Goal: Task Accomplishment & Management: Manage account settings

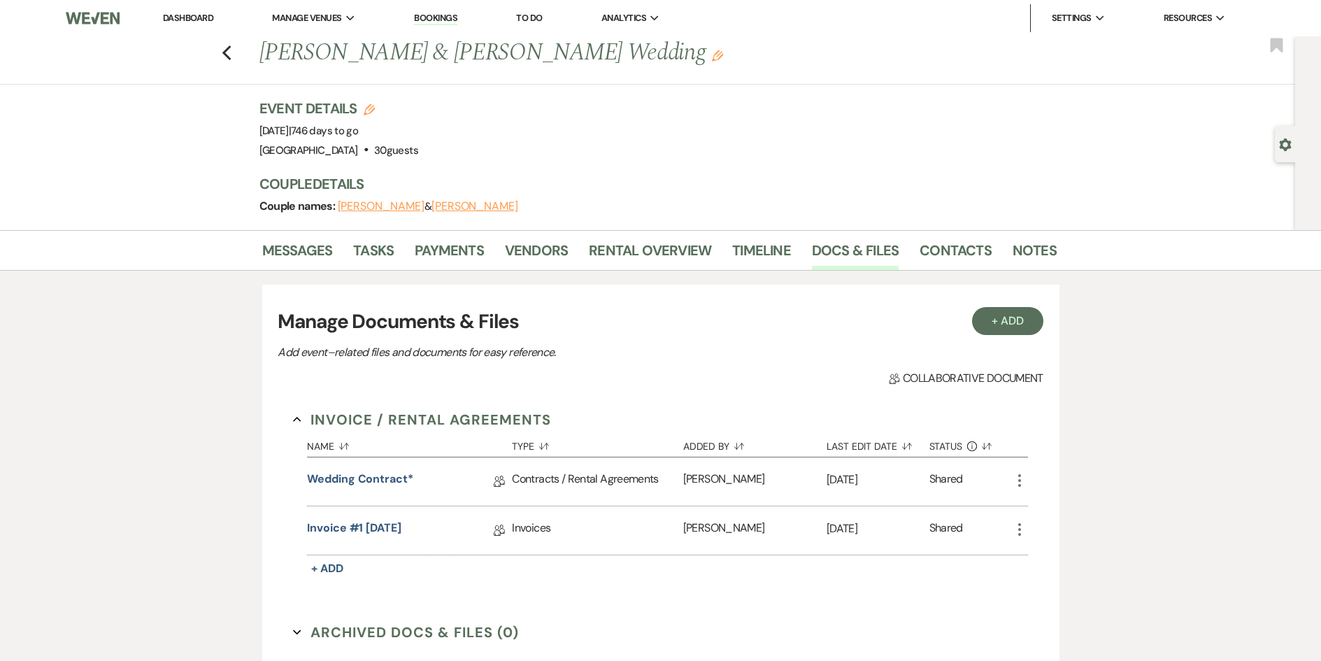
drag, startPoint x: 689, startPoint y: 57, endPoint x: 263, endPoint y: 61, distance: 425.8
click at [263, 61] on div "Previous [PERSON_NAME] & [PERSON_NAME] Wedding Edit" at bounding box center [650, 53] width 797 height 34
copy h1 "[PERSON_NAME] & [PERSON_NAME] Wedding"
click at [367, 482] on link "Wedding Contract*" at bounding box center [360, 482] width 106 height 22
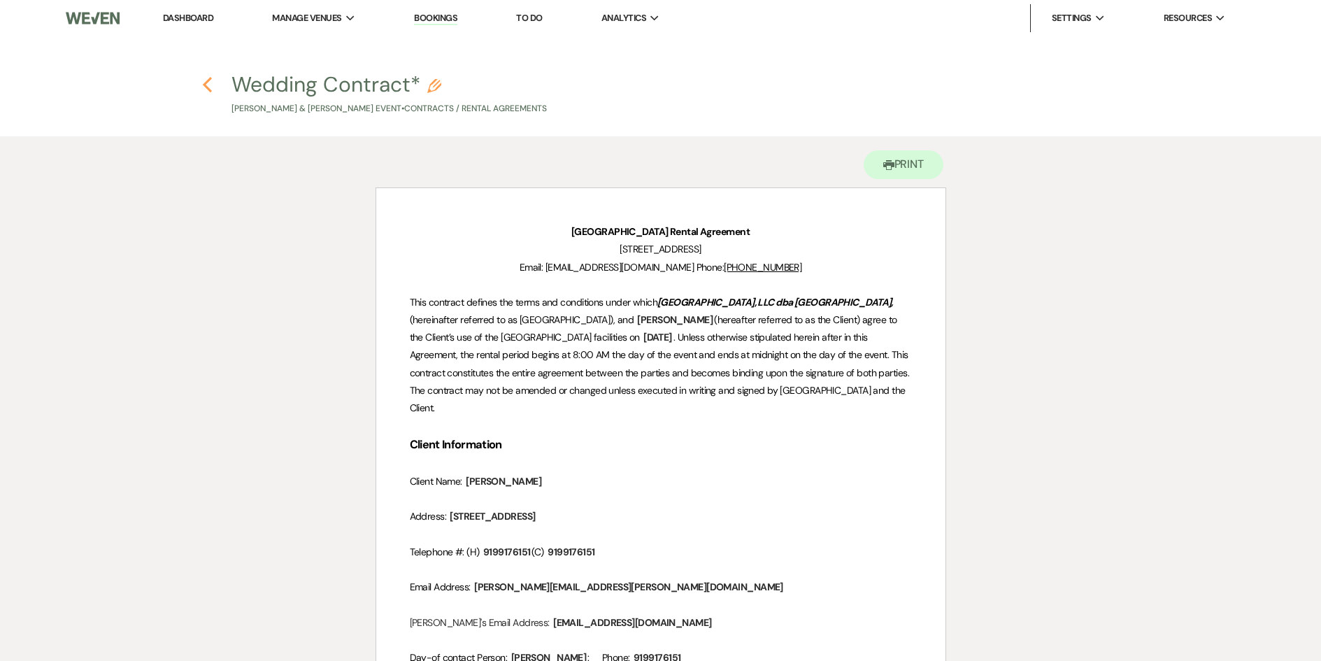
click at [209, 85] on icon "Previous" at bounding box center [207, 84] width 10 height 17
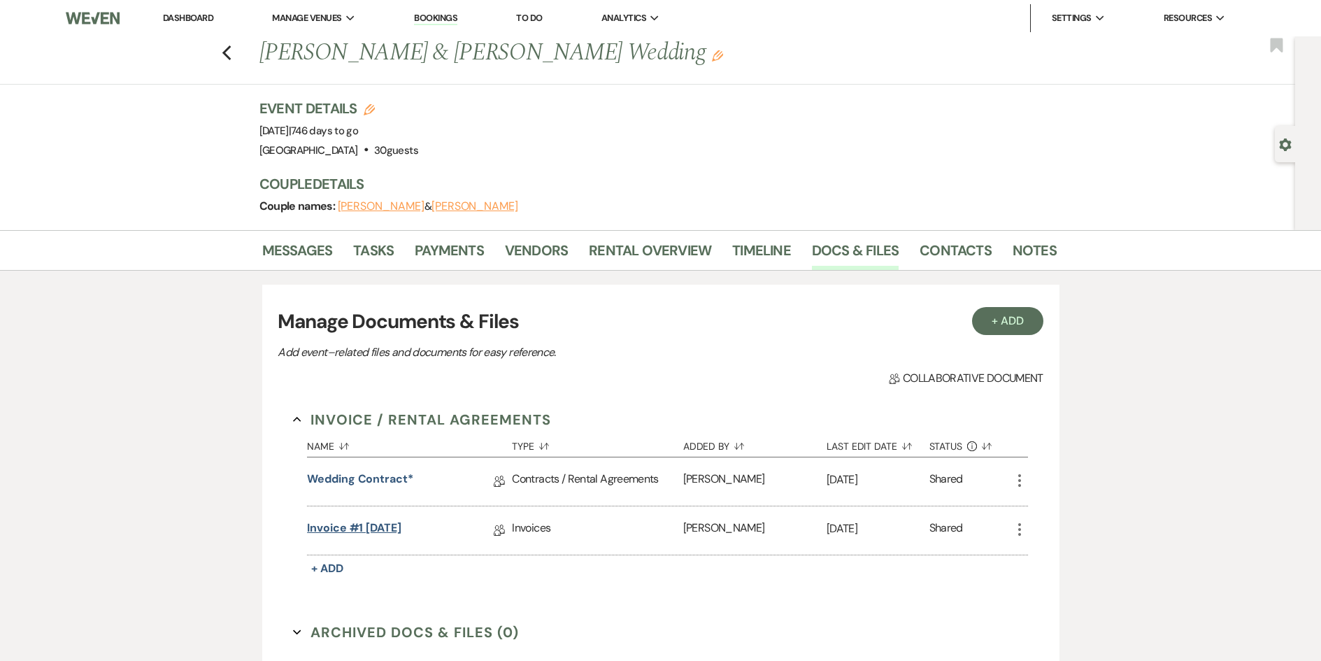
click at [351, 529] on link "Invoice #1 [DATE]" at bounding box center [354, 530] width 94 height 22
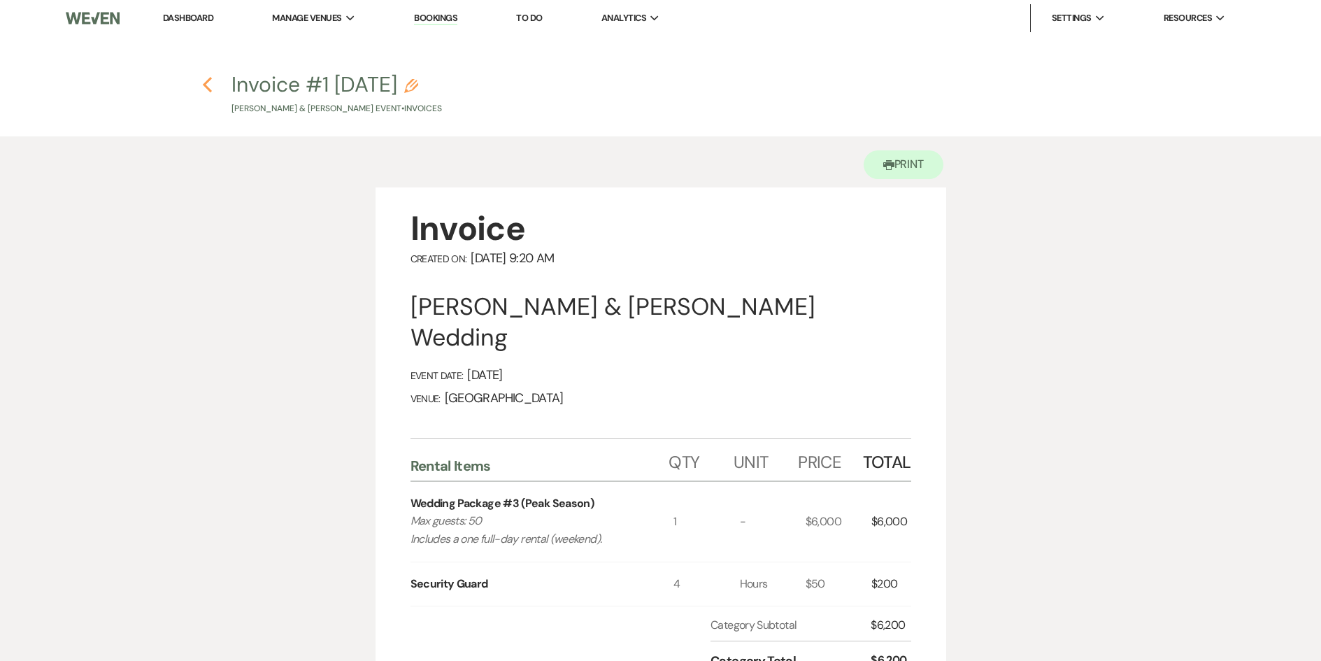
click at [210, 85] on icon "Previous" at bounding box center [207, 84] width 10 height 17
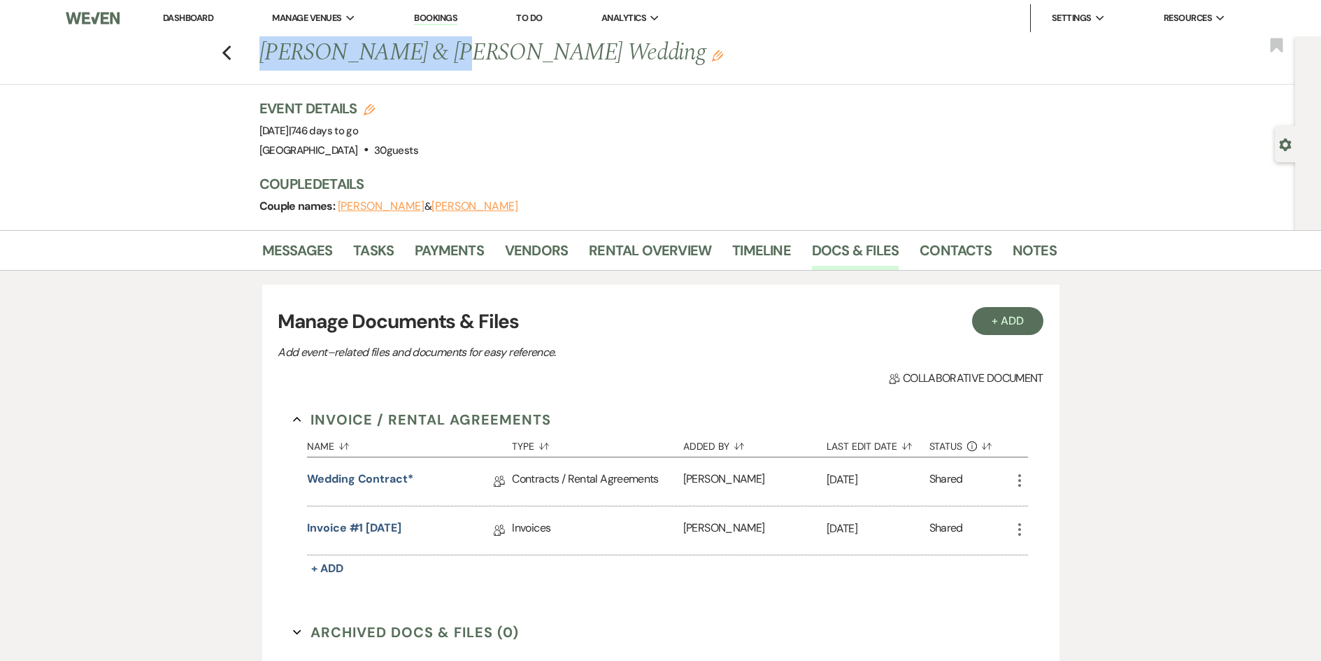
drag, startPoint x: 413, startPoint y: 55, endPoint x: 266, endPoint y: 50, distance: 147.6
click at [266, 50] on h1 "[PERSON_NAME] & [PERSON_NAME] Wedding Edit" at bounding box center [572, 53] width 626 height 34
copy h1 "[PERSON_NAME]"
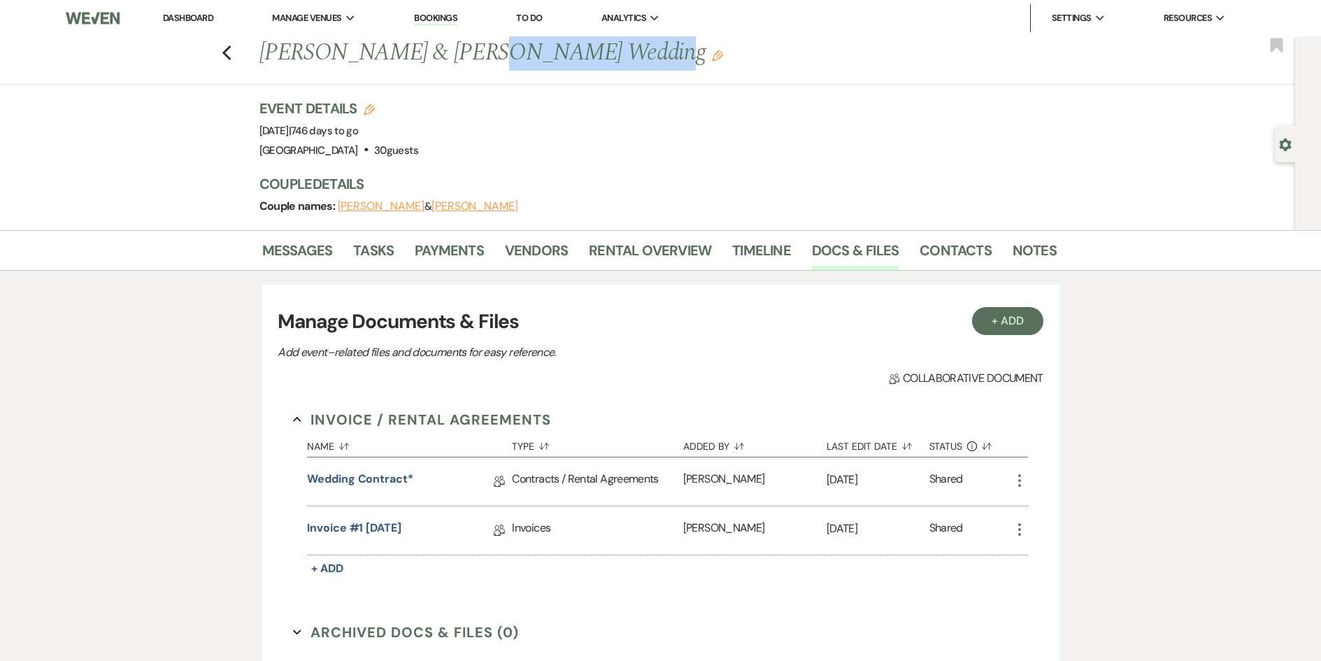
drag, startPoint x: 591, startPoint y: 55, endPoint x: 442, endPoint y: 58, distance: 148.9
click at [442, 58] on h1 "[PERSON_NAME] & [PERSON_NAME] Wedding Edit" at bounding box center [572, 53] width 626 height 34
copy h1 "[PERSON_NAME]"
click at [353, 479] on link "Wedding Contract*" at bounding box center [360, 482] width 106 height 22
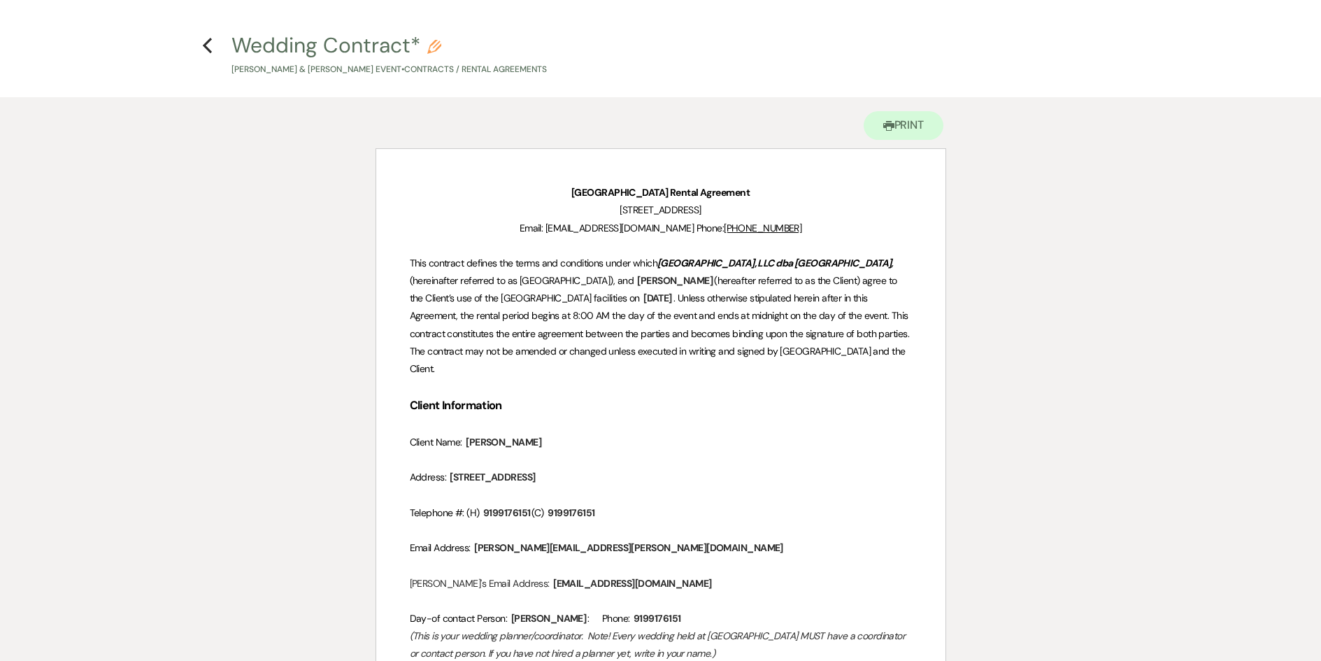
scroll to position [70, 0]
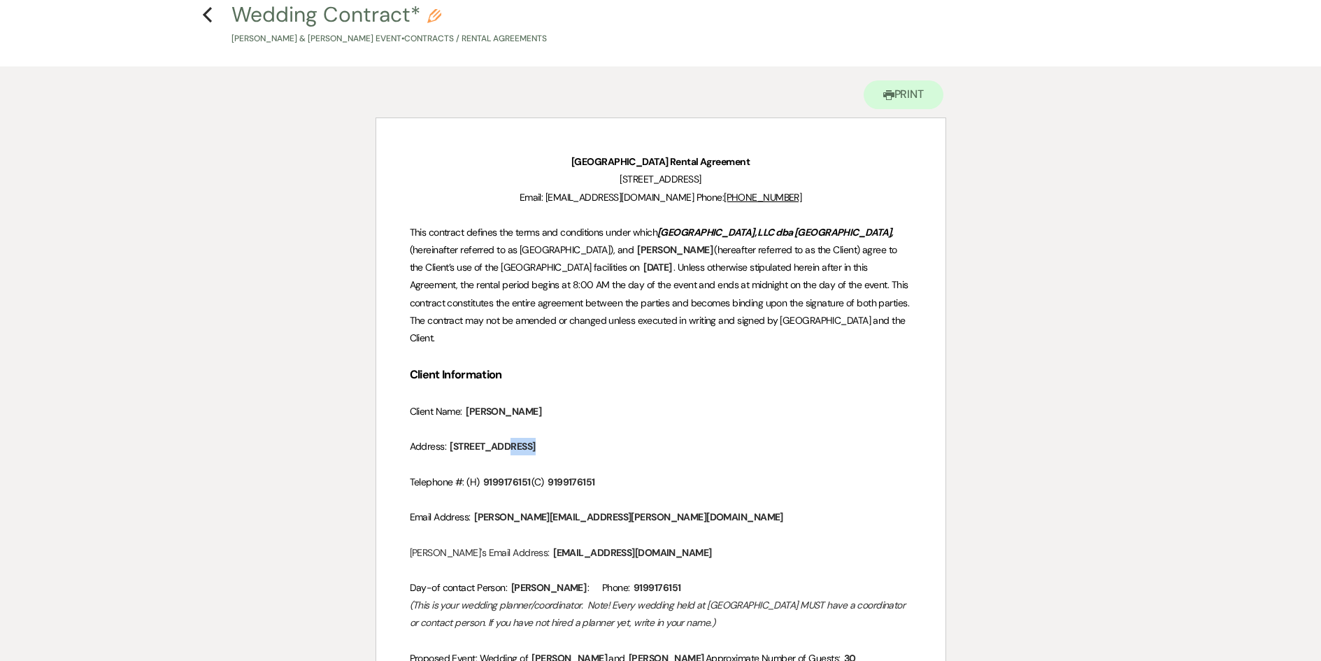
drag, startPoint x: 588, startPoint y: 432, endPoint x: 454, endPoint y: 432, distance: 134.2
click at [454, 438] on p "Address: ﻿ [STREET_ADDRESS] ﻿" at bounding box center [661, 446] width 502 height 17
copy span
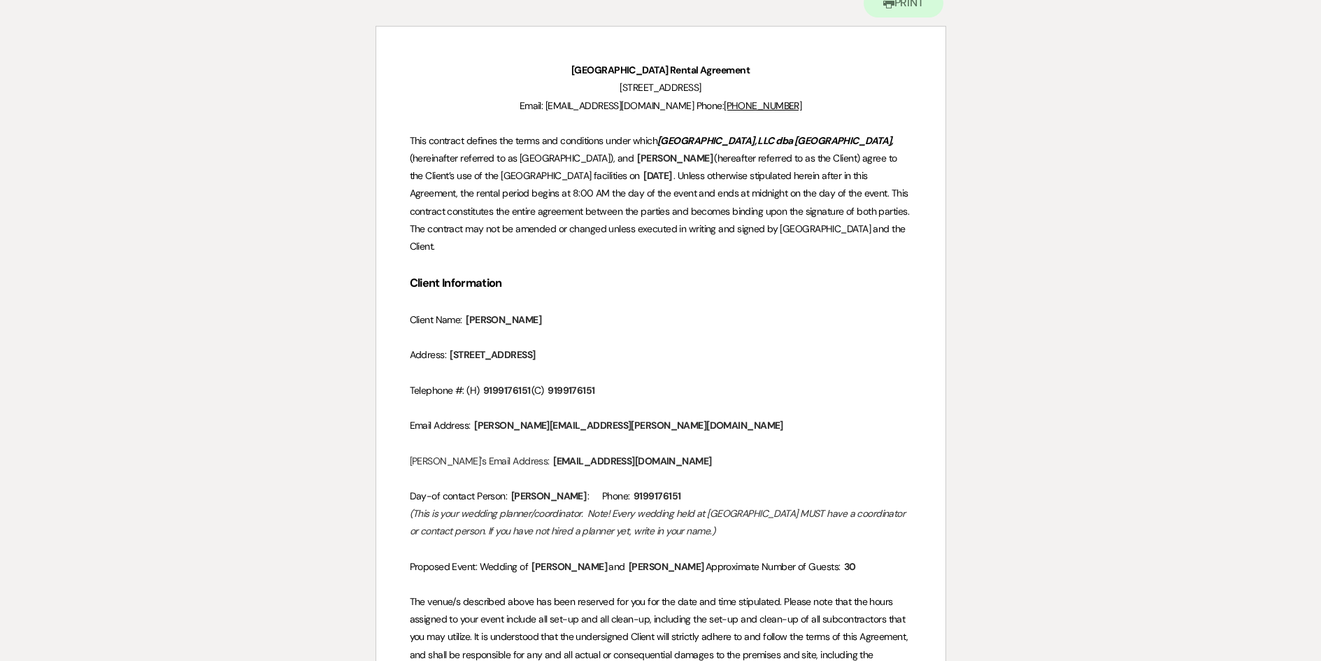
scroll to position [140, 0]
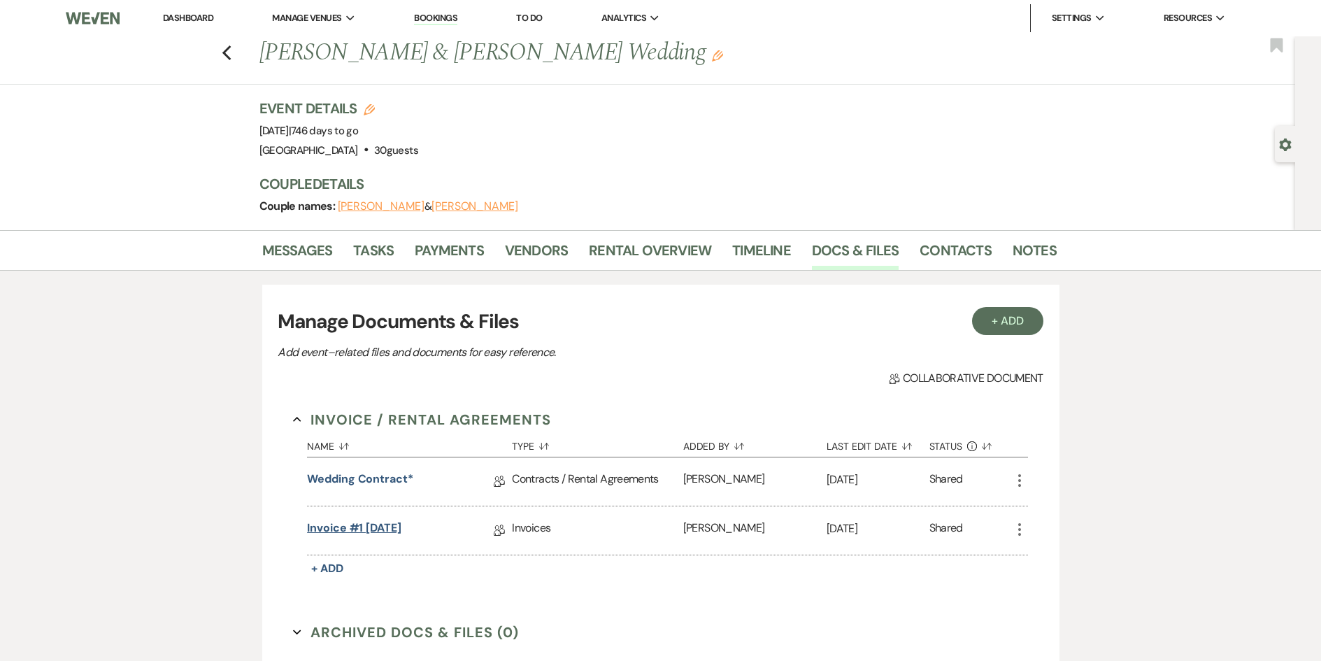
click at [349, 528] on link "Invoice #1 [DATE]" at bounding box center [354, 530] width 94 height 22
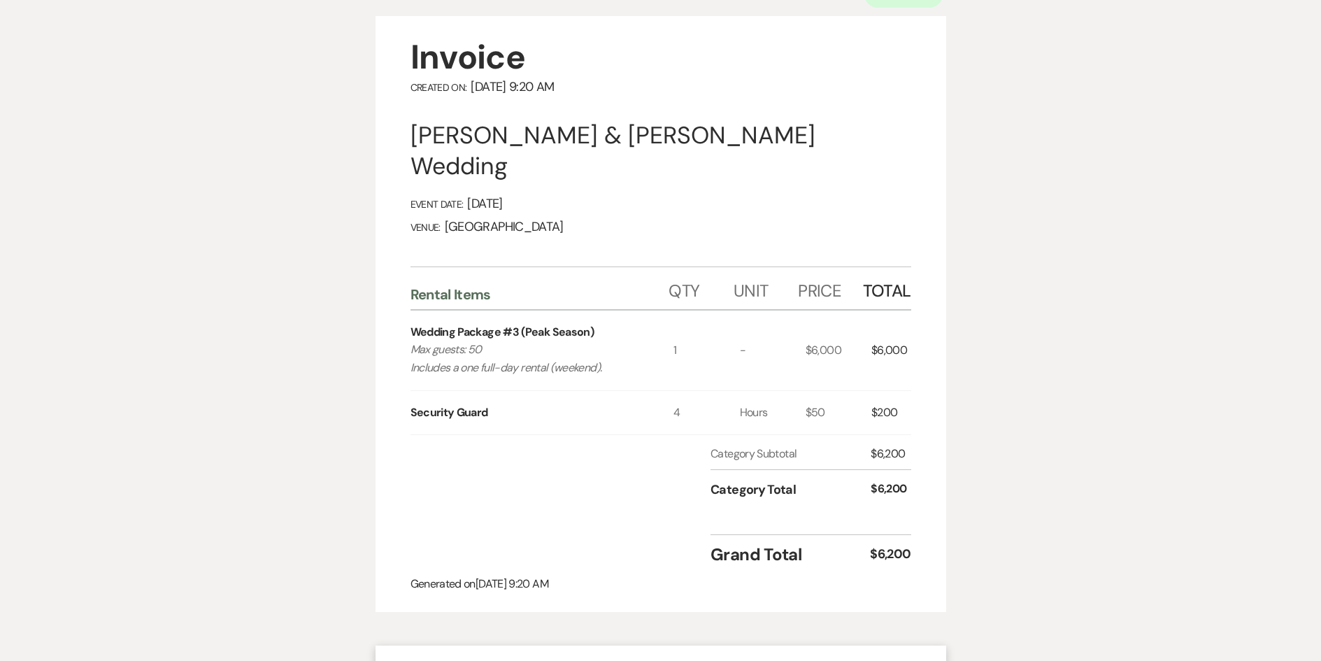
scroll to position [140, 0]
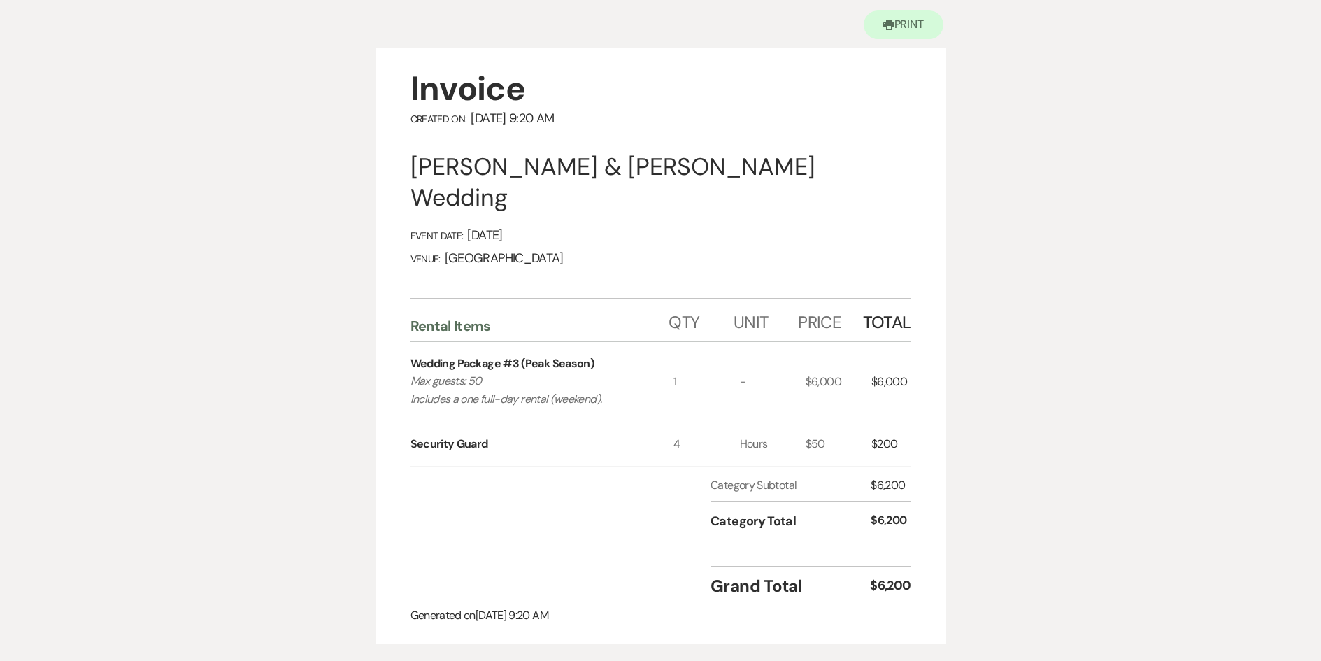
drag, startPoint x: 540, startPoint y: 204, endPoint x: 401, endPoint y: 173, distance: 143.3
click at [401, 173] on div "Invoice Created On: [DATE] 9:20 AM [PERSON_NAME] & [PERSON_NAME] Wedding Event …" at bounding box center [660, 346] width 570 height 596
copy div "[PERSON_NAME] & [PERSON_NAME] Wedding"
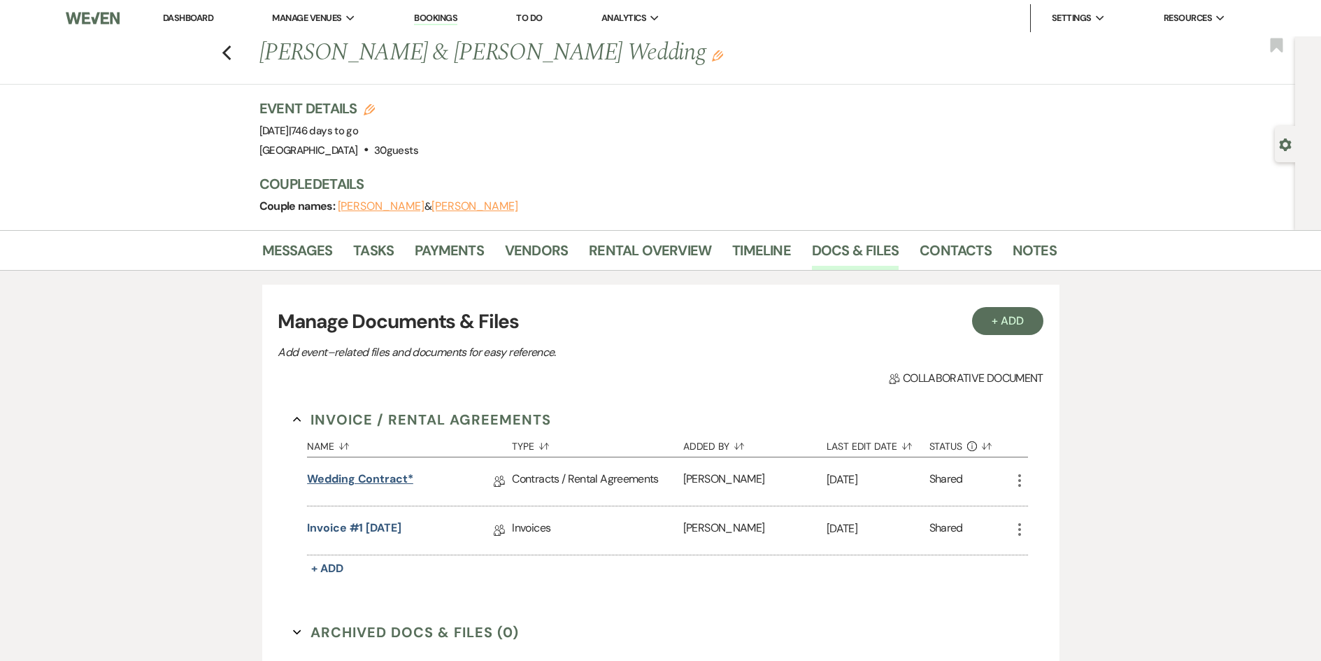
click at [363, 477] on link "Wedding Contract*" at bounding box center [360, 482] width 106 height 22
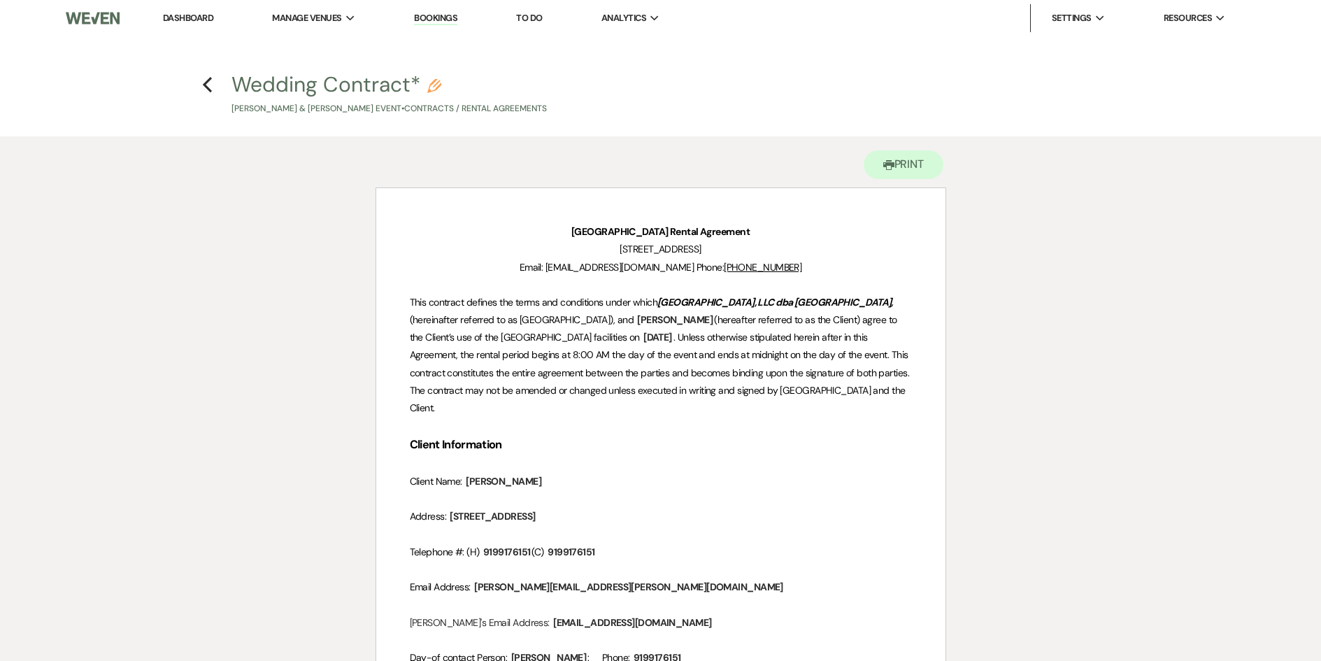
click at [198, 85] on h4 "Previous Wedding Contract* Pencil [PERSON_NAME] & [PERSON_NAME] Event • Contrac…" at bounding box center [660, 92] width 1007 height 45
click at [213, 85] on h4 "Previous Wedding Contract* Pencil [PERSON_NAME] & [PERSON_NAME] Event • Contrac…" at bounding box center [660, 92] width 1007 height 45
click at [207, 84] on icon "Previous" at bounding box center [207, 84] width 10 height 17
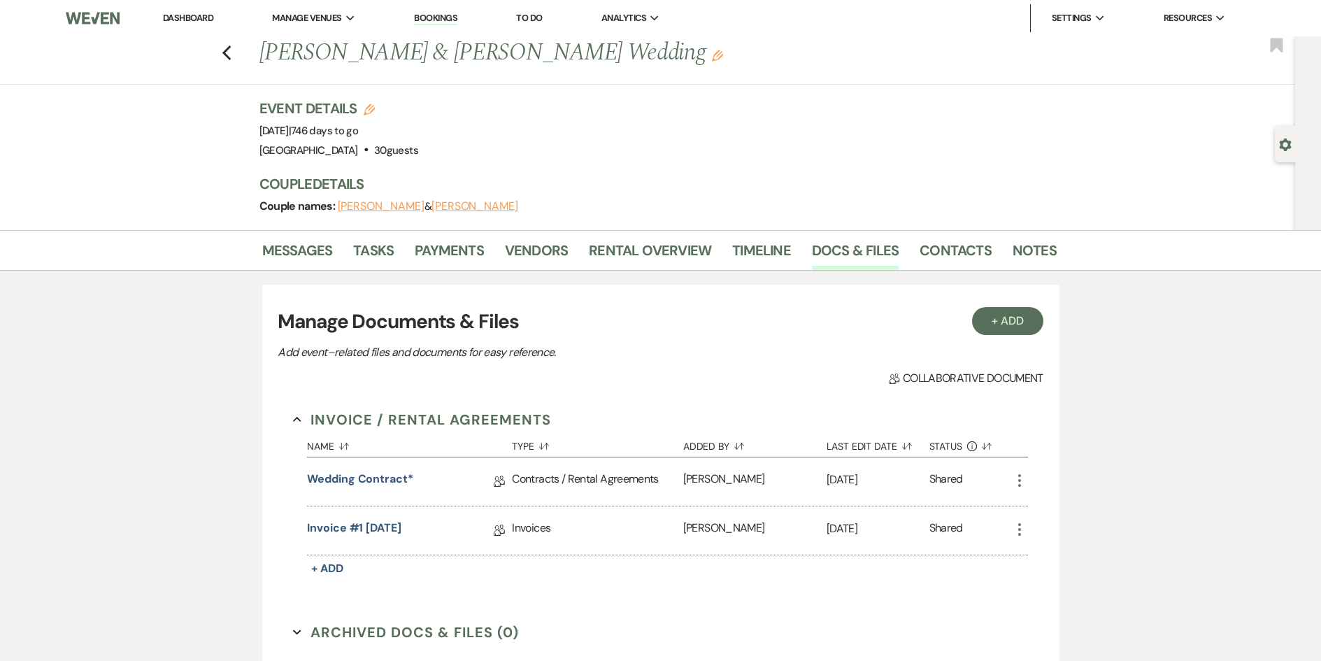
click at [601, 54] on h1 "[PERSON_NAME] & [PERSON_NAME] Wedding Edit" at bounding box center [572, 53] width 626 height 34
drag, startPoint x: 686, startPoint y: 55, endPoint x: 265, endPoint y: 55, distance: 420.9
click at [265, 55] on h1 "[PERSON_NAME] & [PERSON_NAME] Wedding Edit" at bounding box center [572, 53] width 626 height 34
copy h1 "[PERSON_NAME] & [PERSON_NAME] Wedding"
click at [366, 475] on link "Wedding Contract*" at bounding box center [360, 482] width 106 height 22
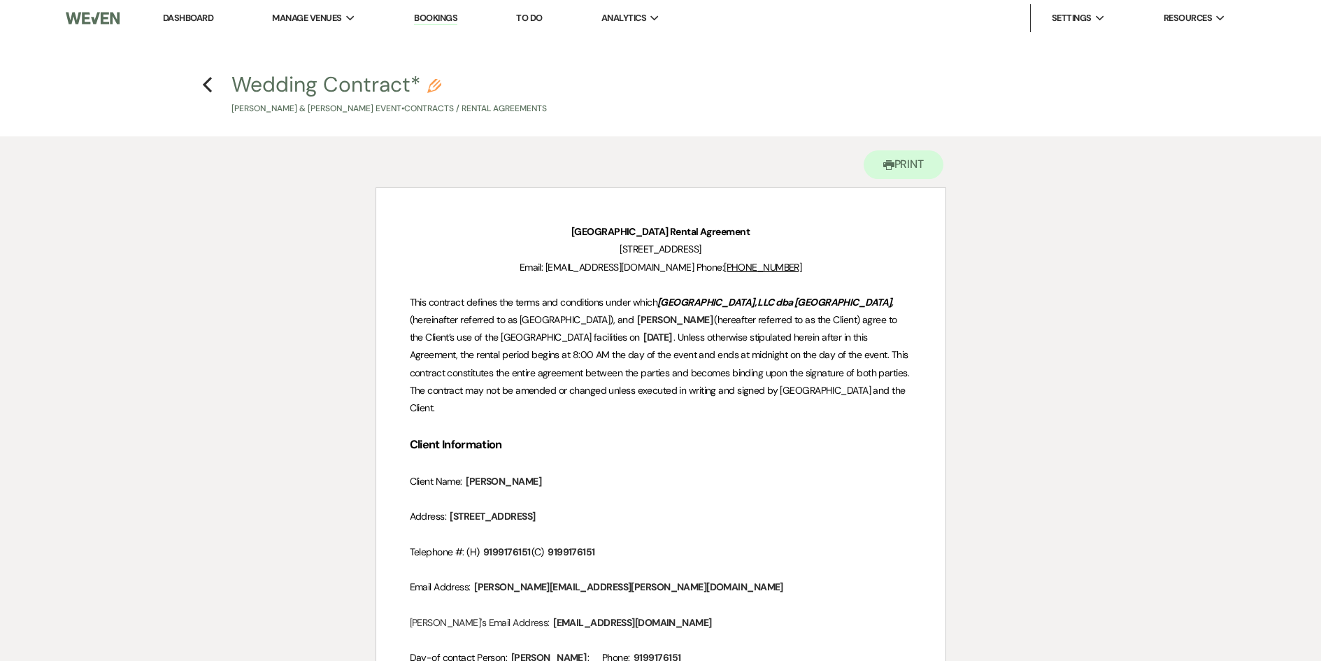
scroll to position [70, 0]
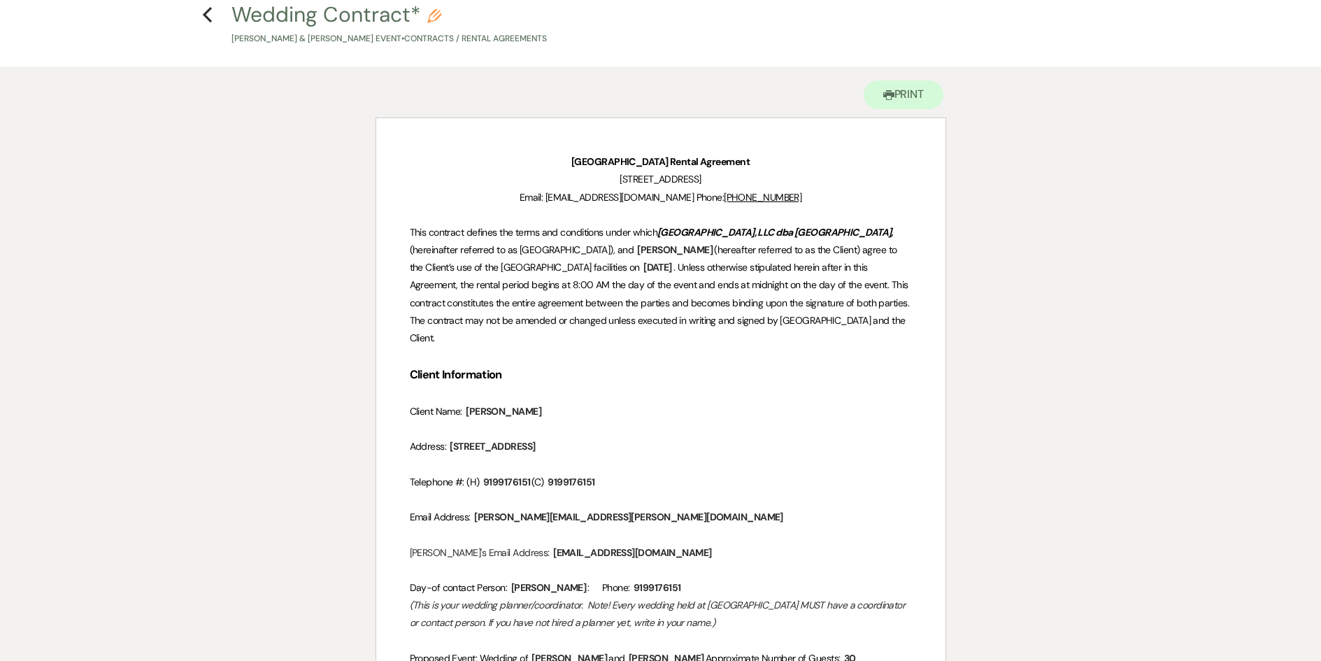
click at [194, 13] on h4 "Previous Wedding Contract* Pencil [PERSON_NAME] & [PERSON_NAME] Event • Contrac…" at bounding box center [660, 22] width 1007 height 45
click at [205, 13] on use "button" at bounding box center [207, 14] width 9 height 15
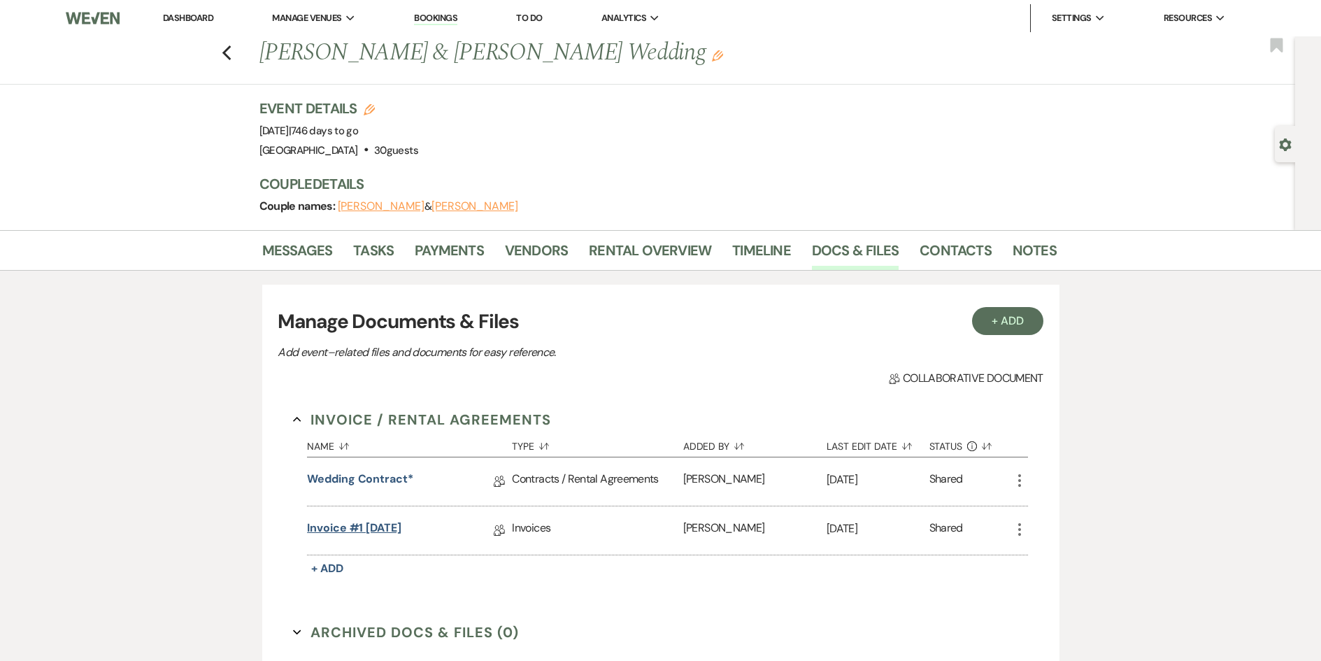
click at [371, 526] on link "Invoice #1 [DATE]" at bounding box center [354, 530] width 94 height 22
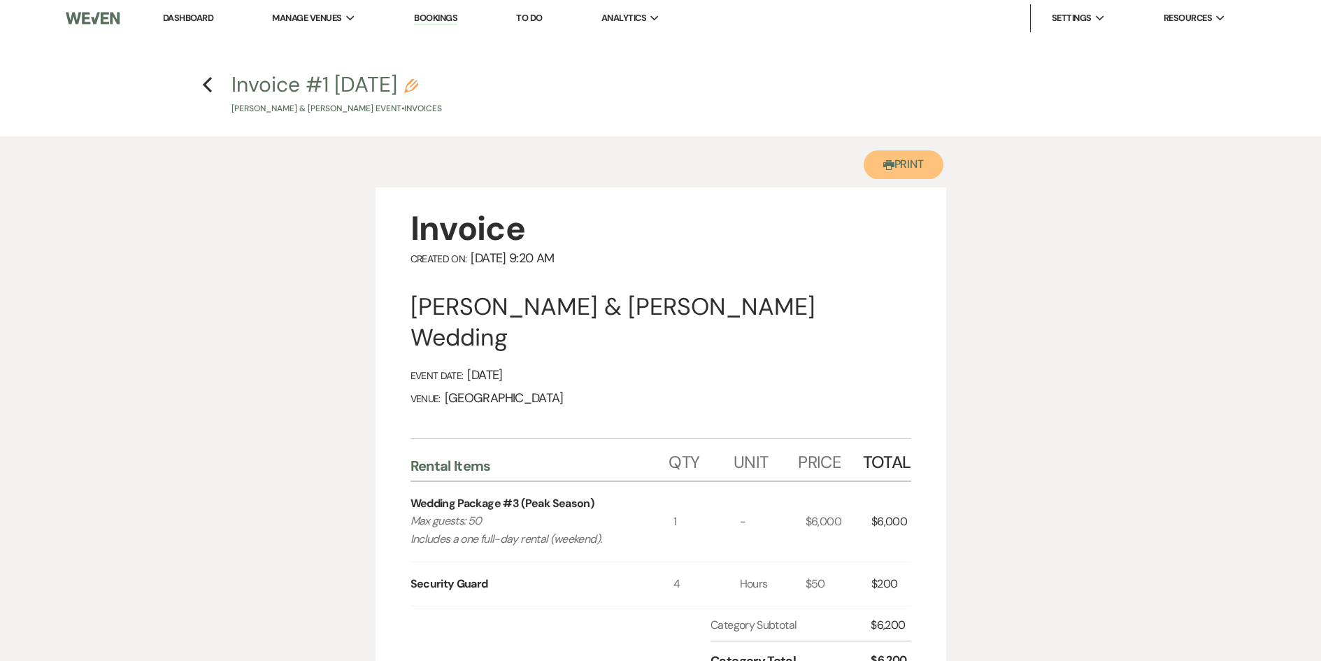
click at [883, 165] on use "button" at bounding box center [888, 165] width 11 height 10
click at [206, 82] on use "button" at bounding box center [207, 84] width 9 height 15
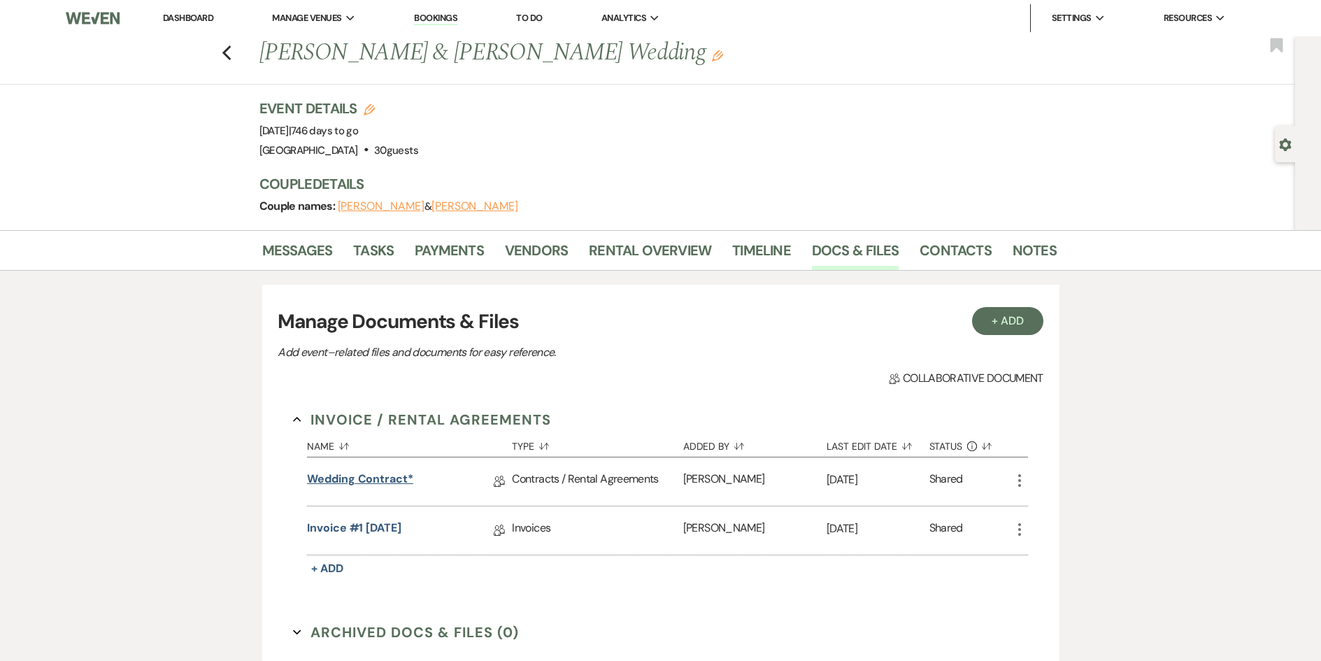
click at [370, 485] on link "Wedding Contract*" at bounding box center [360, 482] width 106 height 22
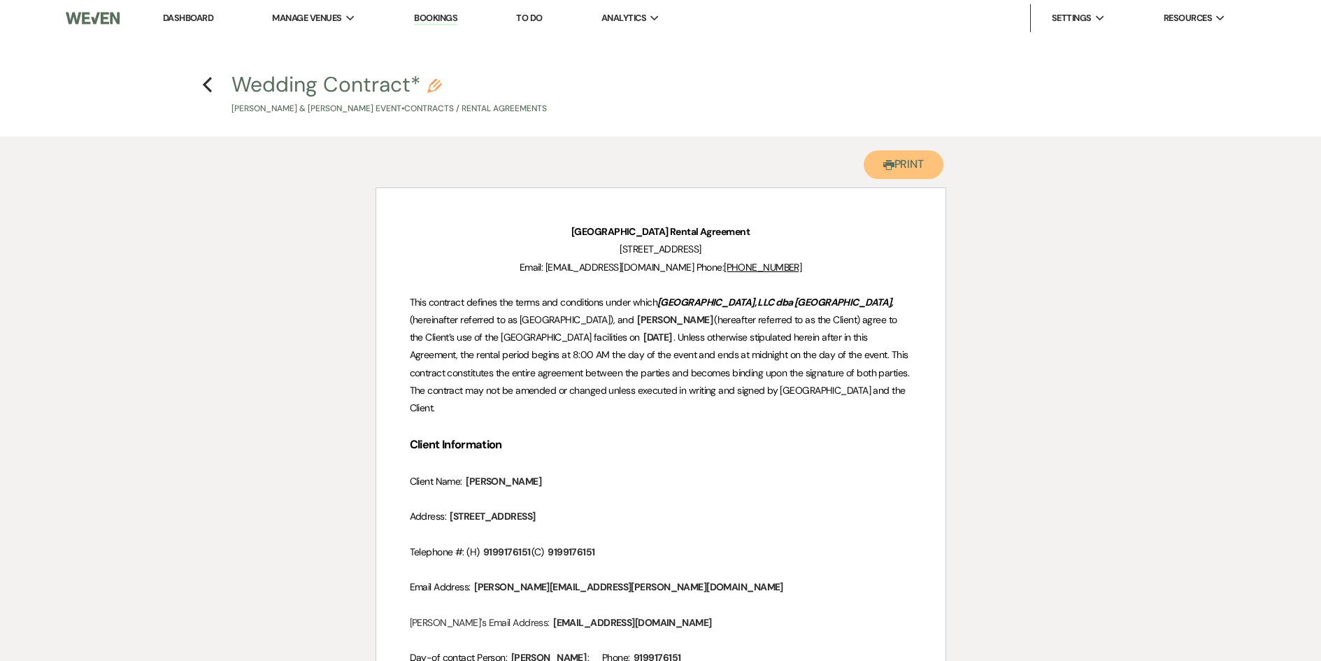
click at [892, 159] on button "Printer Print" at bounding box center [903, 164] width 80 height 29
click at [214, 83] on h4 "Previous Wedding Contract* Pencil [PERSON_NAME] & [PERSON_NAME] Event • Contrac…" at bounding box center [660, 92] width 1007 height 45
click at [210, 84] on icon "Previous" at bounding box center [207, 84] width 10 height 17
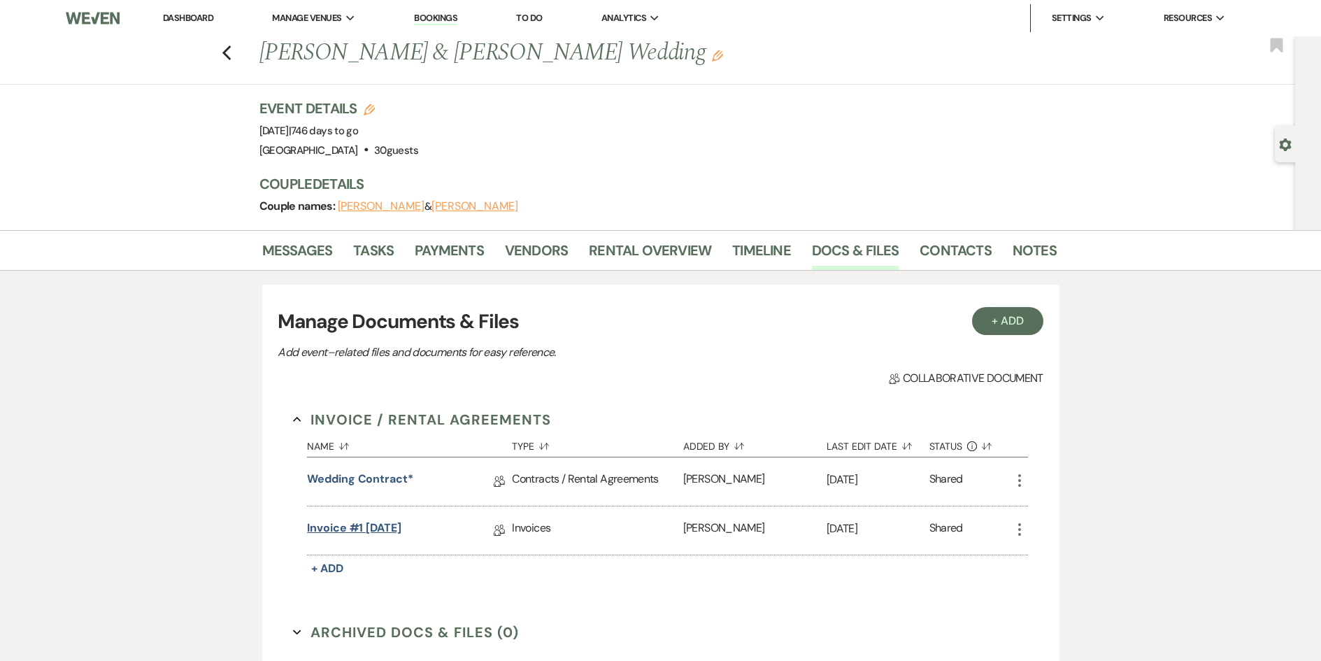
click at [359, 525] on link "Invoice #1 [DATE]" at bounding box center [354, 530] width 94 height 22
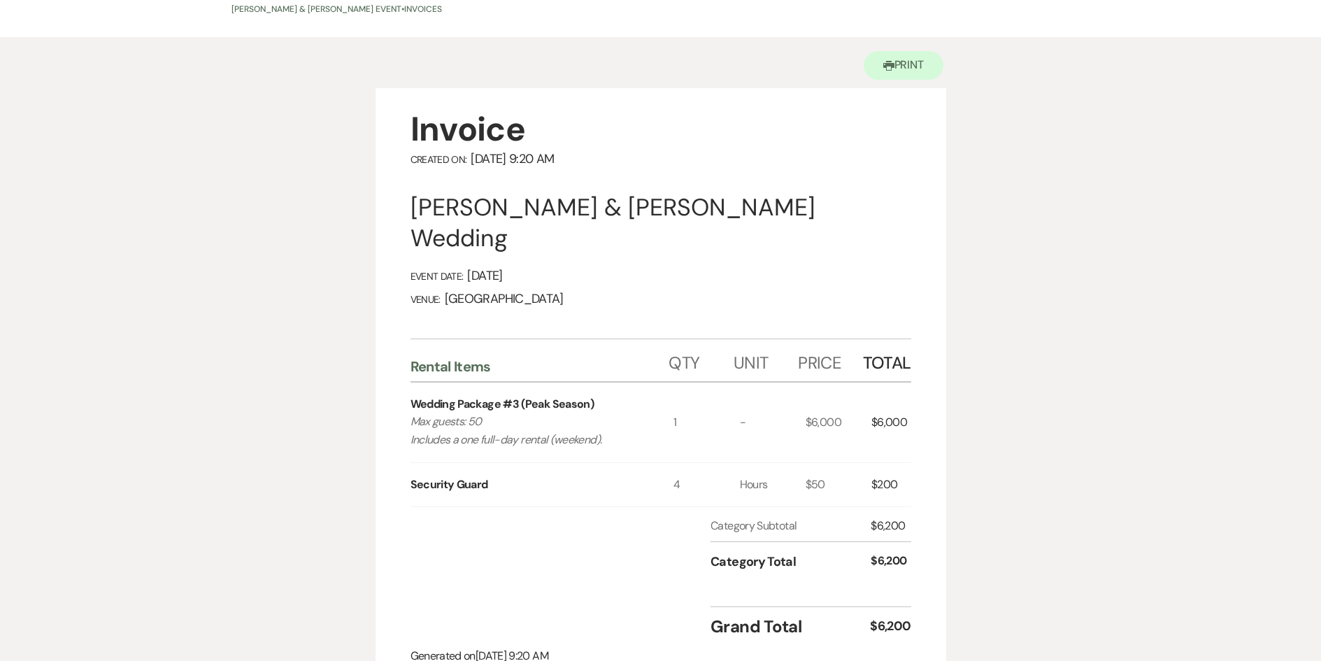
scroll to position [140, 0]
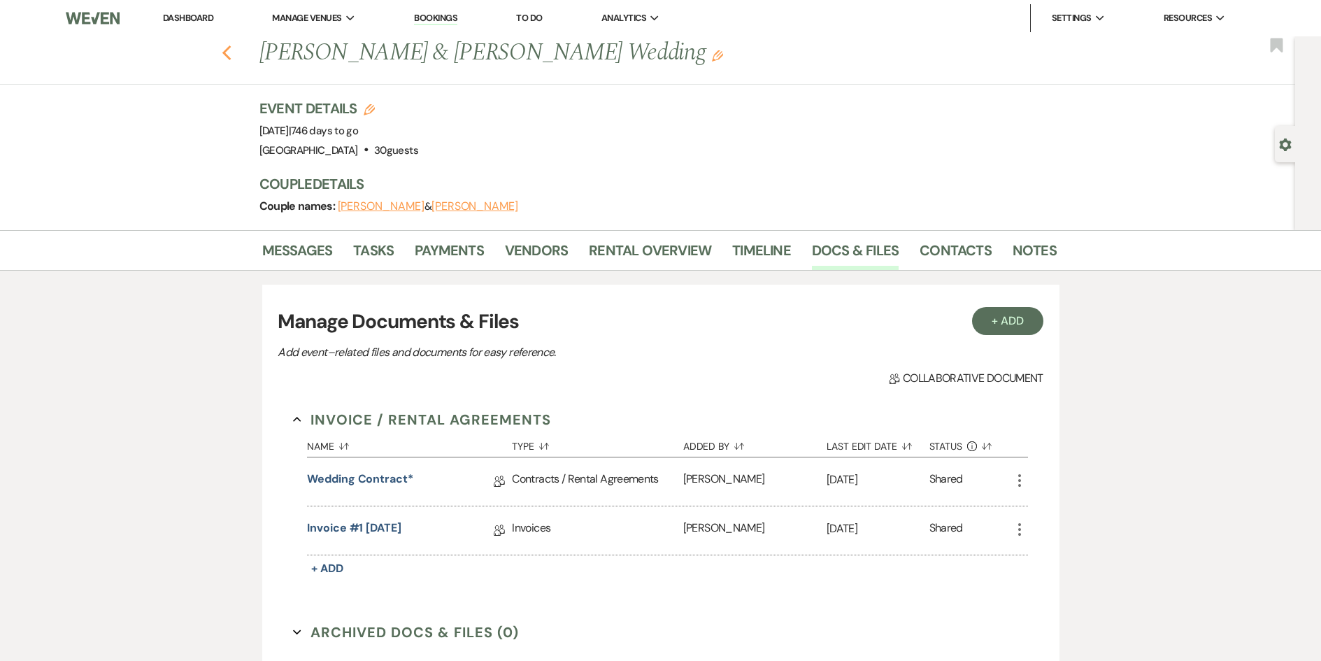
click at [231, 50] on use "button" at bounding box center [226, 52] width 9 height 15
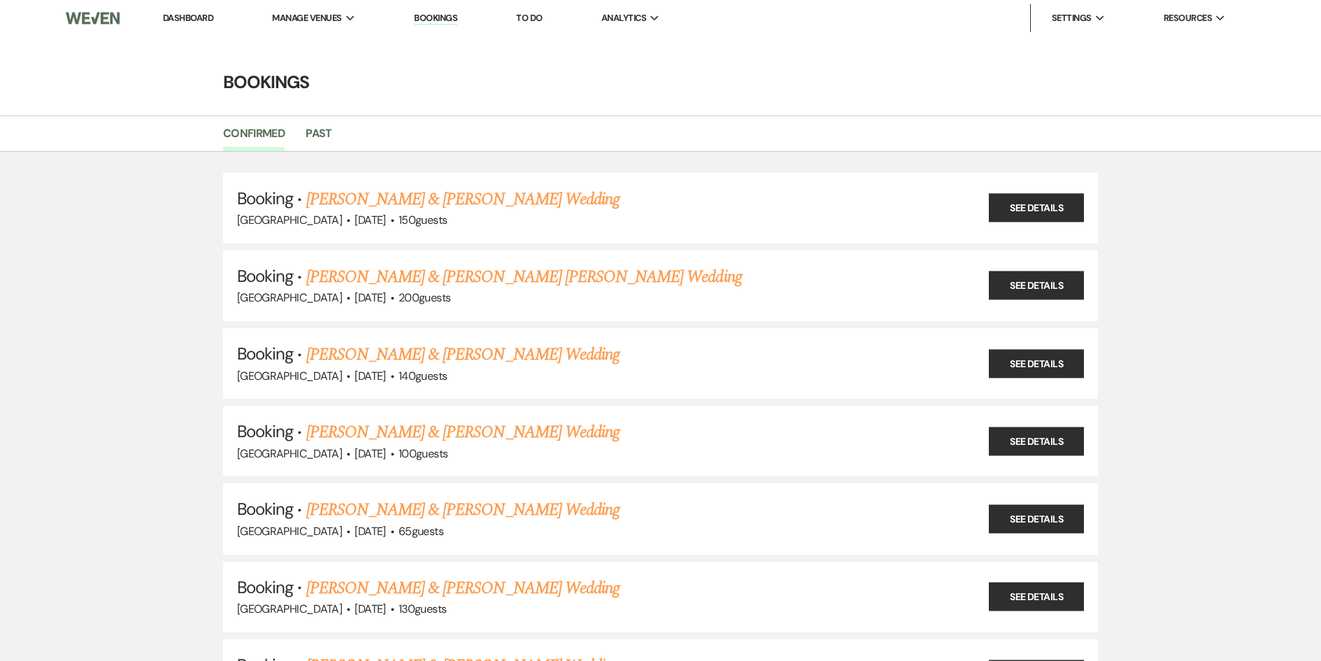
scroll to position [3431, 0]
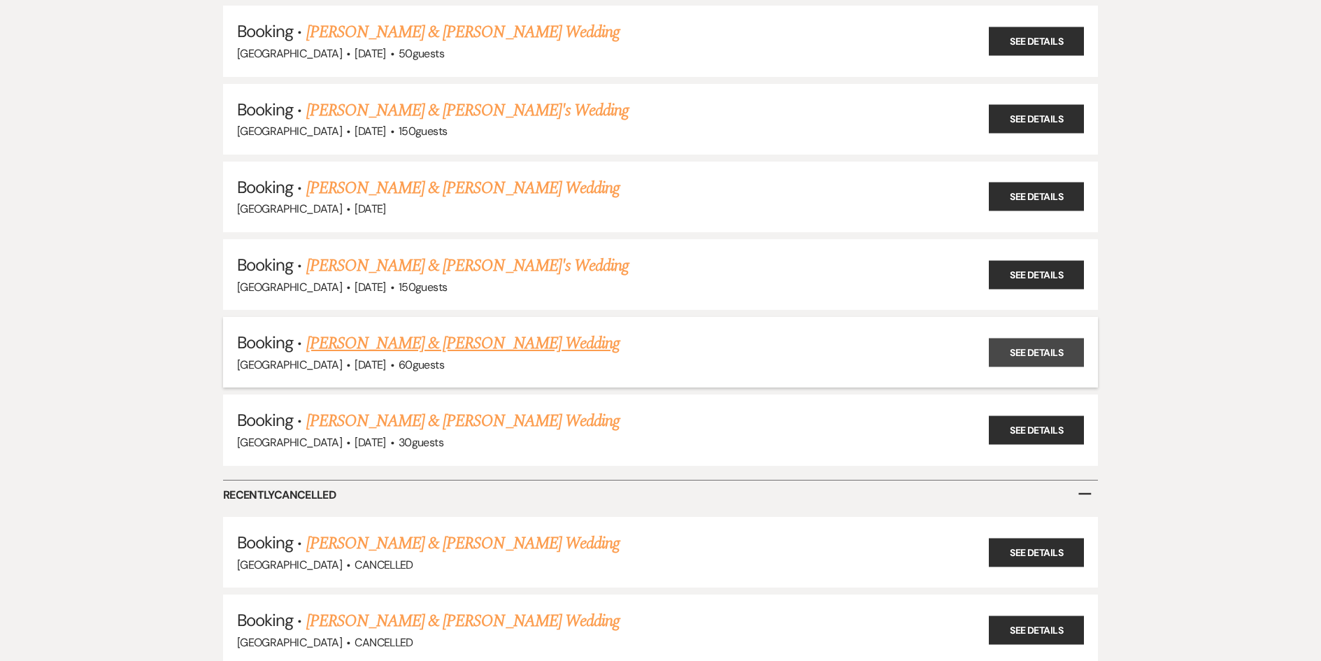
click at [1038, 357] on link "See Details" at bounding box center [1036, 352] width 95 height 29
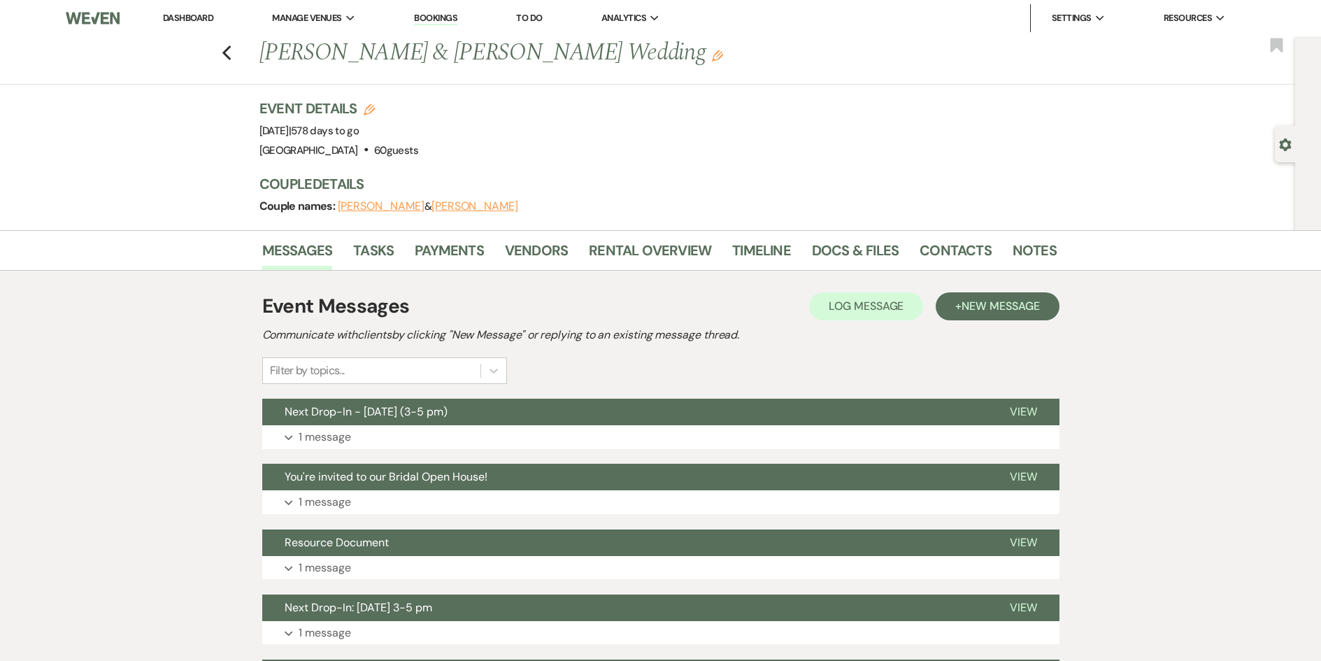
drag, startPoint x: 629, startPoint y: 52, endPoint x: 266, endPoint y: 59, distance: 362.9
click at [266, 59] on h1 "[PERSON_NAME] & [PERSON_NAME] Wedding Edit" at bounding box center [572, 53] width 626 height 34
copy h1 "[PERSON_NAME] & [PERSON_NAME] Wedding"
click at [819, 250] on link "Docs & Files" at bounding box center [855, 254] width 87 height 31
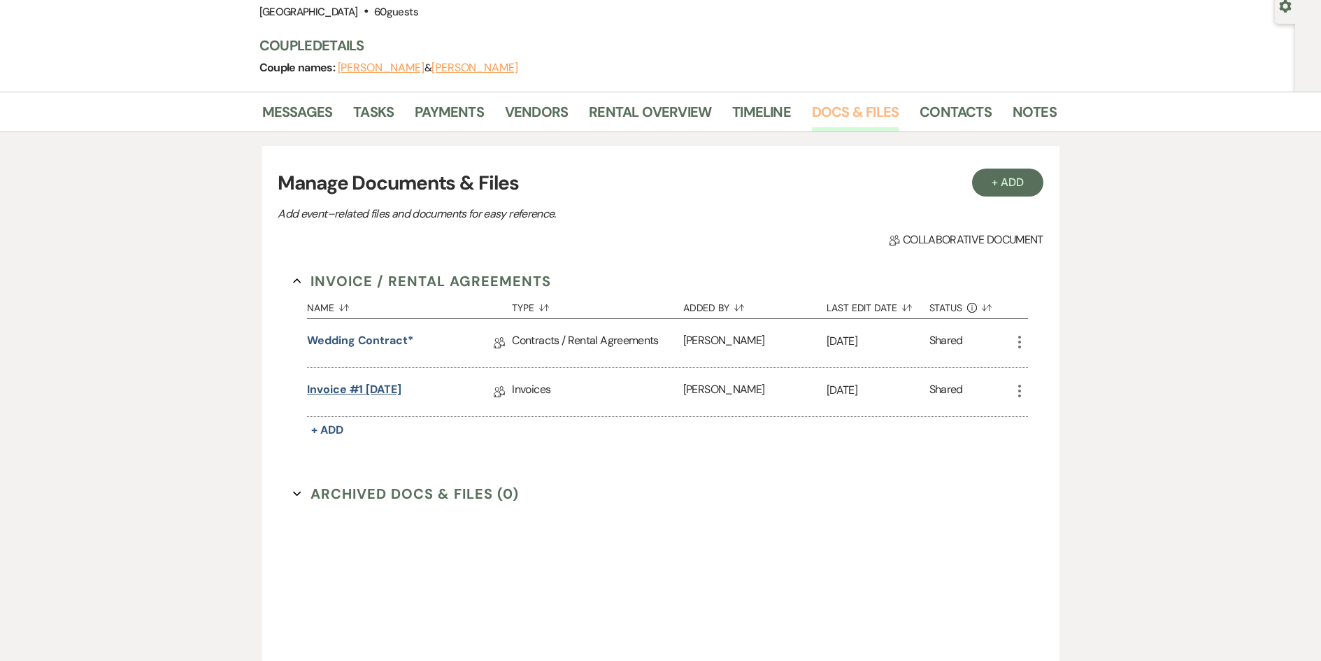
scroll to position [140, 0]
click at [399, 393] on link "Invoice #1 [DATE]" at bounding box center [354, 391] width 94 height 22
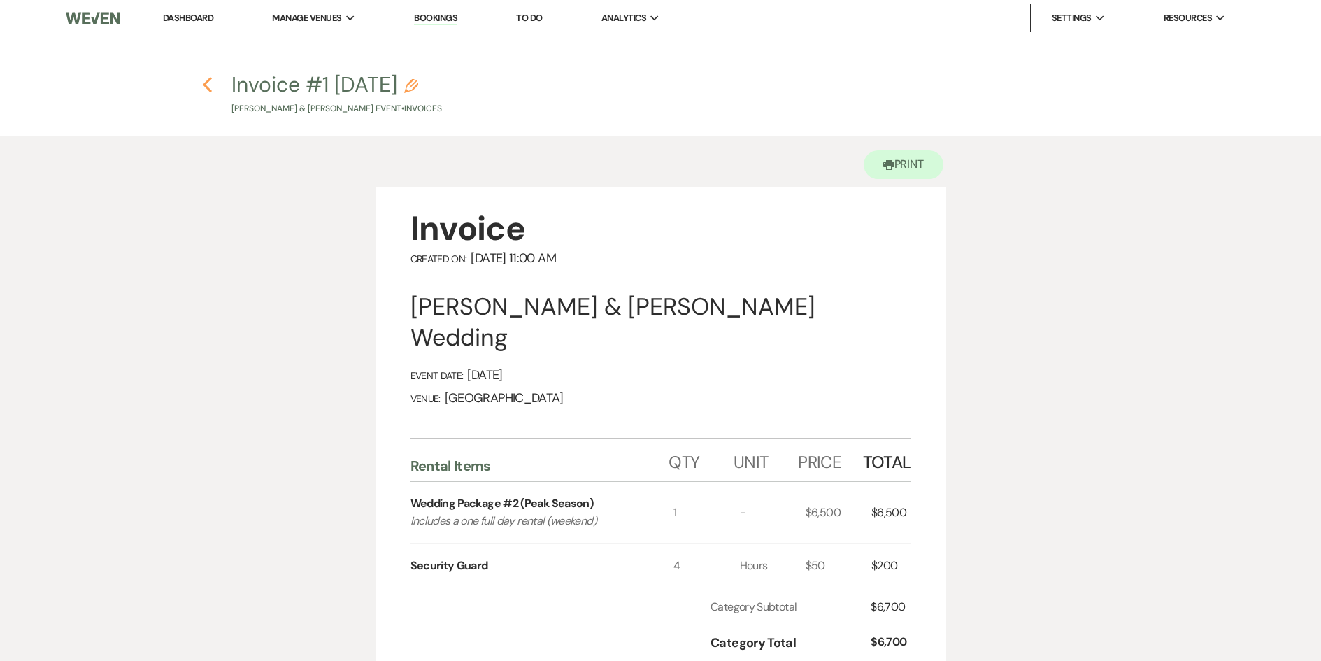
click at [208, 83] on icon "Previous" at bounding box center [207, 84] width 10 height 17
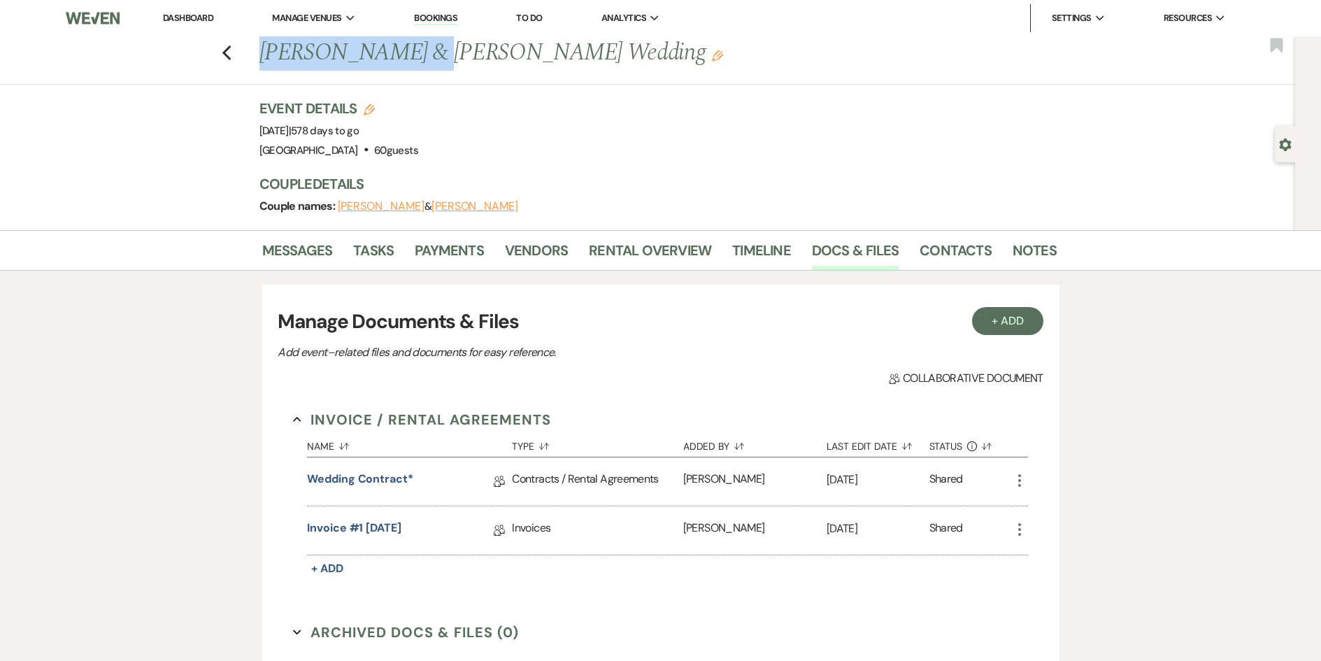
drag, startPoint x: 399, startPoint y: 55, endPoint x: 262, endPoint y: 53, distance: 137.0
click at [262, 53] on div "Previous [PERSON_NAME] & [PERSON_NAME] Wedding Edit" at bounding box center [650, 53] width 797 height 34
copy h1 "[PERSON_NAME]"
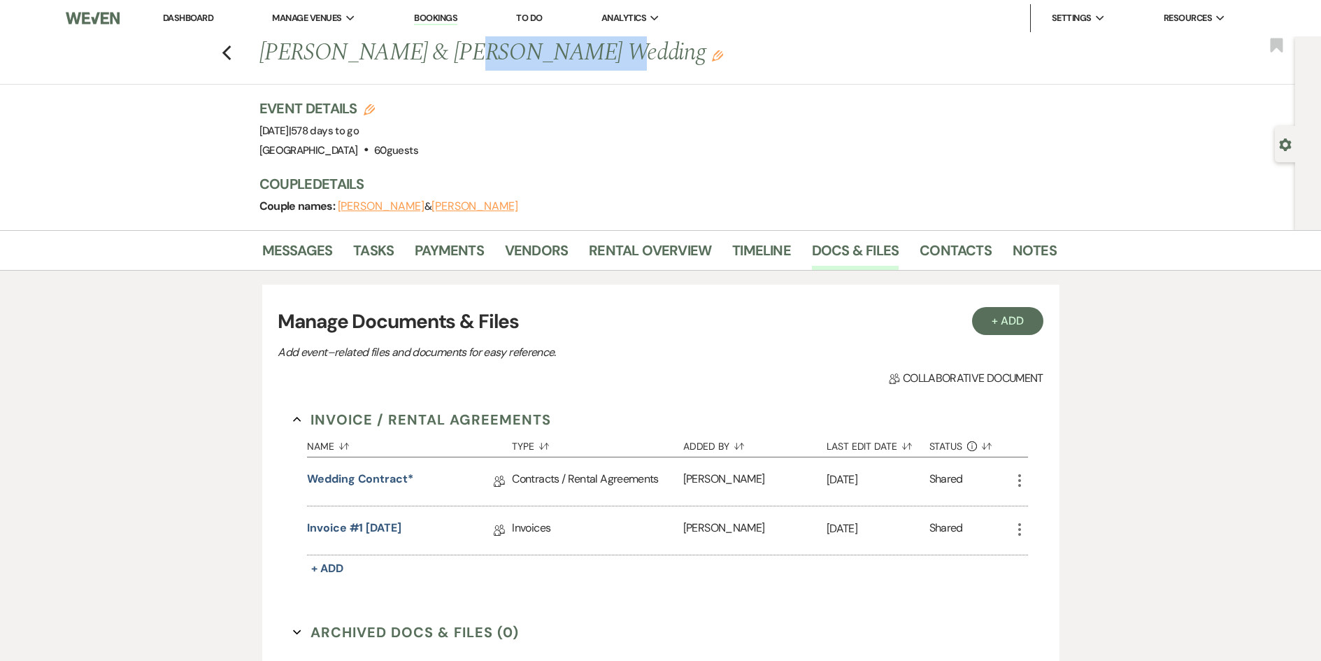
drag, startPoint x: 533, startPoint y: 56, endPoint x: 426, endPoint y: 58, distance: 107.0
click at [426, 58] on h1 "[PERSON_NAME] & [PERSON_NAME] Wedding Edit" at bounding box center [572, 53] width 626 height 34
copy h1 "[PERSON_NAME]"
click at [332, 531] on link "Invoice #1 [DATE]" at bounding box center [354, 530] width 94 height 22
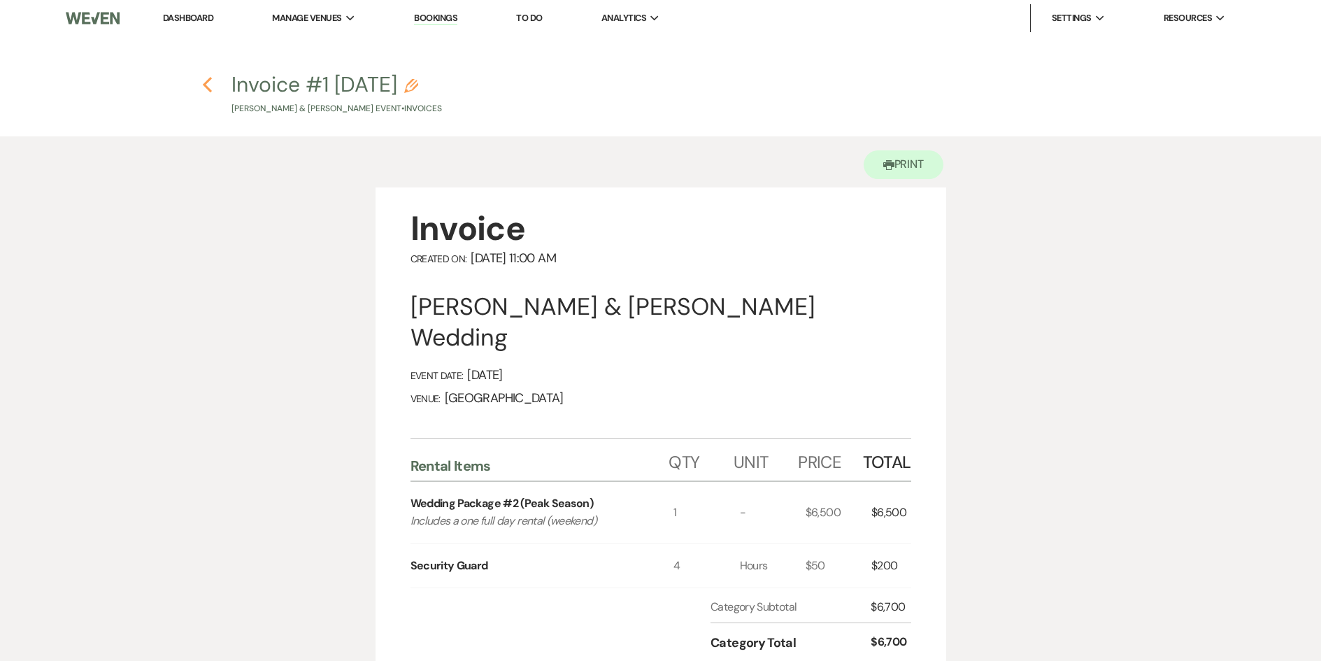
click at [205, 84] on use "button" at bounding box center [207, 84] width 9 height 15
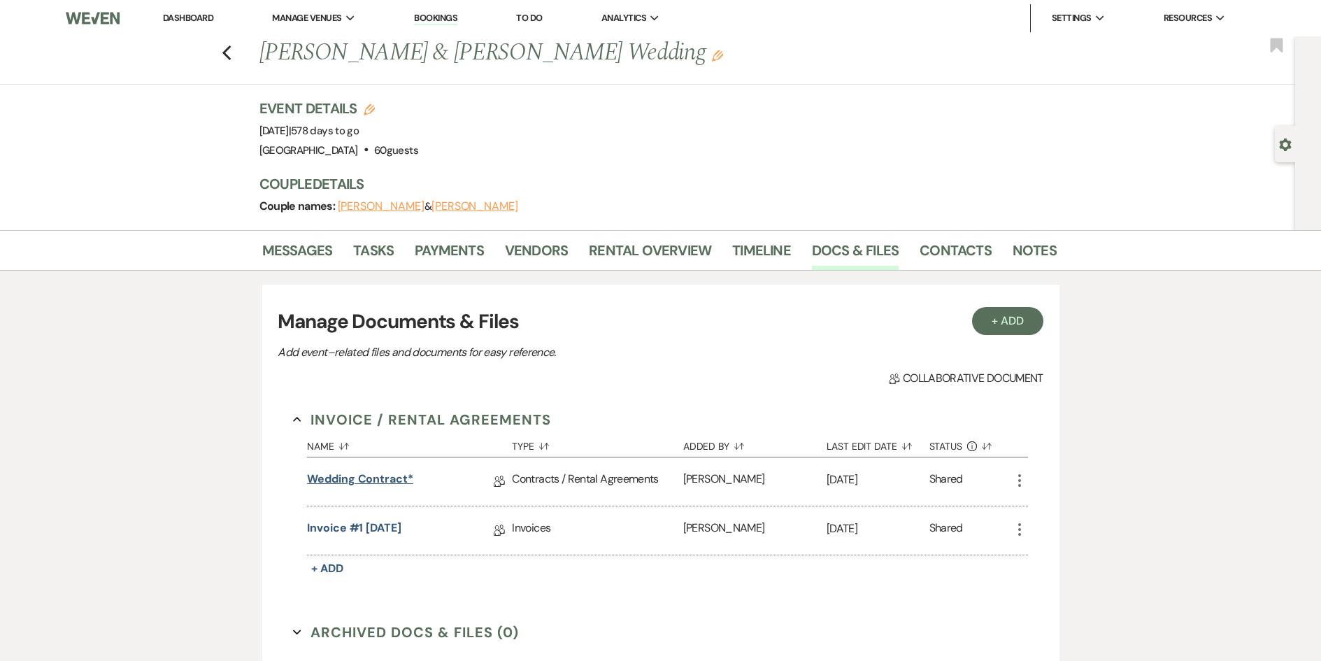
click at [363, 482] on link "Wedding Contract*" at bounding box center [360, 482] width 106 height 22
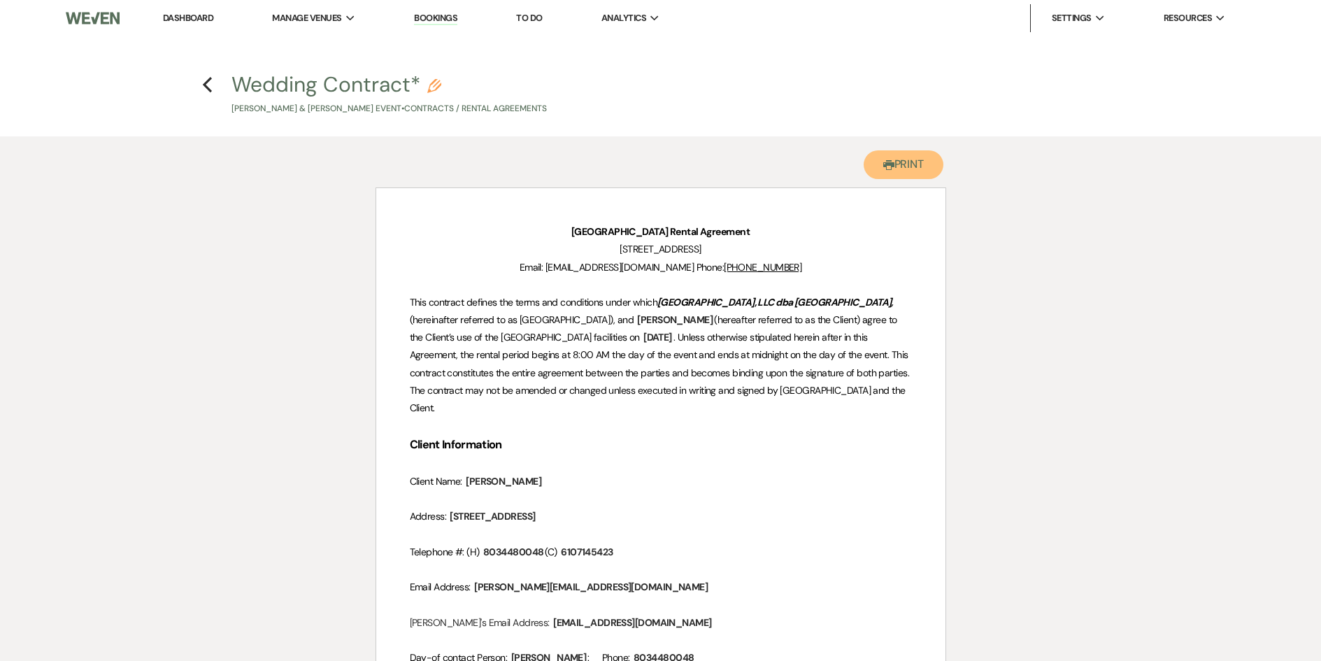
click at [897, 163] on button "Printer Print" at bounding box center [903, 164] width 80 height 29
click at [207, 84] on icon "Previous" at bounding box center [207, 84] width 10 height 17
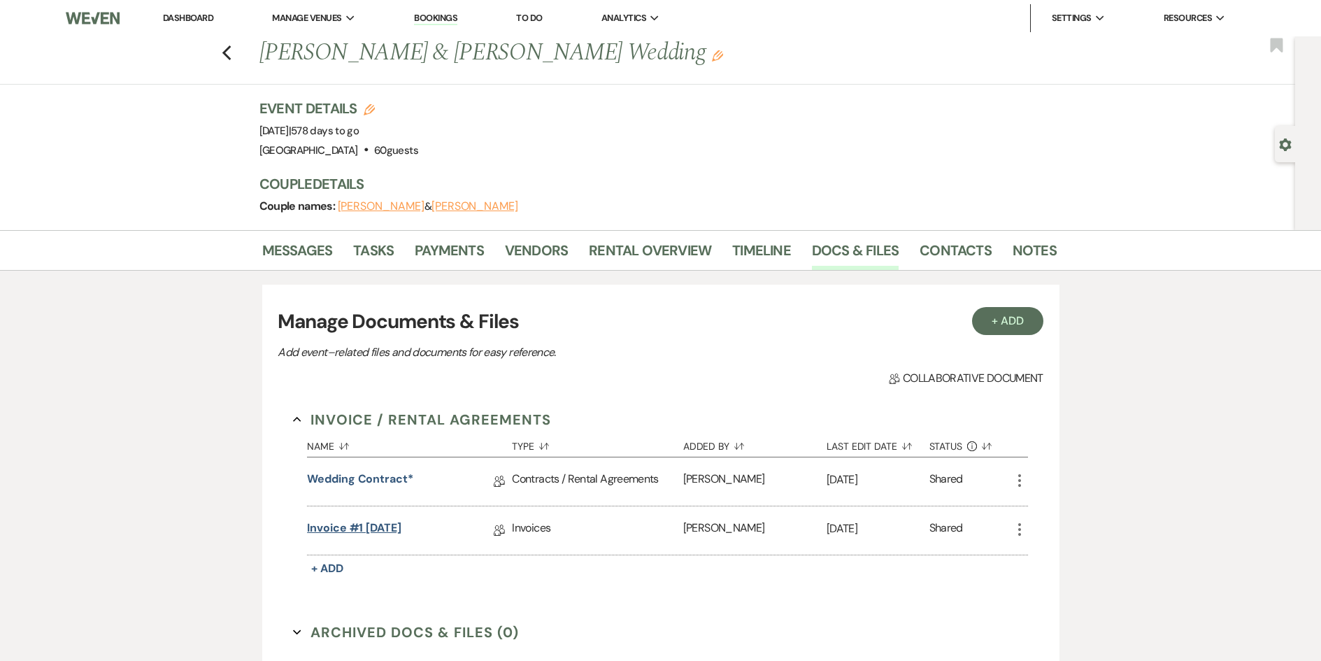
click at [339, 524] on link "Invoice #1 [DATE]" at bounding box center [354, 530] width 94 height 22
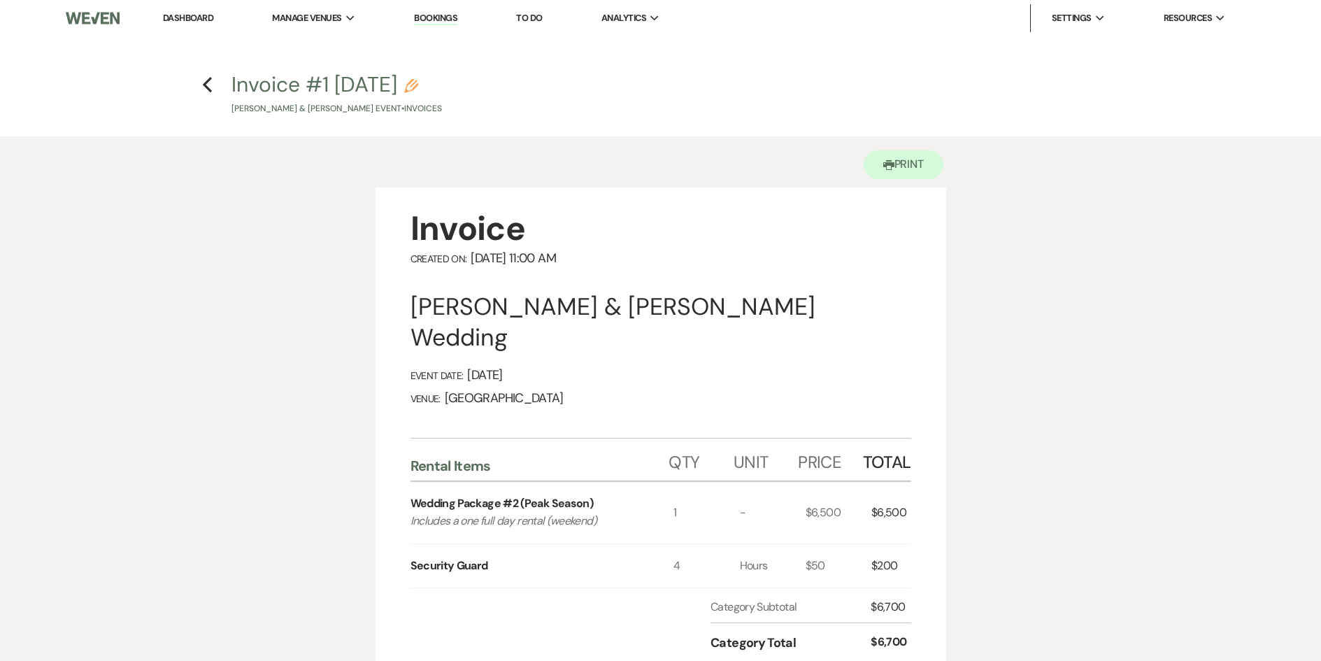
click at [213, 82] on h4 "Previous Invoice #1 [DATE] Pencil [PERSON_NAME] & [PERSON_NAME] Event • Invoices" at bounding box center [660, 92] width 1007 height 45
click at [207, 87] on use "button" at bounding box center [207, 84] width 9 height 15
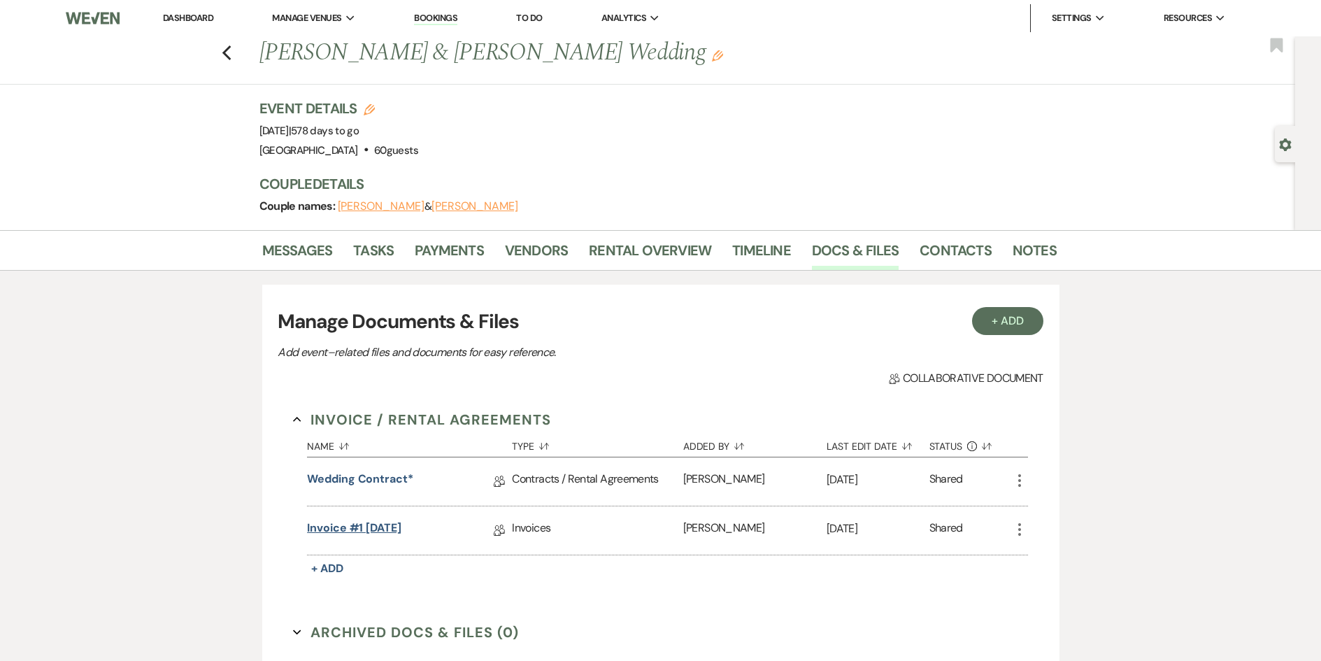
click at [362, 527] on link "Invoice #1 [DATE]" at bounding box center [354, 530] width 94 height 22
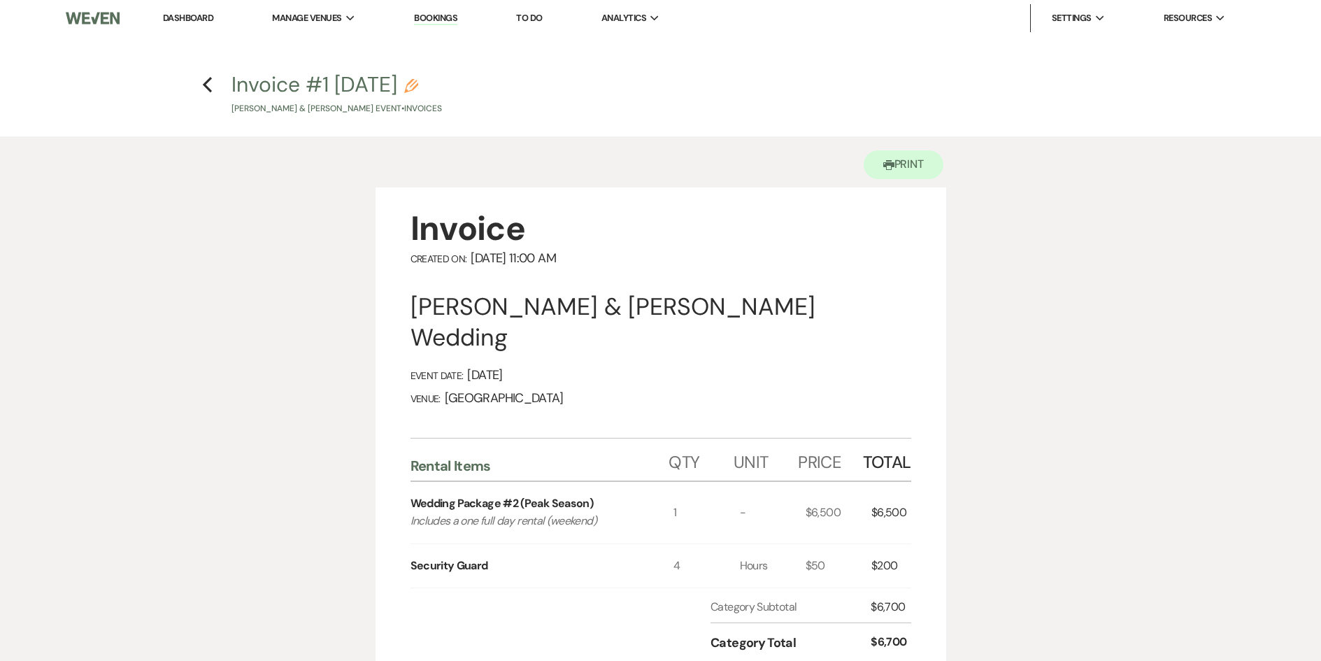
click at [217, 81] on h4 "Previous Invoice #1 [DATE] Pencil [PERSON_NAME] & [PERSON_NAME] Event • Invoices" at bounding box center [660, 92] width 1007 height 45
click at [208, 82] on use "button" at bounding box center [207, 84] width 9 height 15
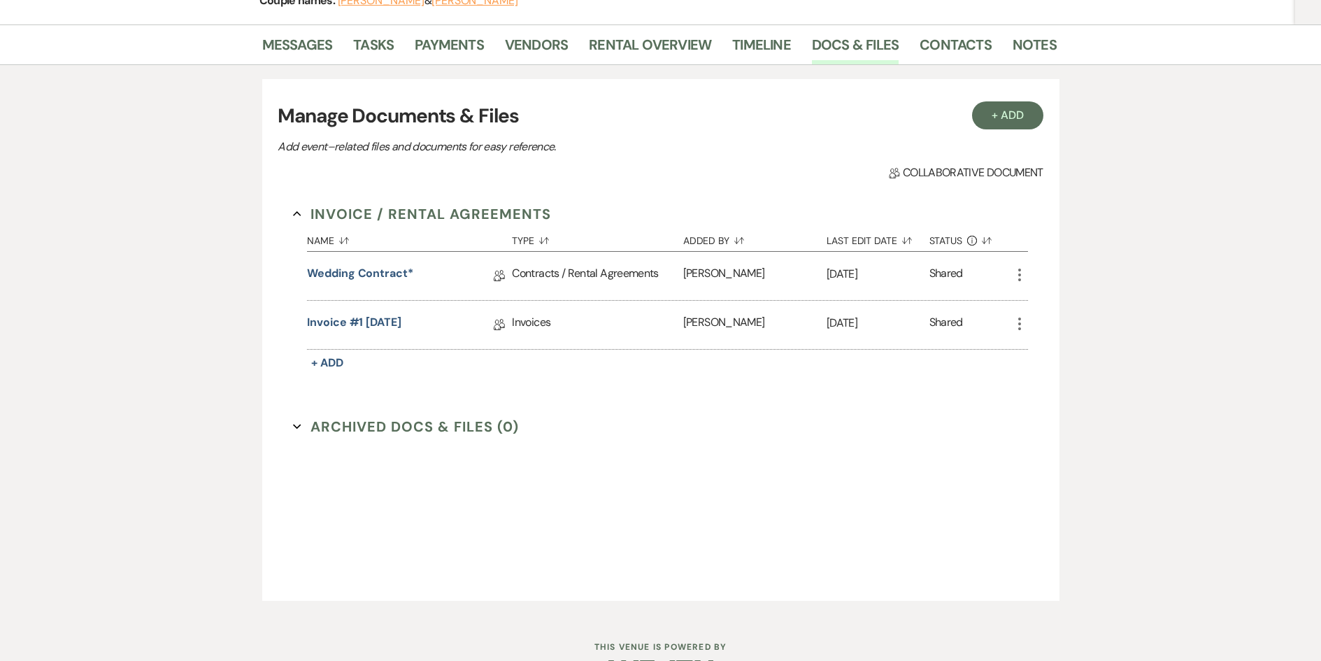
scroll to position [110, 0]
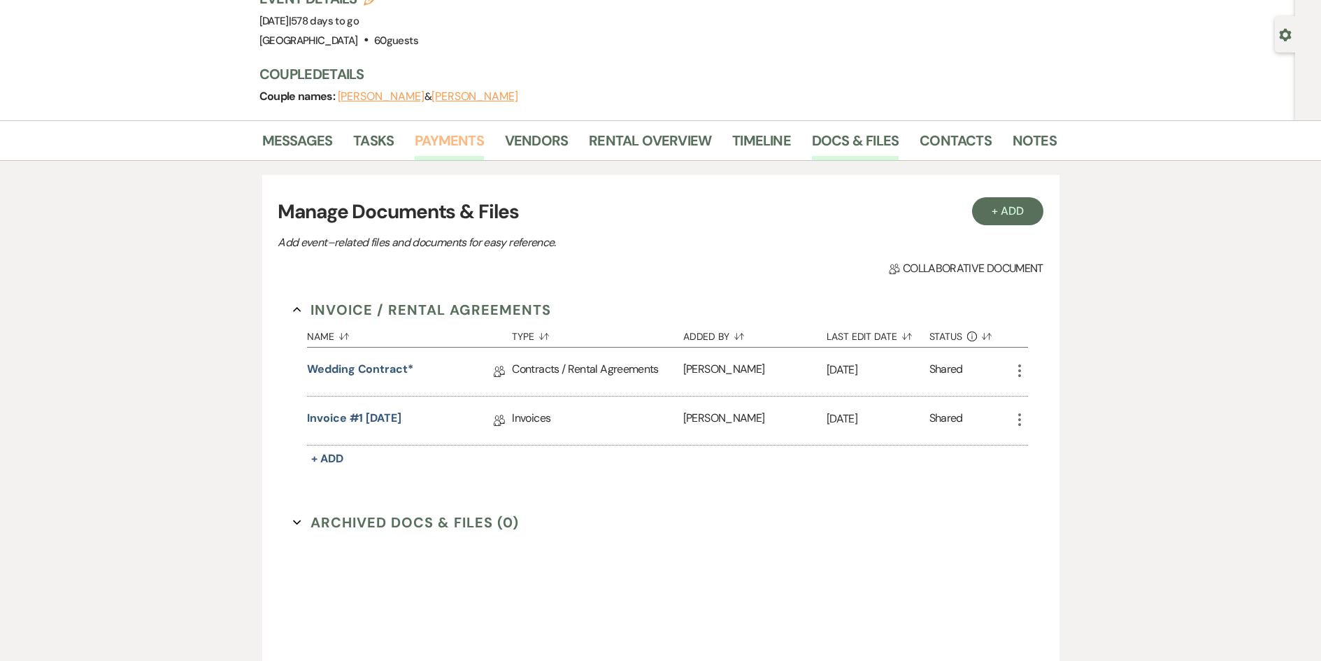
click at [440, 147] on link "Payments" at bounding box center [449, 144] width 69 height 31
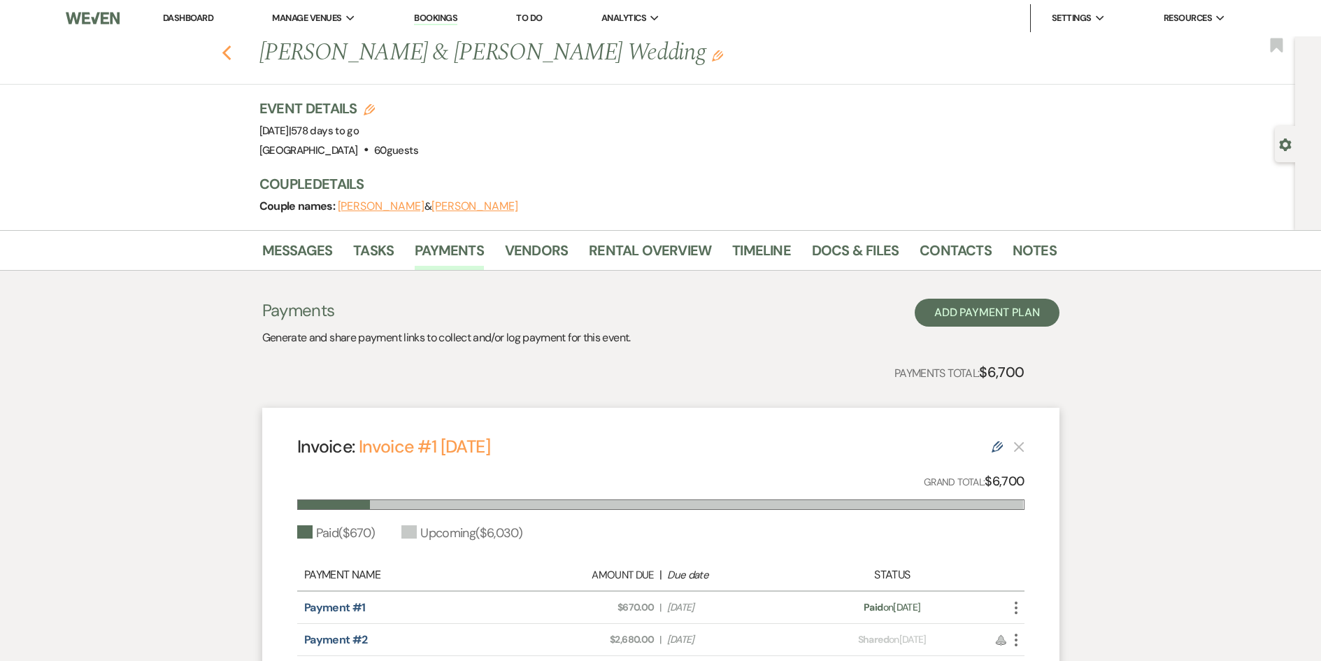
click at [232, 55] on icon "Previous" at bounding box center [227, 53] width 10 height 17
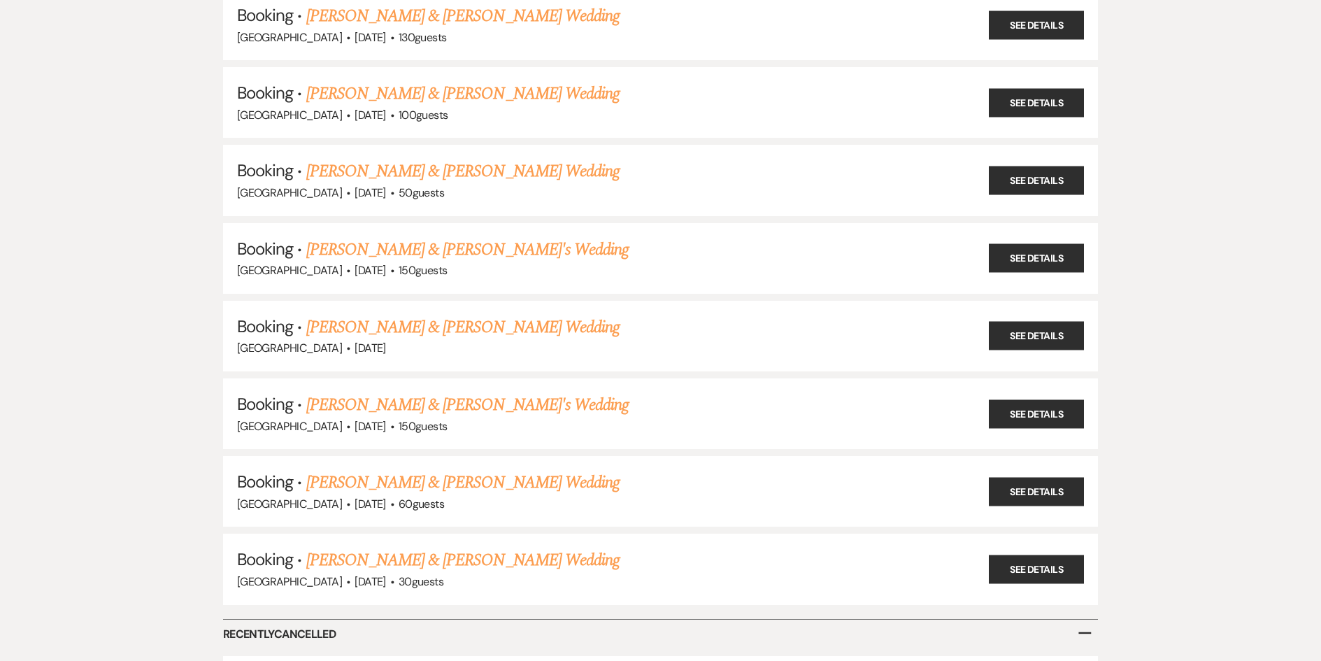
scroll to position [3292, 0]
click at [1043, 418] on link "See Details" at bounding box center [1036, 414] width 95 height 29
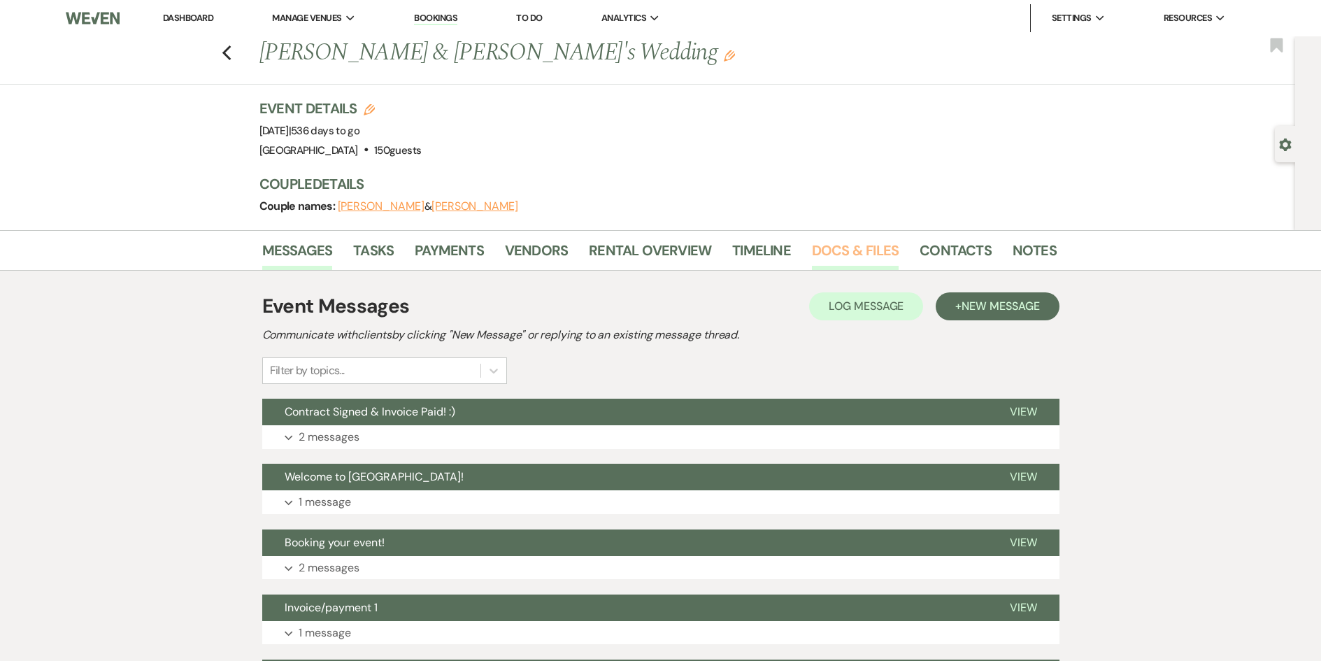
click at [848, 255] on link "Docs & Files" at bounding box center [855, 254] width 87 height 31
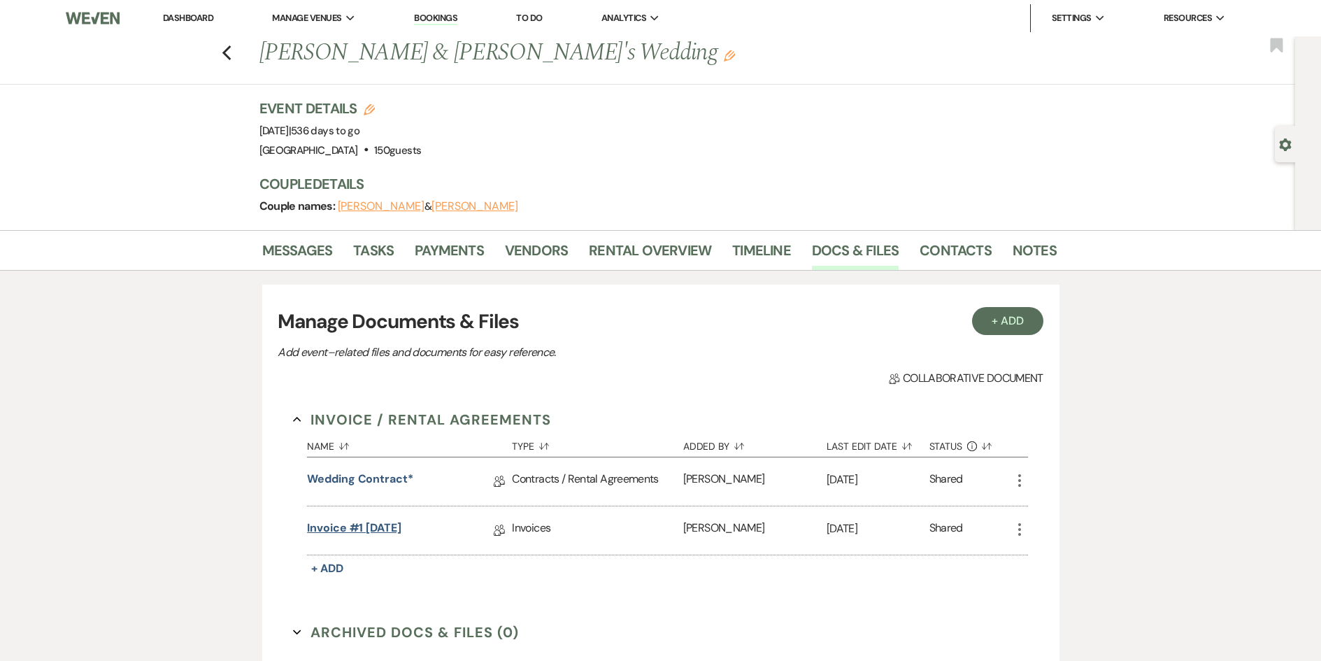
click at [368, 529] on link "Invoice #1 [DATE]" at bounding box center [354, 530] width 94 height 22
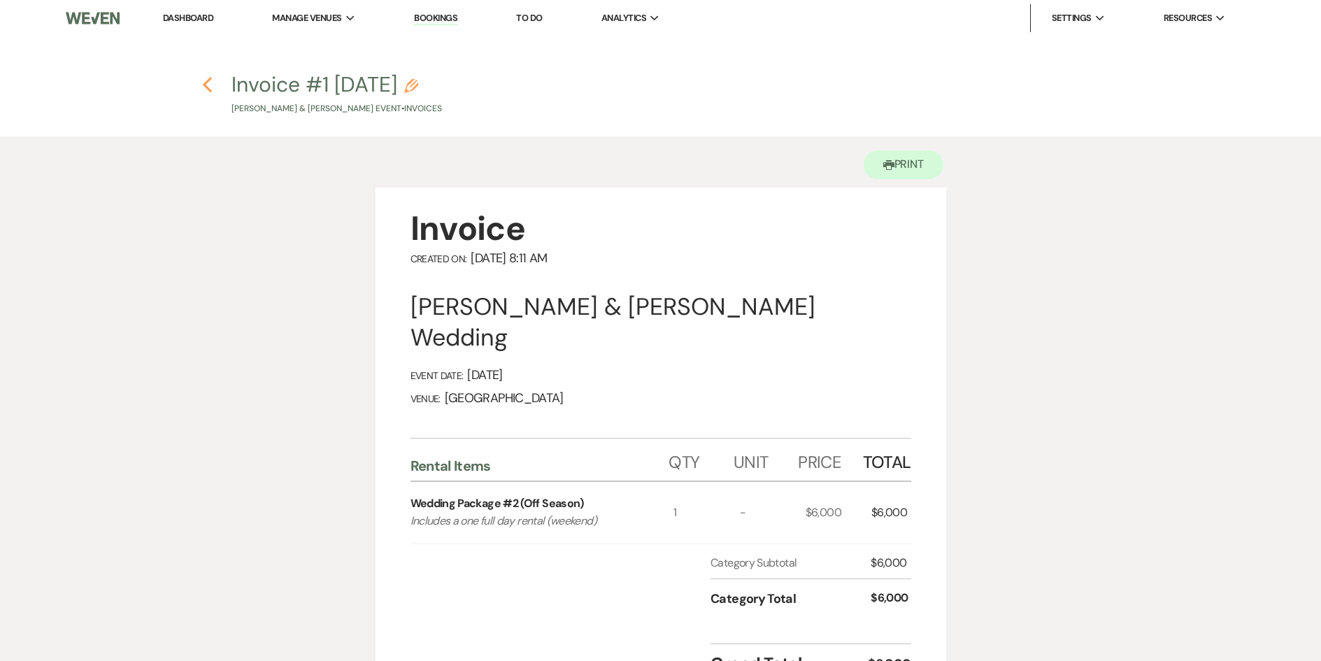
click at [206, 84] on use "button" at bounding box center [207, 84] width 9 height 15
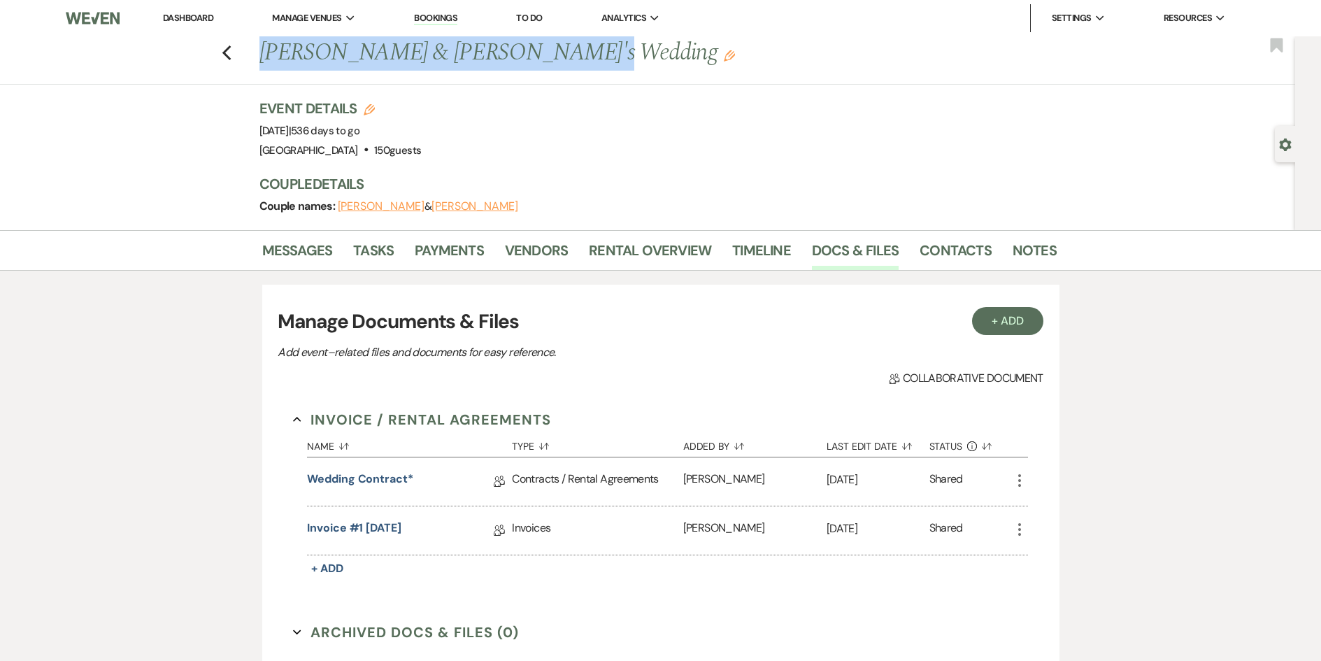
drag, startPoint x: 542, startPoint y: 56, endPoint x: 254, endPoint y: 45, distance: 288.3
click at [254, 45] on div "Previous [PERSON_NAME] & [PERSON_NAME]'s Wedding Edit Bookmark" at bounding box center [644, 60] width 1302 height 48
copy h1 "[PERSON_NAME] & [PERSON_NAME]'s Wedding"
click at [364, 479] on link "Wedding Contract*" at bounding box center [360, 482] width 106 height 22
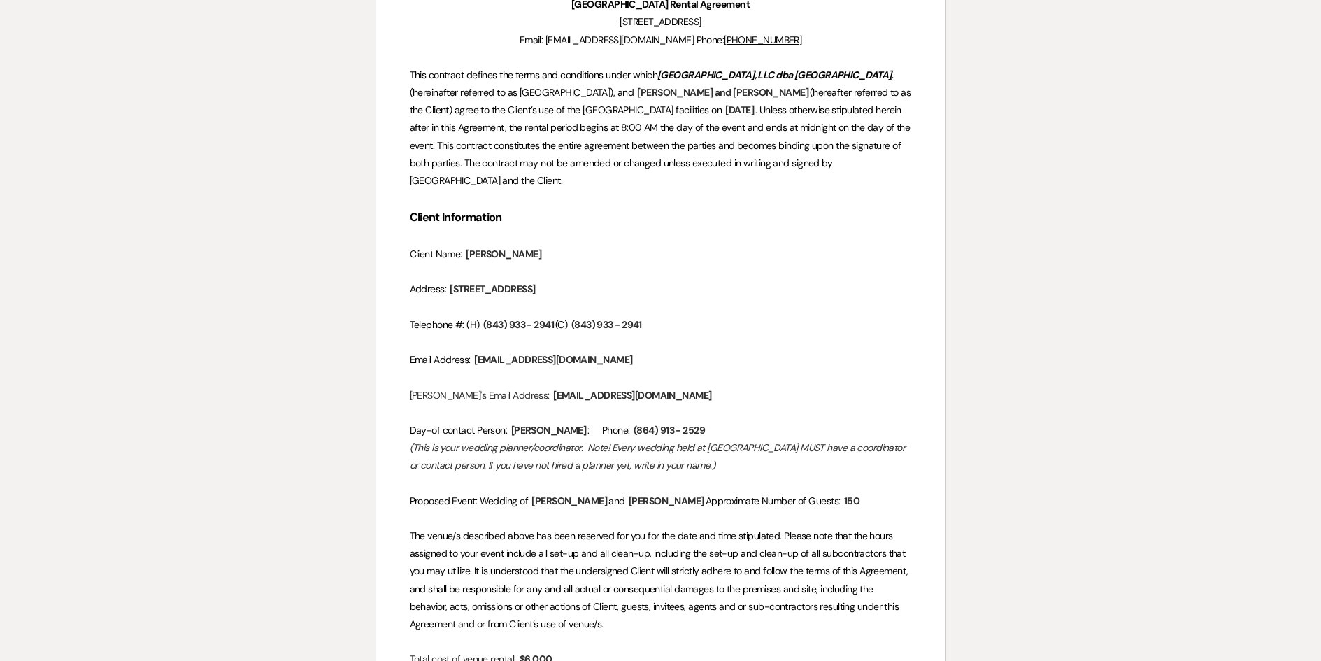
scroll to position [280, 0]
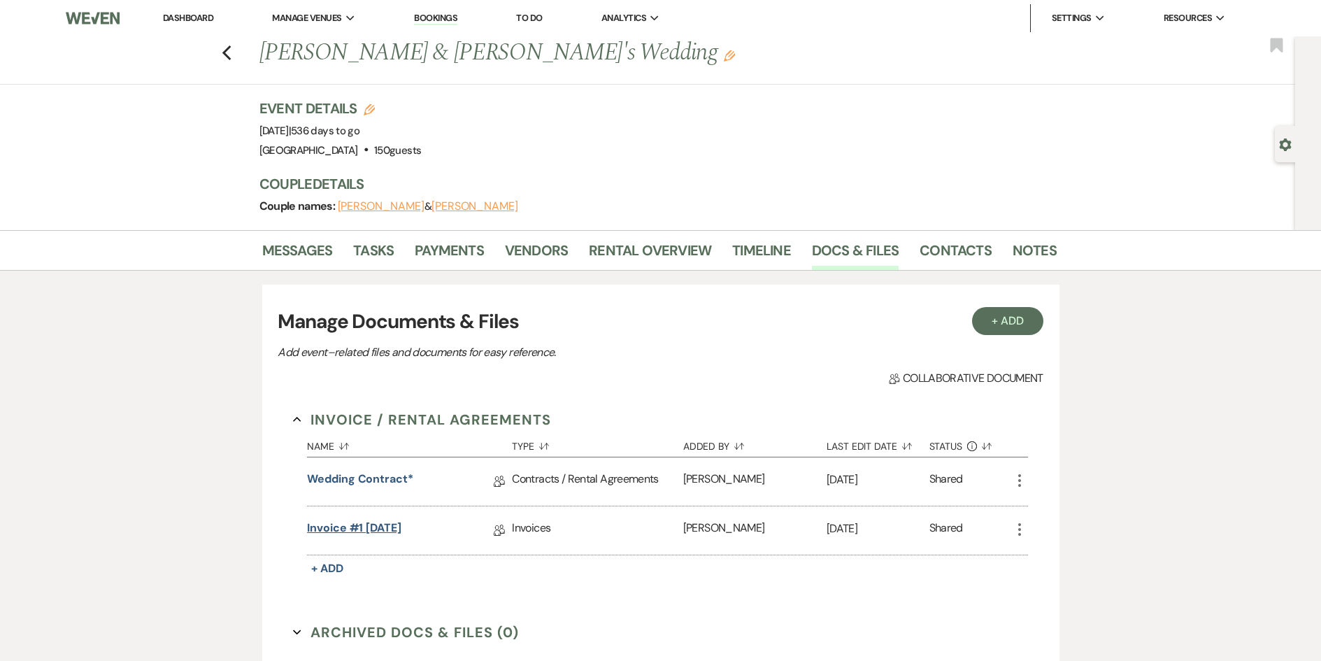
click at [364, 522] on link "Invoice #1 [DATE]" at bounding box center [354, 530] width 94 height 22
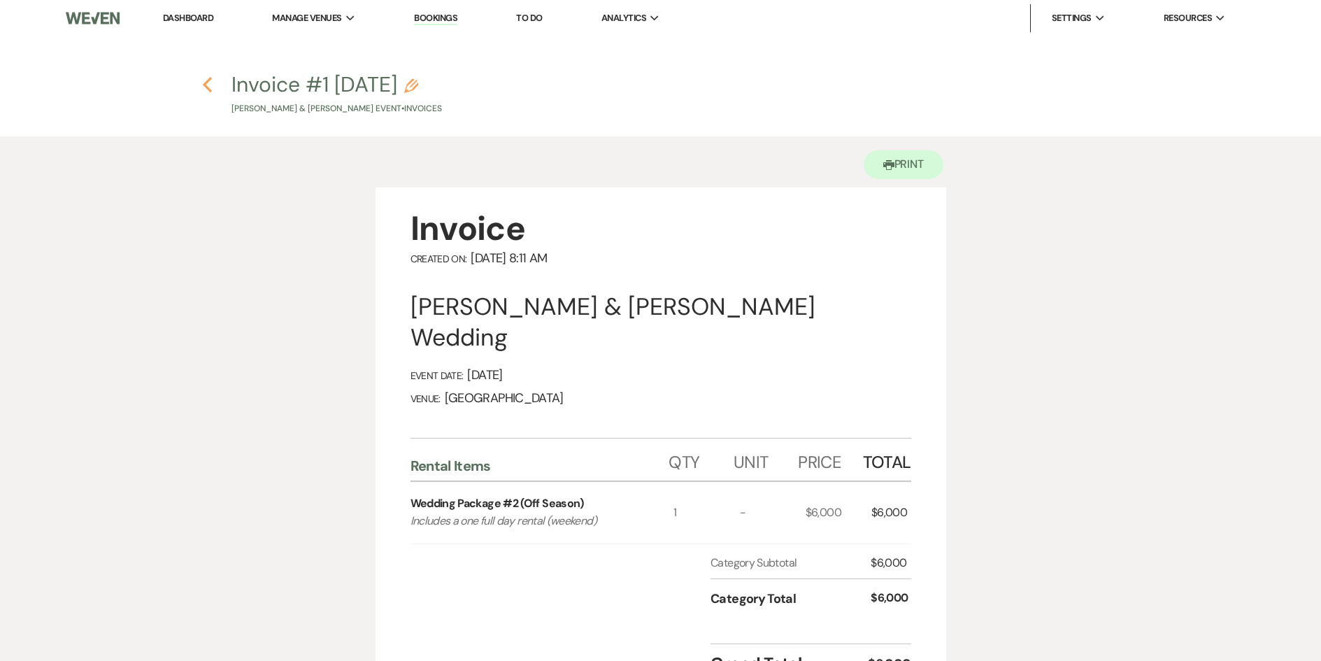
click at [210, 80] on use "button" at bounding box center [207, 84] width 9 height 15
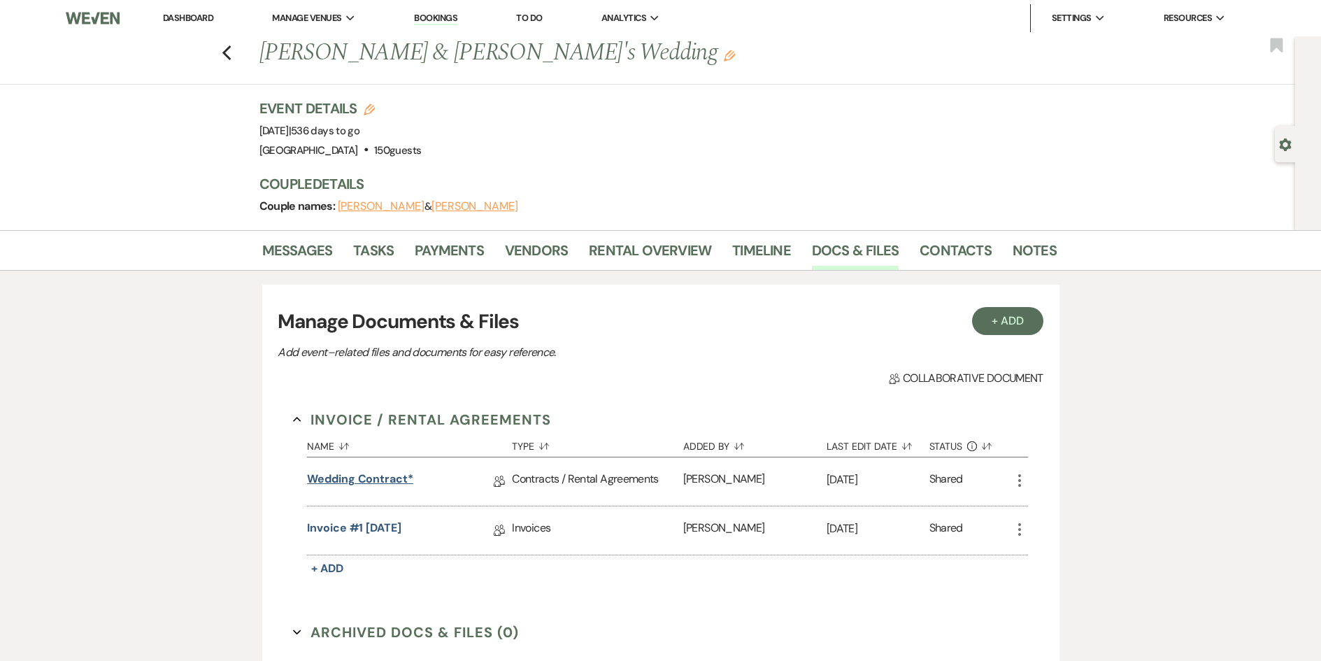
click at [396, 478] on link "Wedding Contract*" at bounding box center [360, 482] width 106 height 22
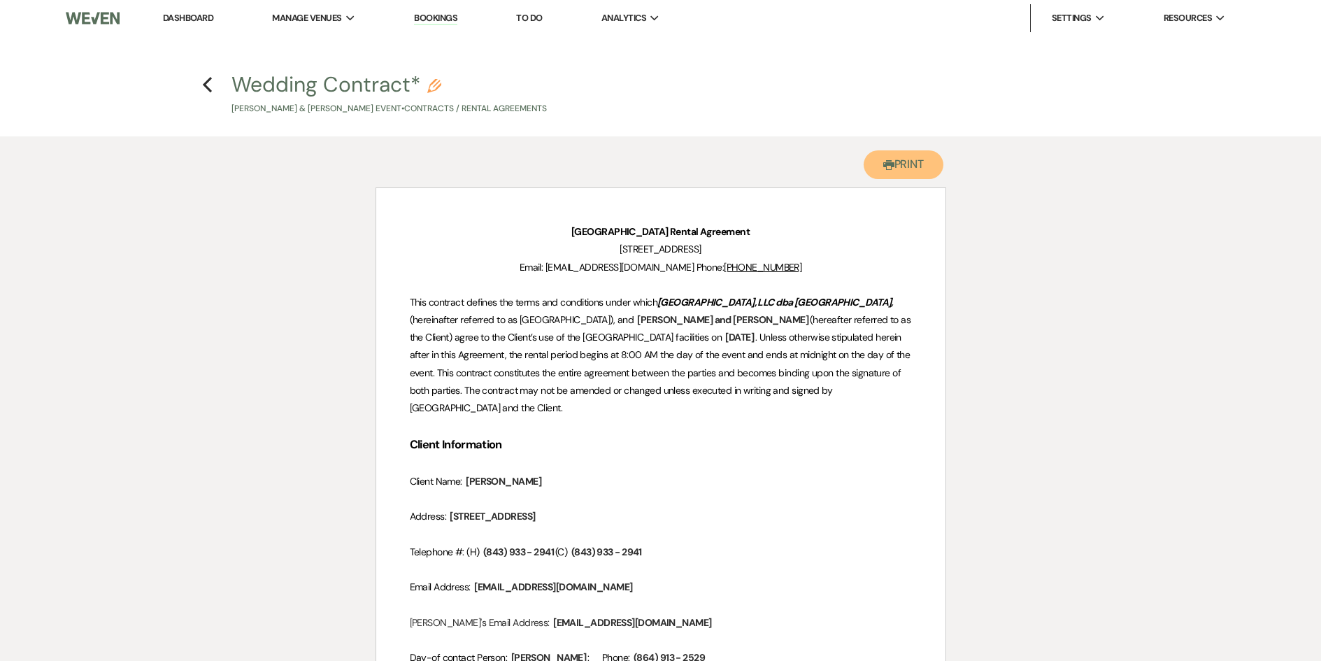
click at [900, 157] on button "Printer Print" at bounding box center [903, 164] width 80 height 29
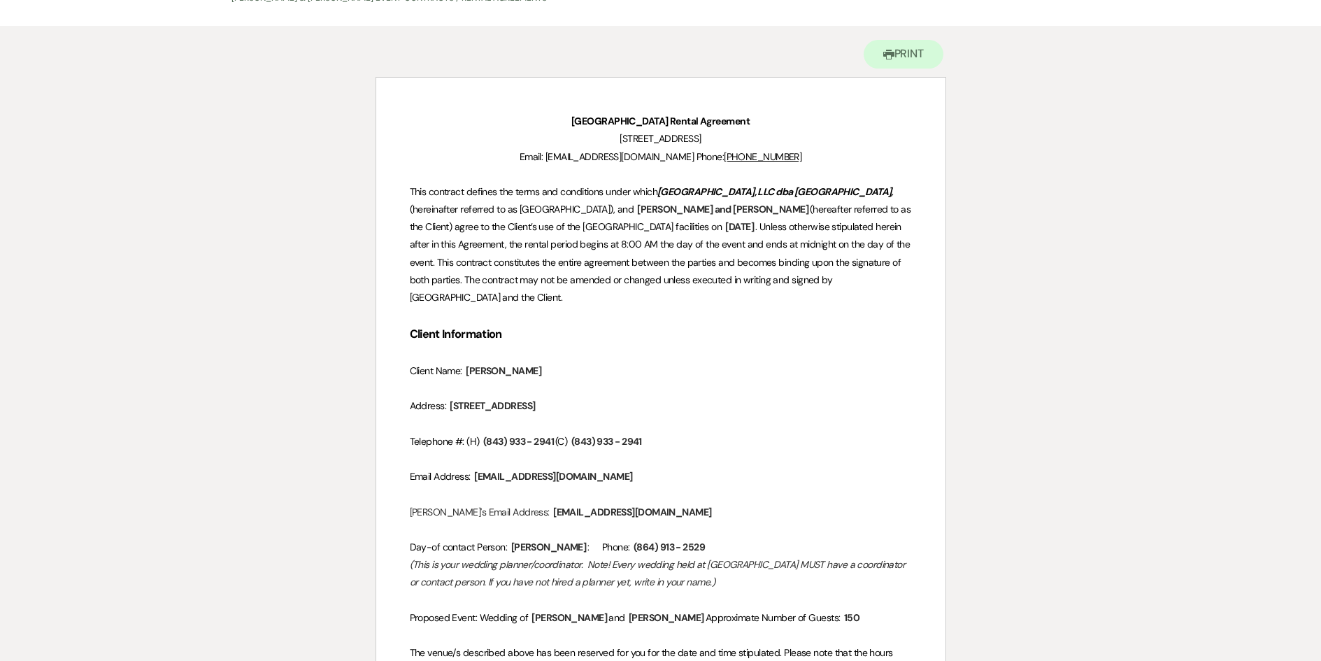
scroll to position [210, 0]
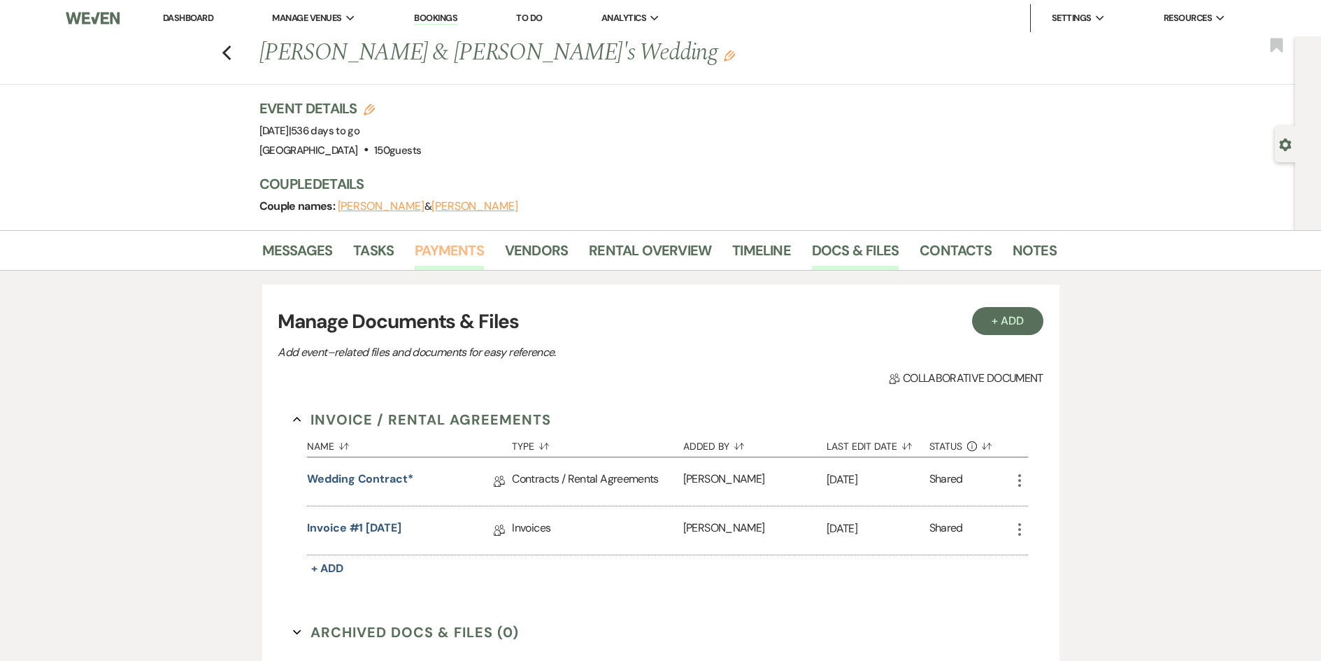
click at [464, 248] on link "Payments" at bounding box center [449, 254] width 69 height 31
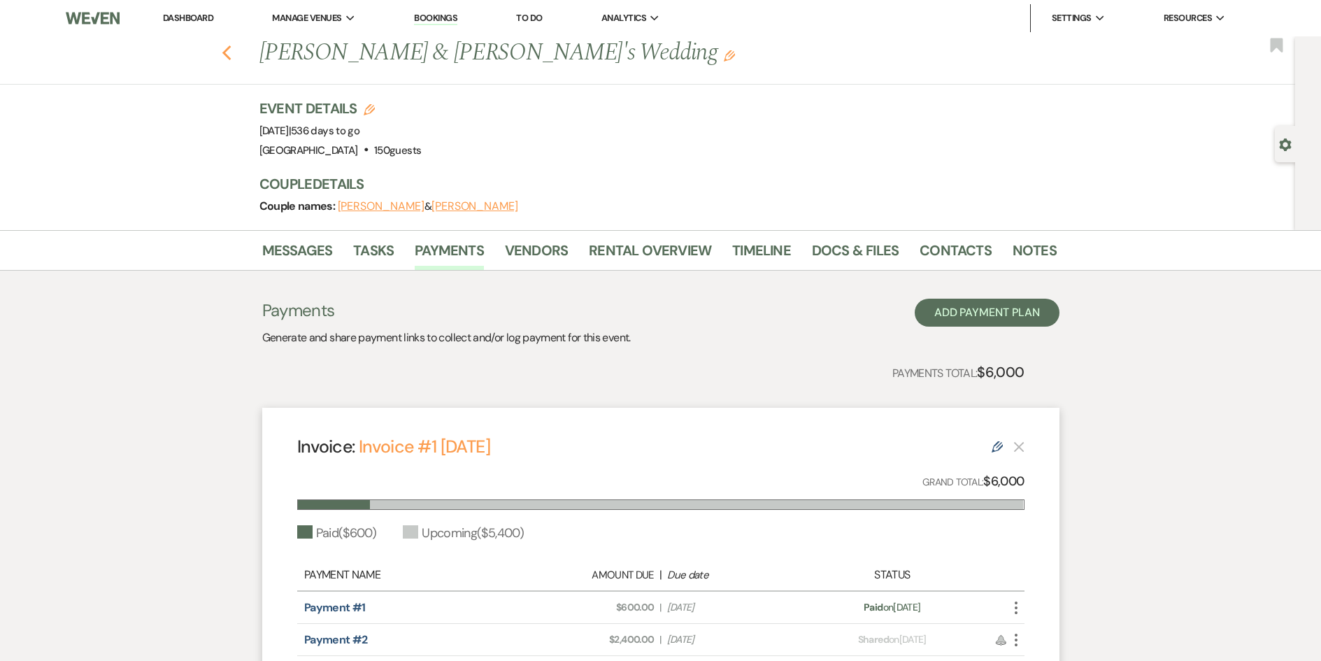
click at [229, 52] on use "button" at bounding box center [226, 52] width 9 height 15
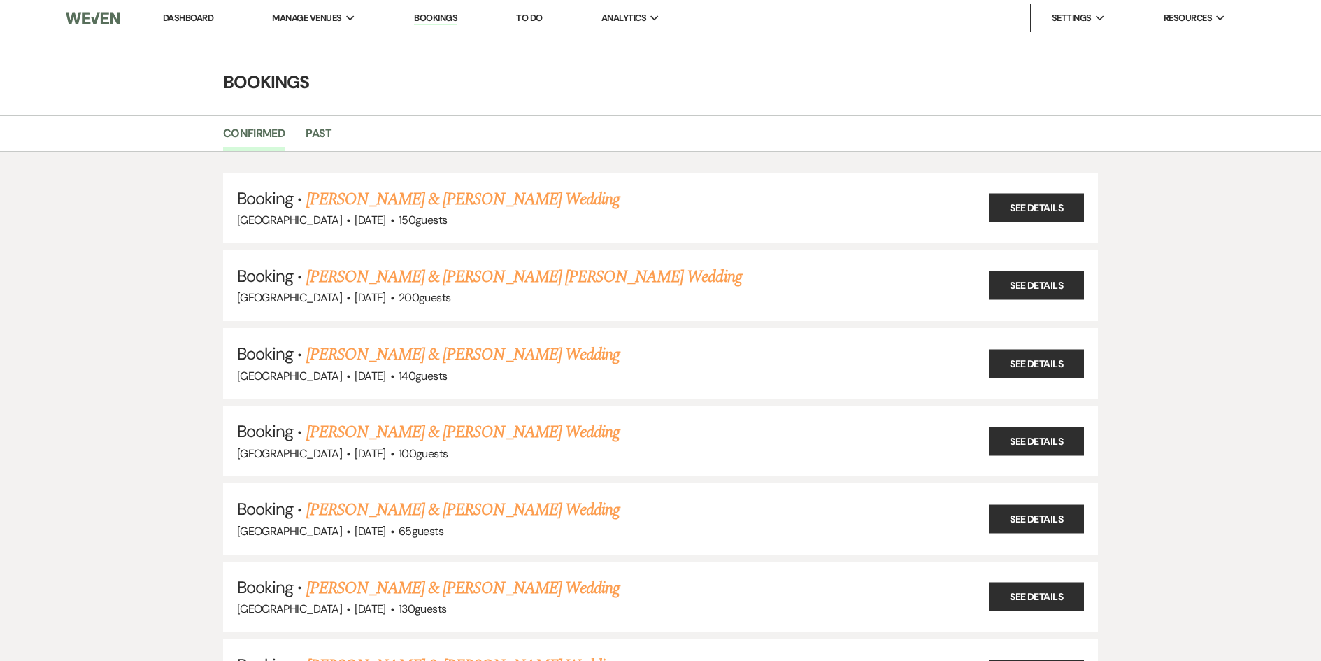
scroll to position [3292, 0]
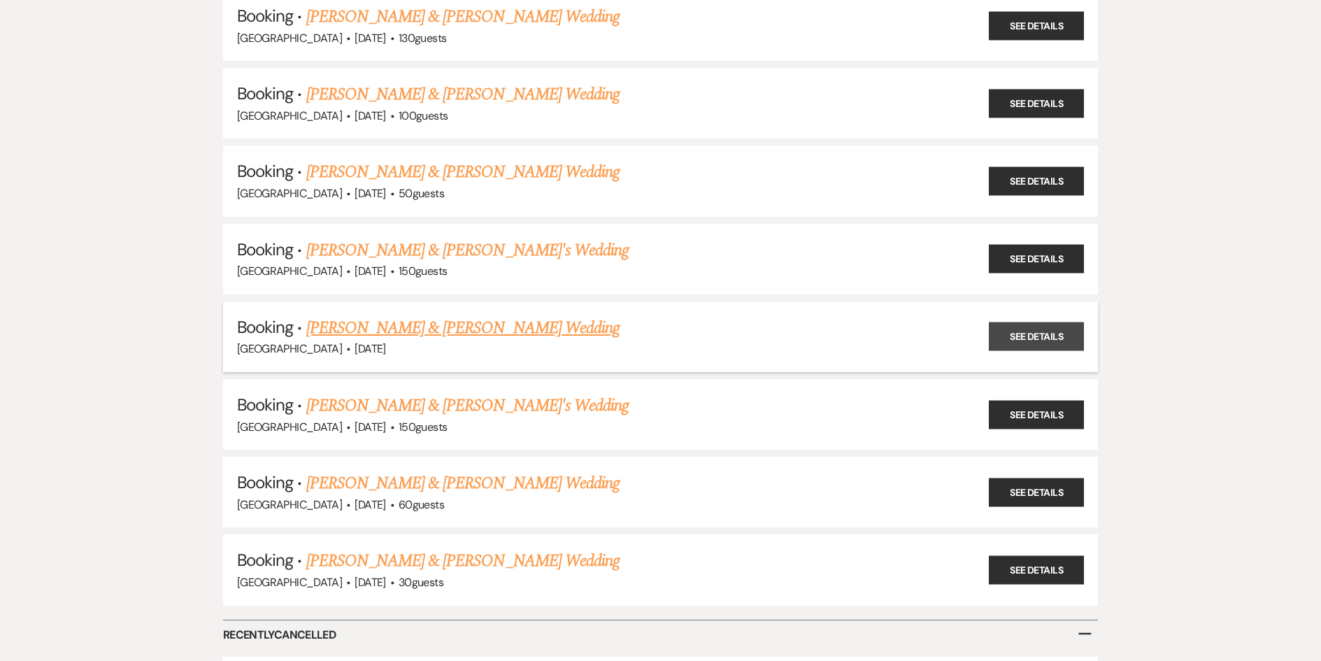
click at [1045, 340] on link "See Details" at bounding box center [1036, 336] width 95 height 29
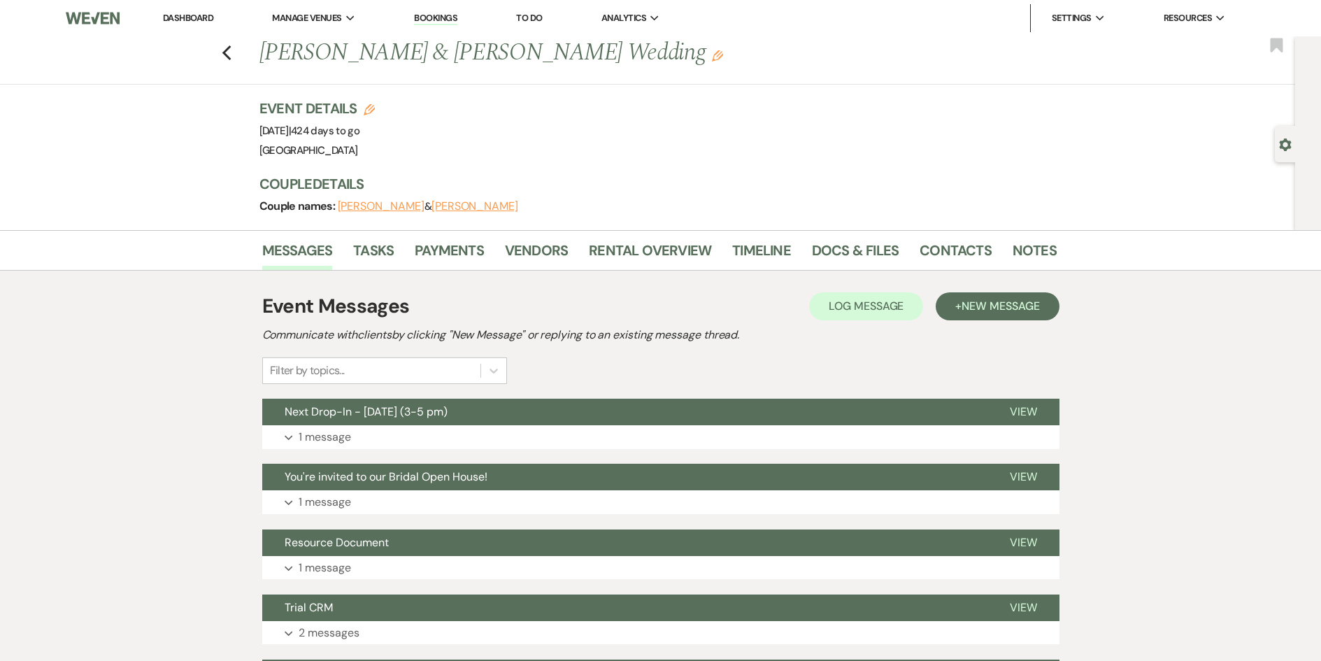
drag, startPoint x: 658, startPoint y: 53, endPoint x: 266, endPoint y: 49, distance: 392.2
click at [266, 49] on h1 "[PERSON_NAME] & [PERSON_NAME] Wedding Edit" at bounding box center [572, 53] width 626 height 34
click at [817, 250] on link "Docs & Files" at bounding box center [855, 254] width 87 height 31
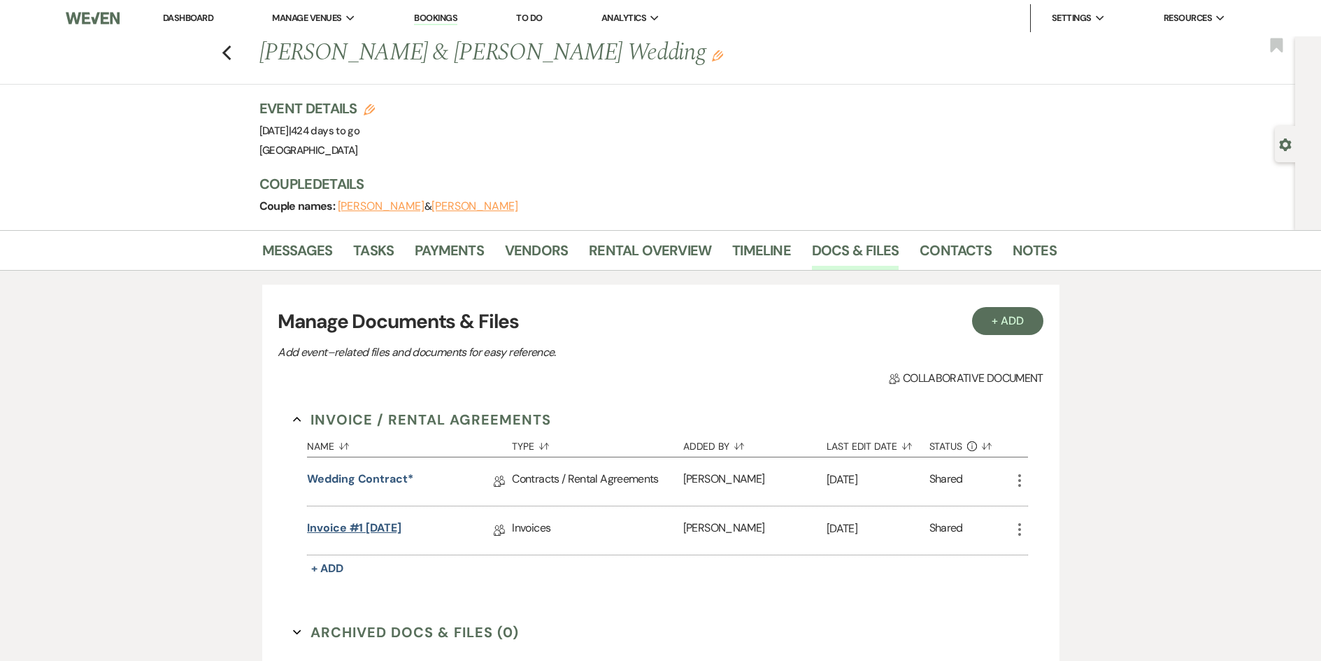
click at [364, 527] on link "Invoice #1 [DATE]" at bounding box center [354, 530] width 94 height 22
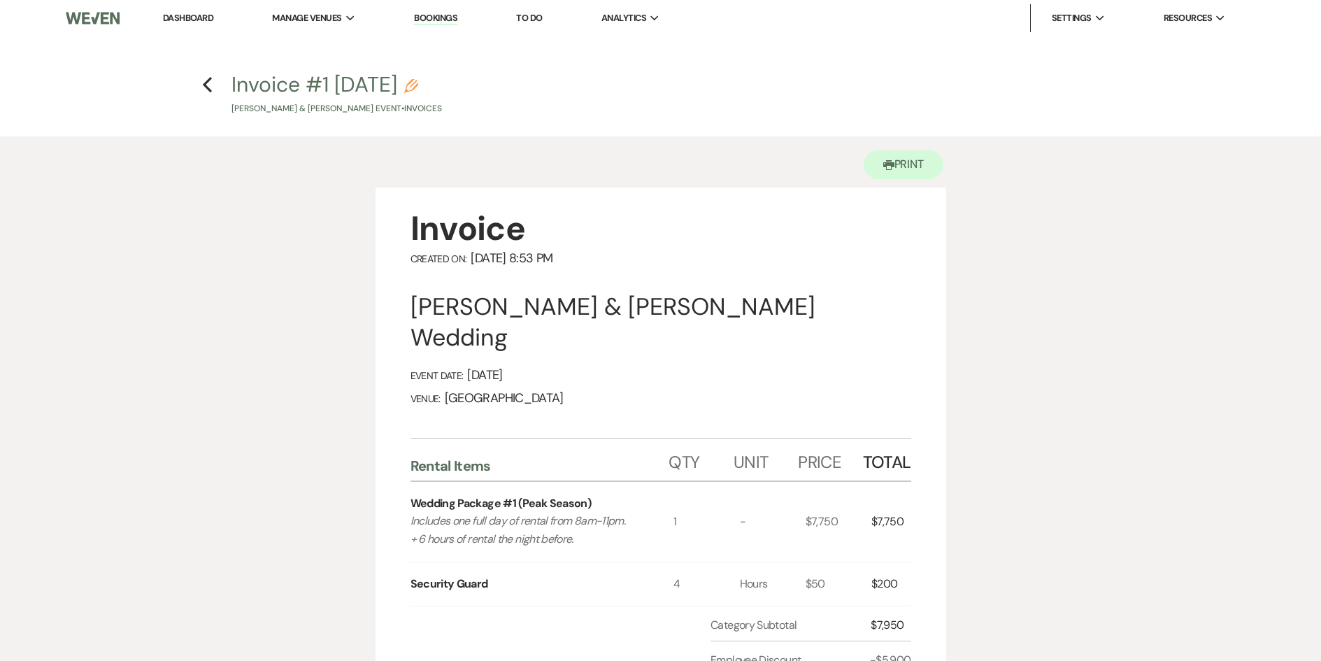
drag, startPoint x: 576, startPoint y: 510, endPoint x: 403, endPoint y: 496, distance: 173.3
click at [403, 496] on div "Invoice Created On: [DATE] 8:53 PM [PERSON_NAME] & [PERSON_NAME] Wedding Event …" at bounding box center [660, 502] width 570 height 631
click at [210, 87] on icon "Previous" at bounding box center [207, 84] width 10 height 17
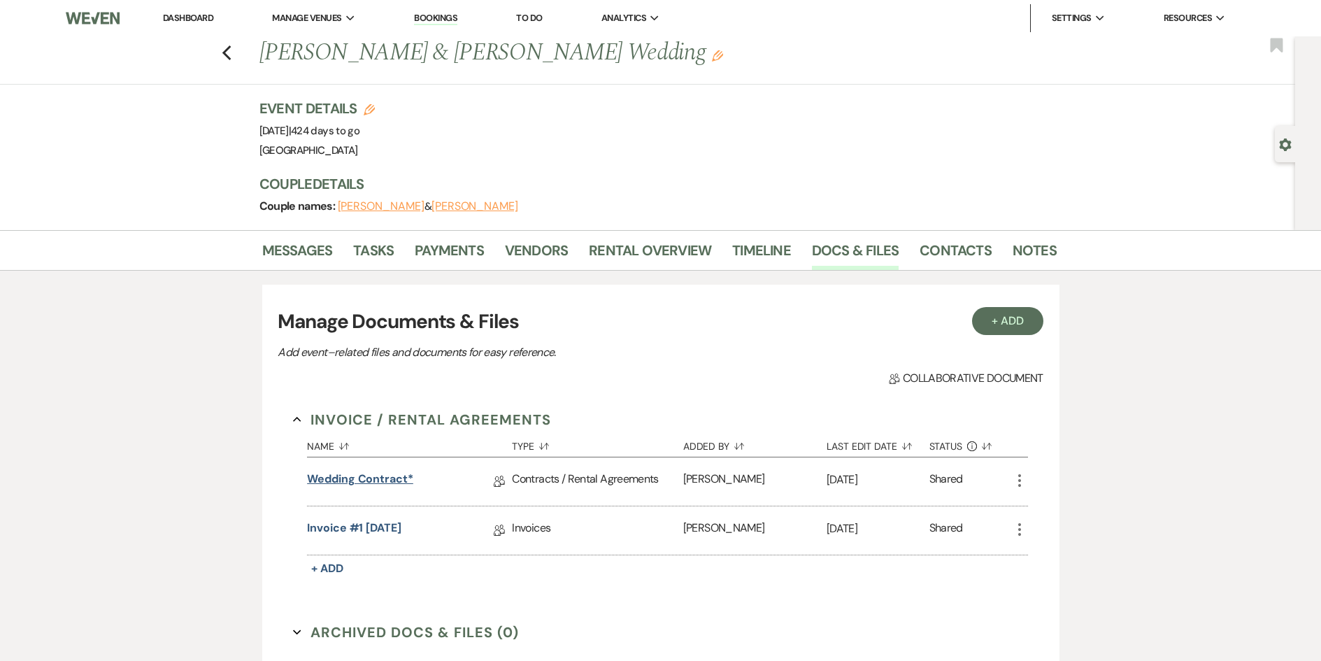
click at [359, 478] on link "Wedding Contract*" at bounding box center [360, 482] width 106 height 22
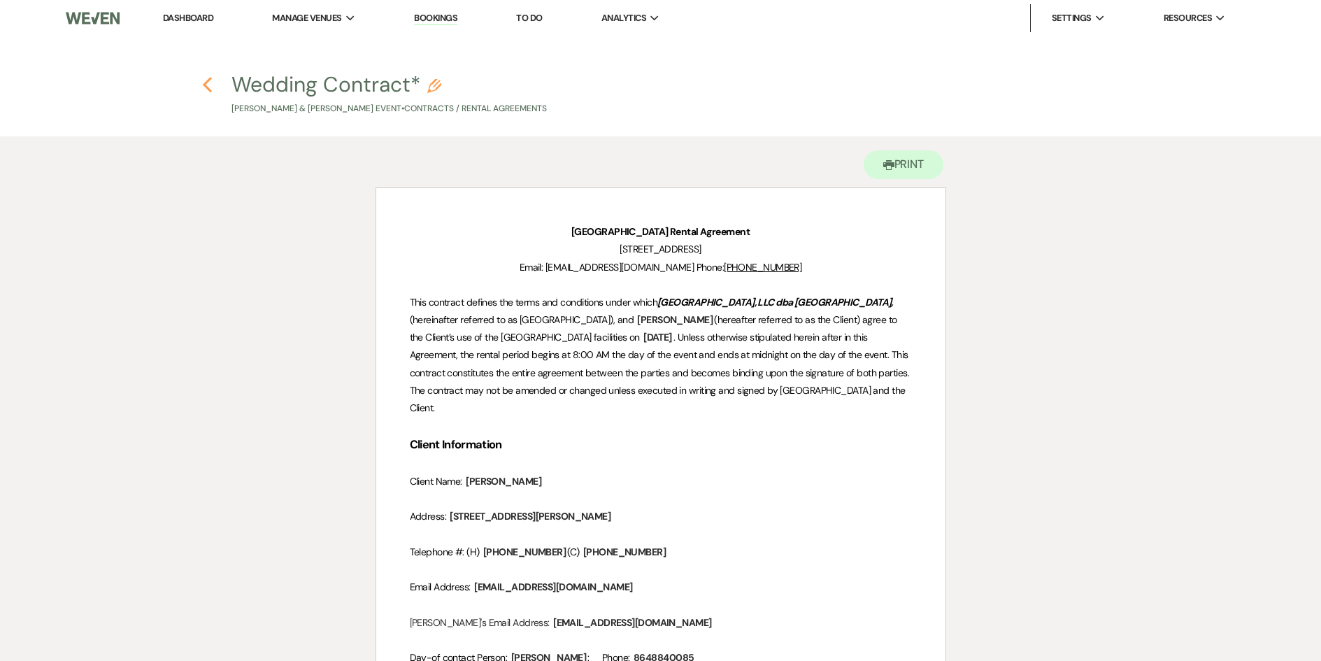
click at [209, 87] on icon "Previous" at bounding box center [207, 84] width 10 height 17
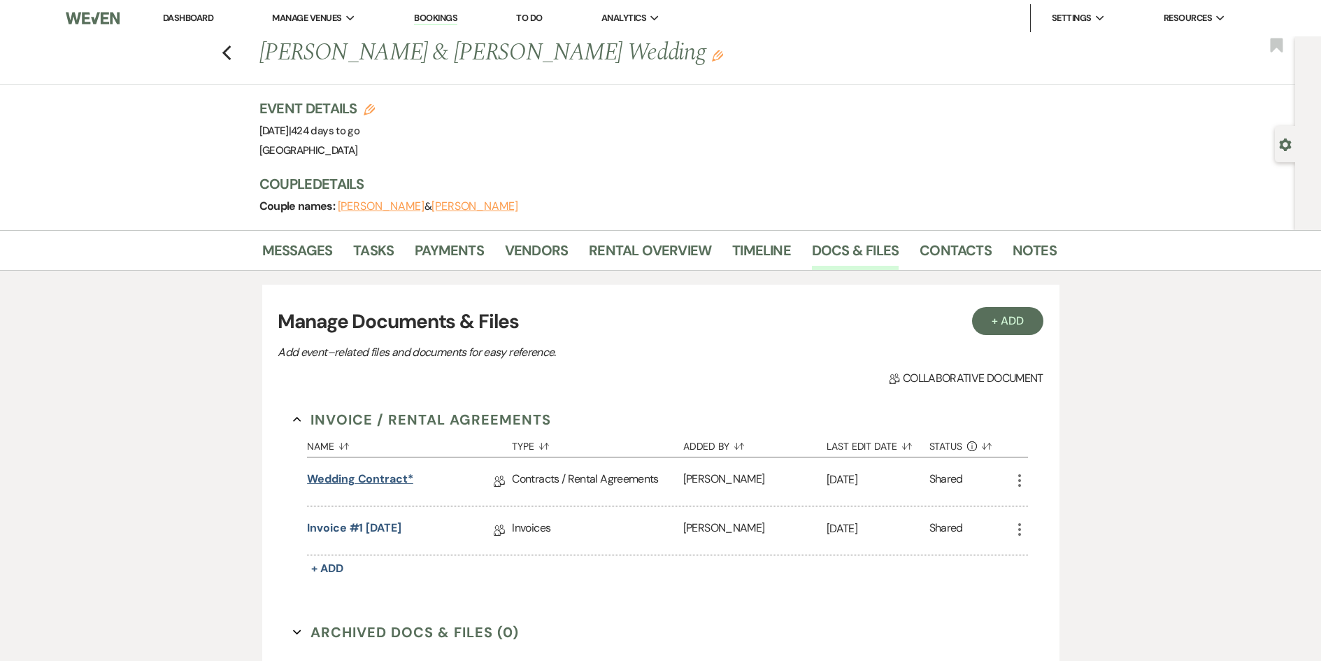
click at [366, 489] on link "Wedding Contract*" at bounding box center [360, 482] width 106 height 22
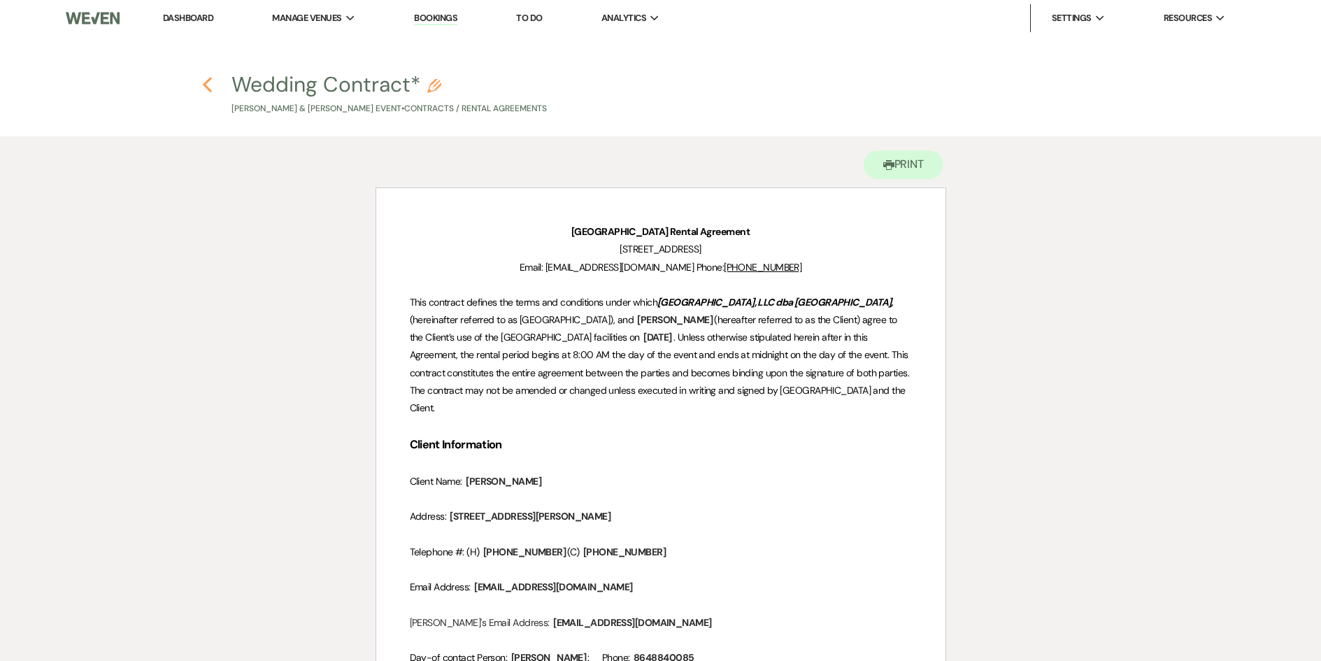
click at [211, 89] on icon "Previous" at bounding box center [207, 84] width 10 height 17
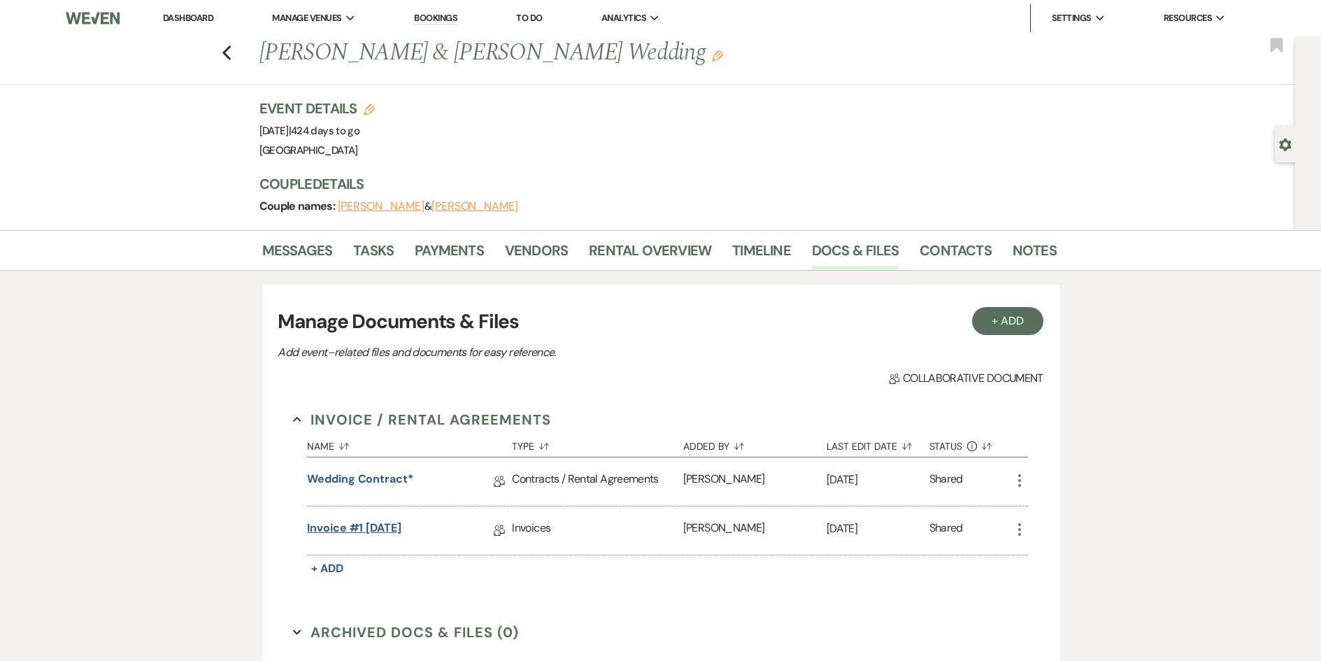
click at [376, 526] on link "Invoice #1 [DATE]" at bounding box center [354, 530] width 94 height 22
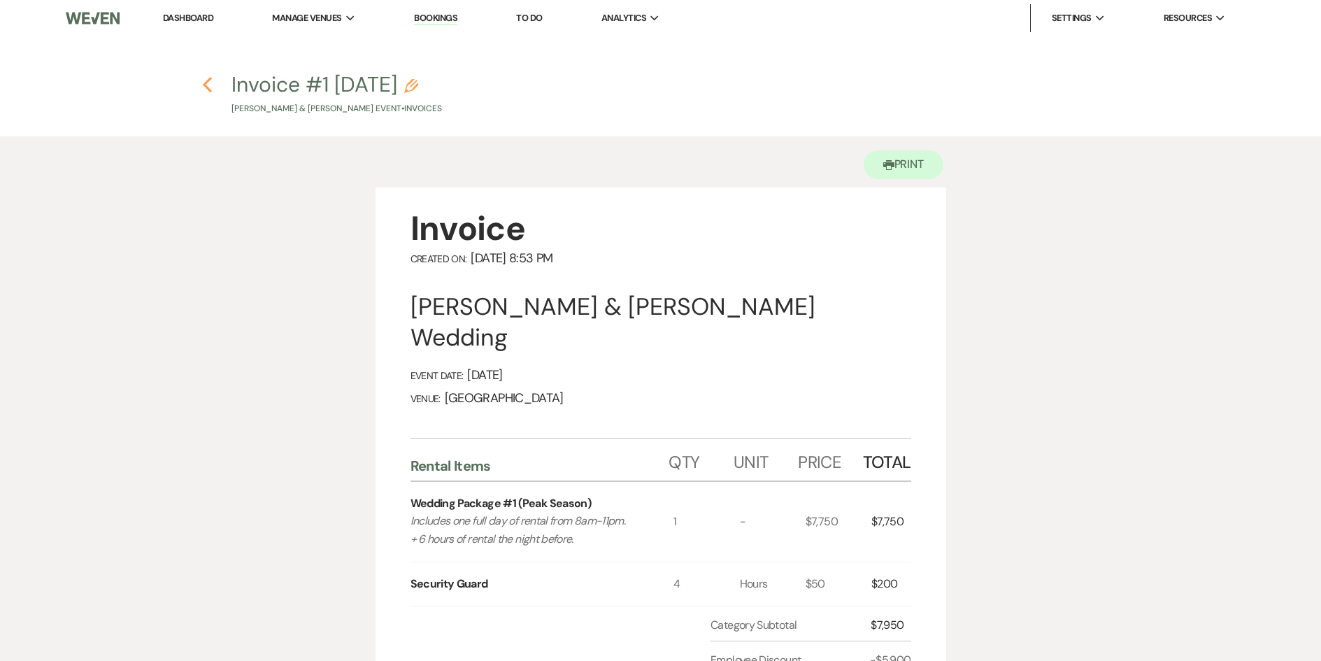
click at [204, 89] on icon "Previous" at bounding box center [207, 84] width 10 height 17
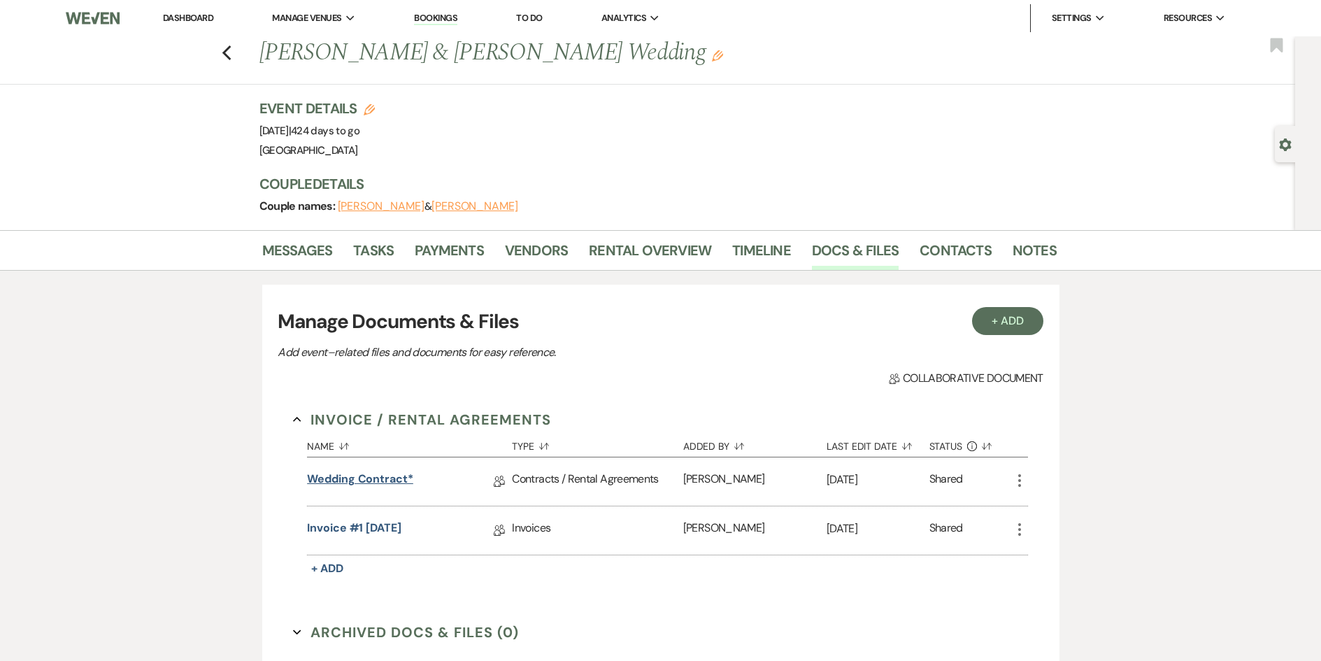
click at [366, 479] on link "Wedding Contract*" at bounding box center [360, 482] width 106 height 22
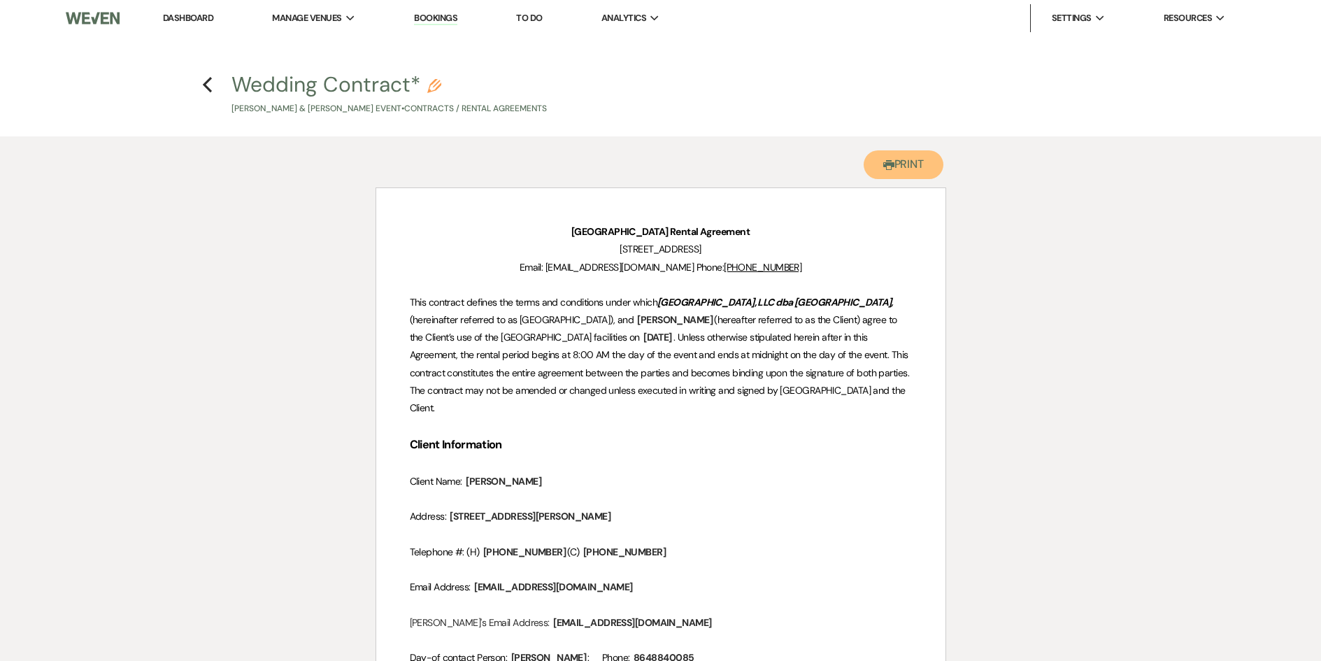
click at [898, 164] on button "Printer Print" at bounding box center [903, 164] width 80 height 29
click at [209, 85] on icon "Previous" at bounding box center [207, 84] width 10 height 17
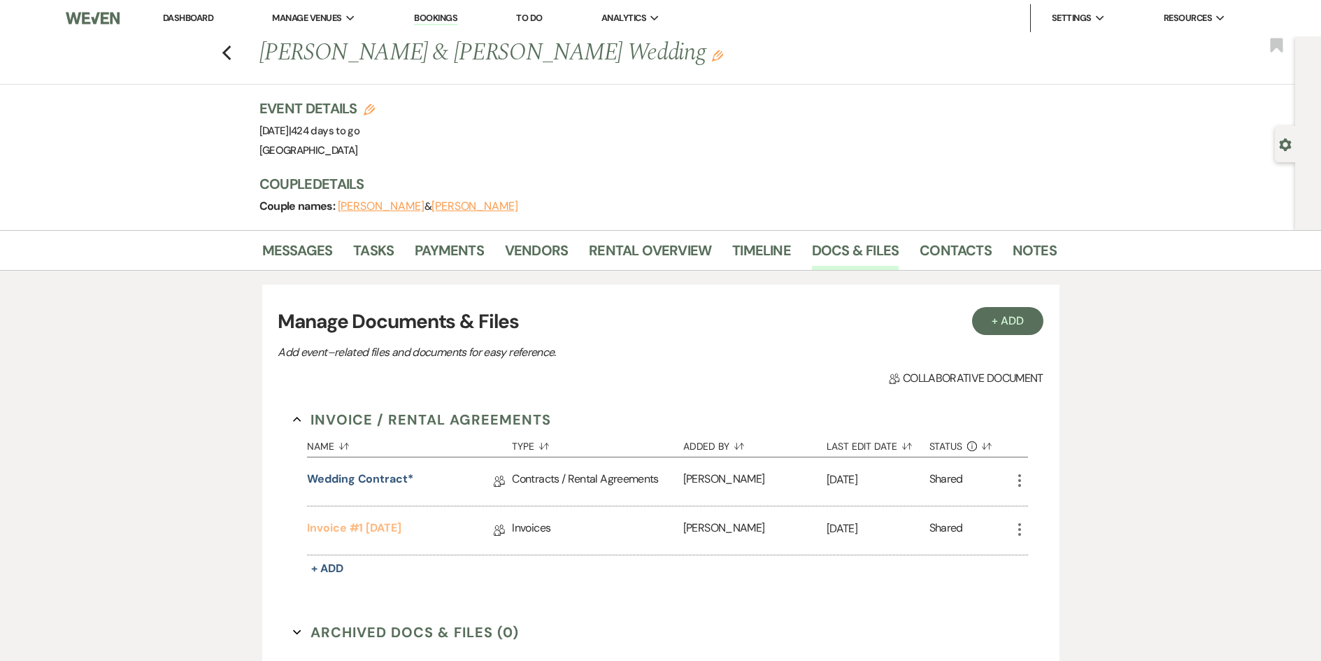
click at [350, 528] on link "Invoice #1 [DATE]" at bounding box center [354, 530] width 94 height 22
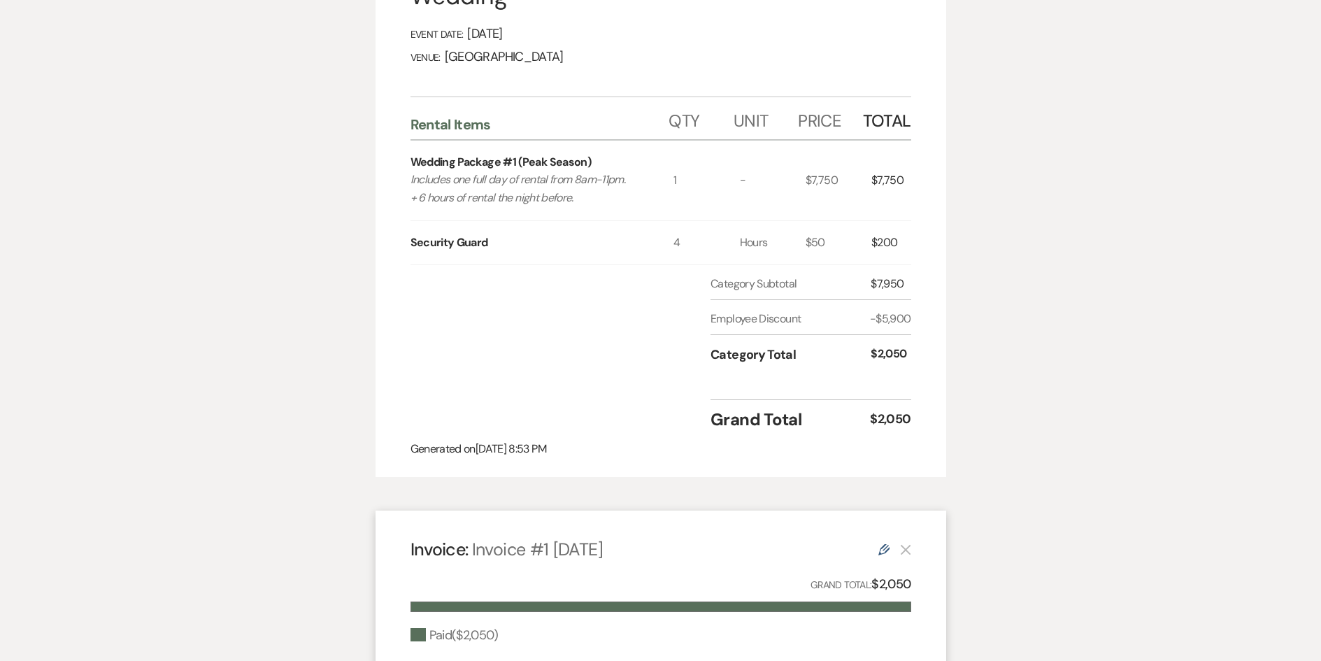
scroll to position [140, 0]
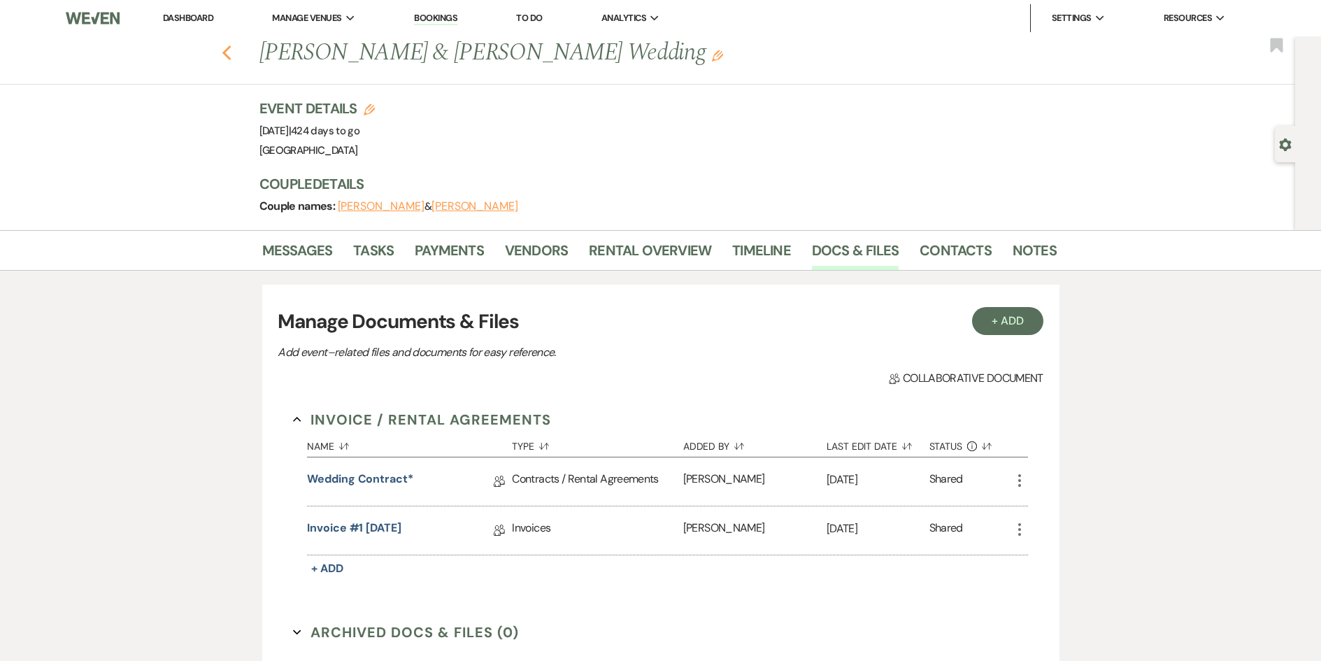
click at [231, 48] on use "button" at bounding box center [226, 52] width 9 height 15
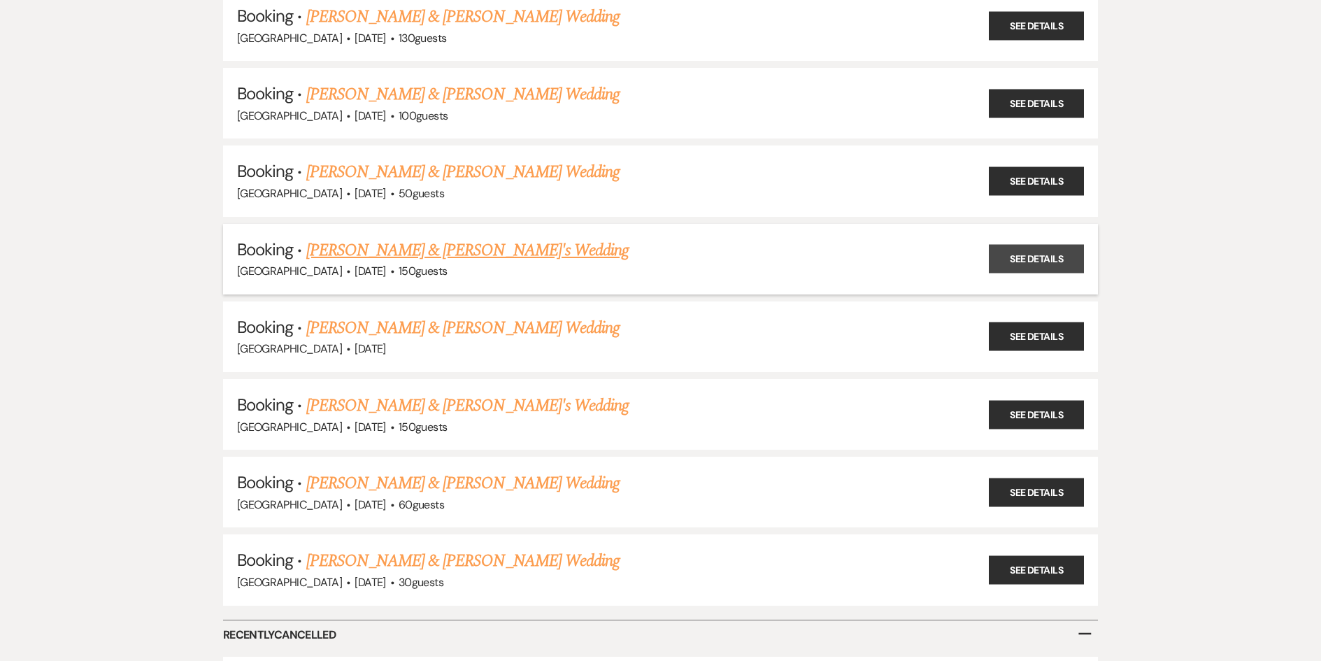
click at [1019, 257] on link "See Details" at bounding box center [1036, 259] width 95 height 29
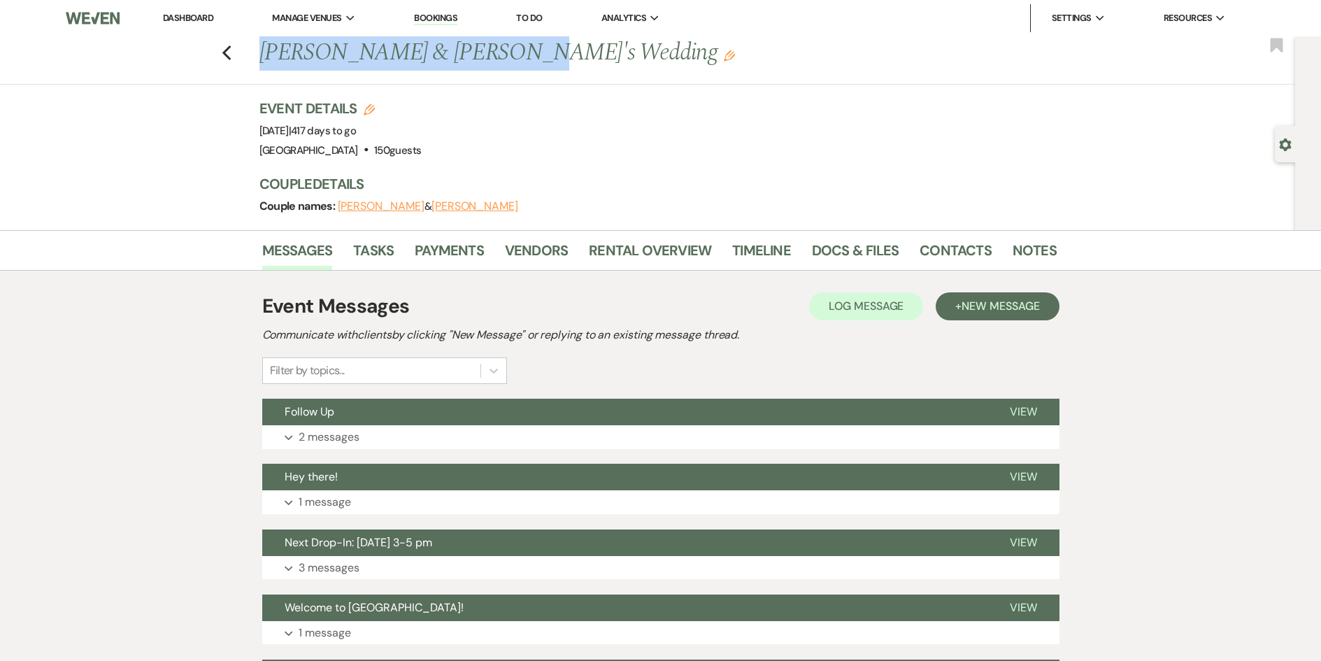
drag, startPoint x: 496, startPoint y: 53, endPoint x: 262, endPoint y: 55, distance: 233.5
click at [262, 55] on div "Previous [PERSON_NAME] & [PERSON_NAME]'s Wedding Edit" at bounding box center [650, 53] width 797 height 34
click at [830, 252] on link "Docs & Files" at bounding box center [855, 254] width 87 height 31
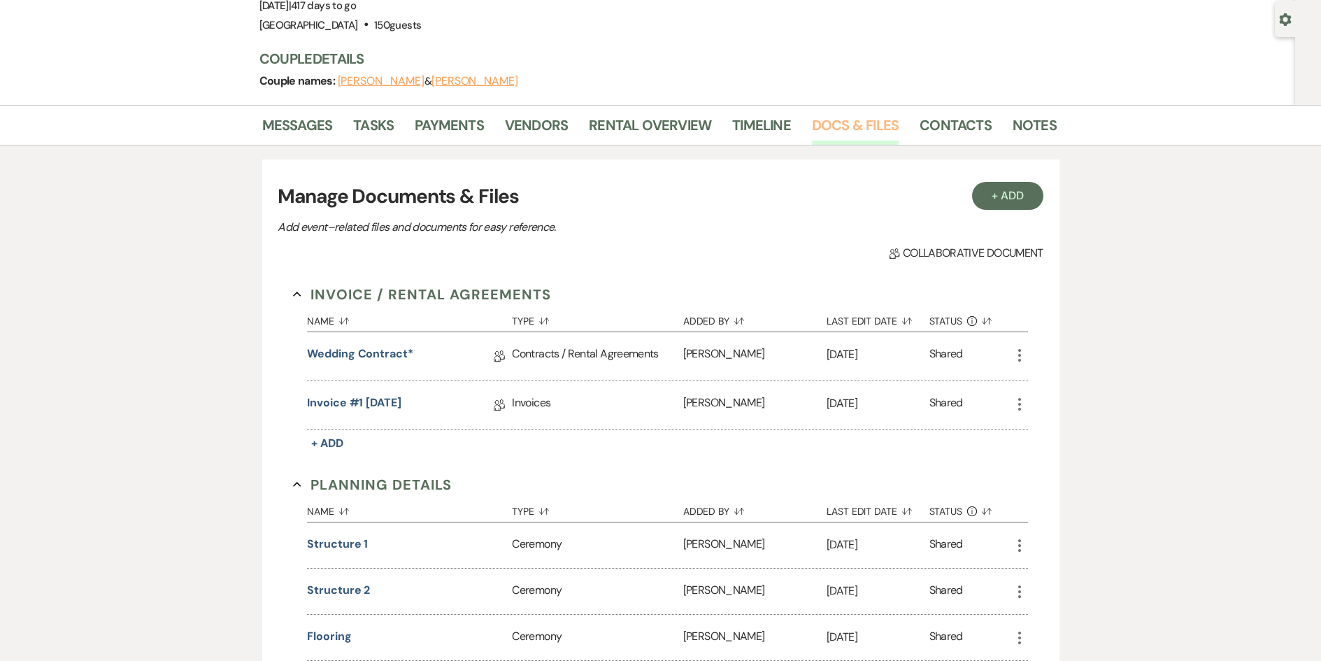
scroll to position [140, 0]
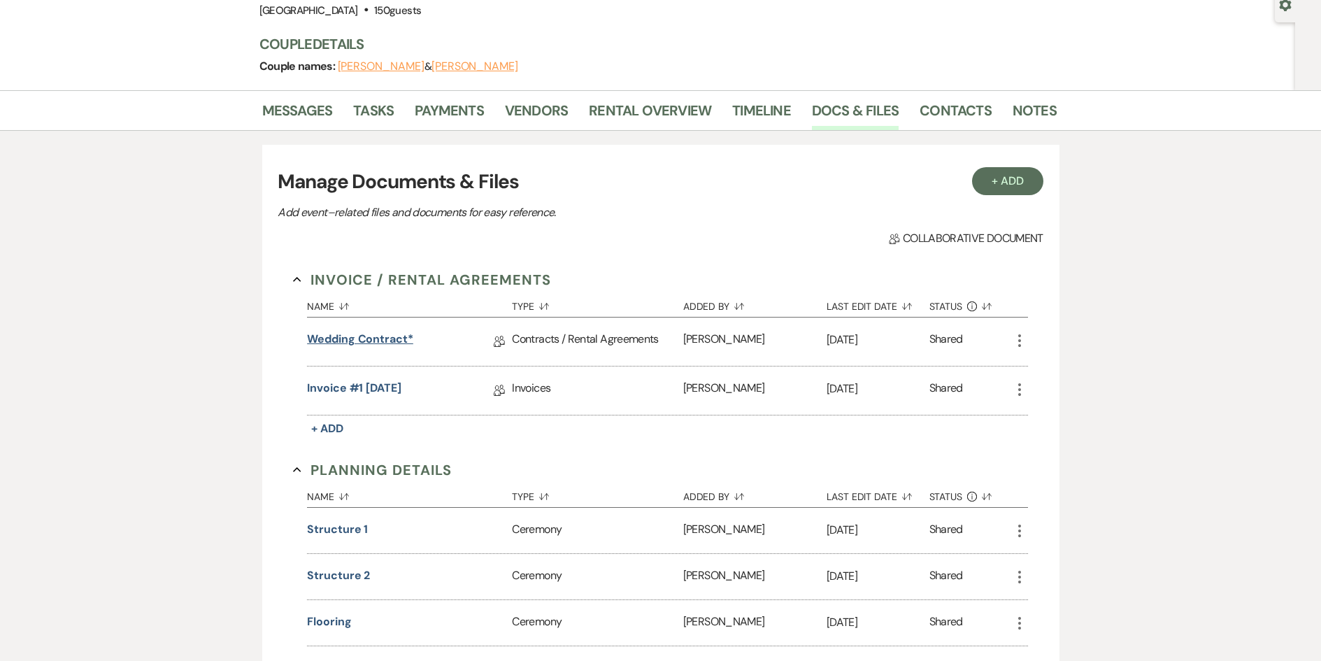
click at [347, 337] on link "Wedding Contract*" at bounding box center [360, 342] width 106 height 22
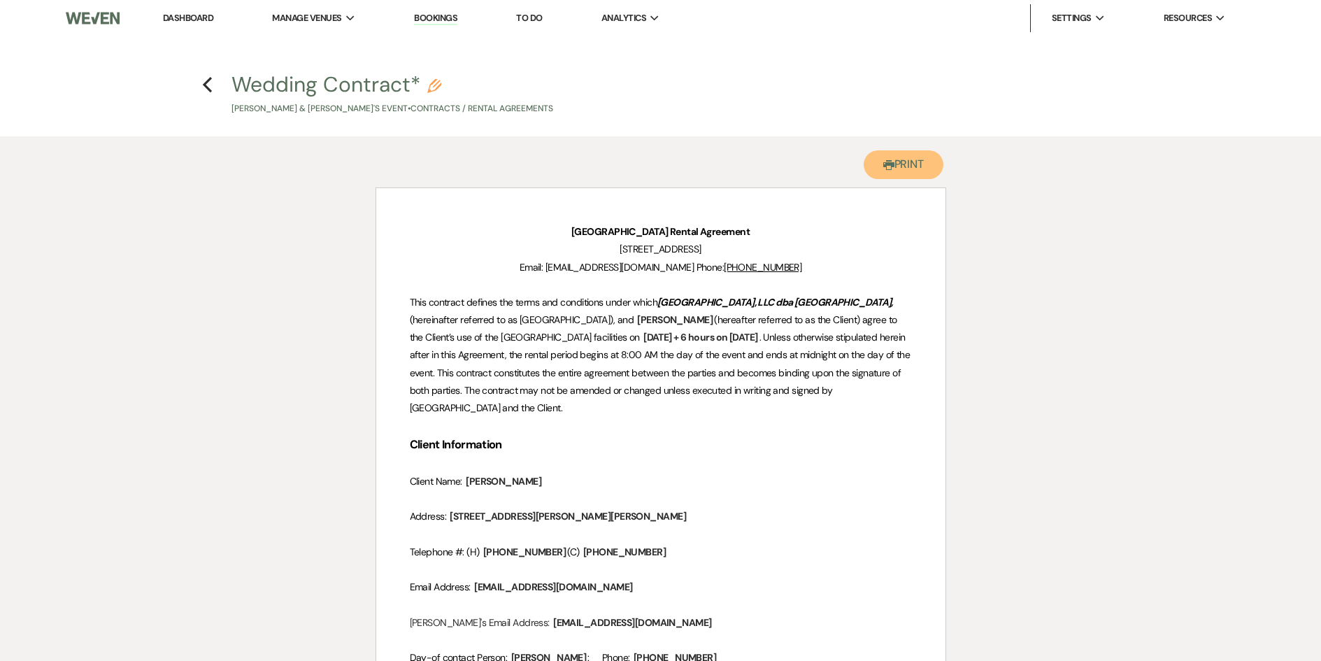
drag, startPoint x: 903, startPoint y: 175, endPoint x: 546, endPoint y: 301, distance: 378.8
click at [903, 175] on button "Printer Print" at bounding box center [903, 164] width 80 height 29
click at [207, 78] on icon "Previous" at bounding box center [207, 84] width 10 height 17
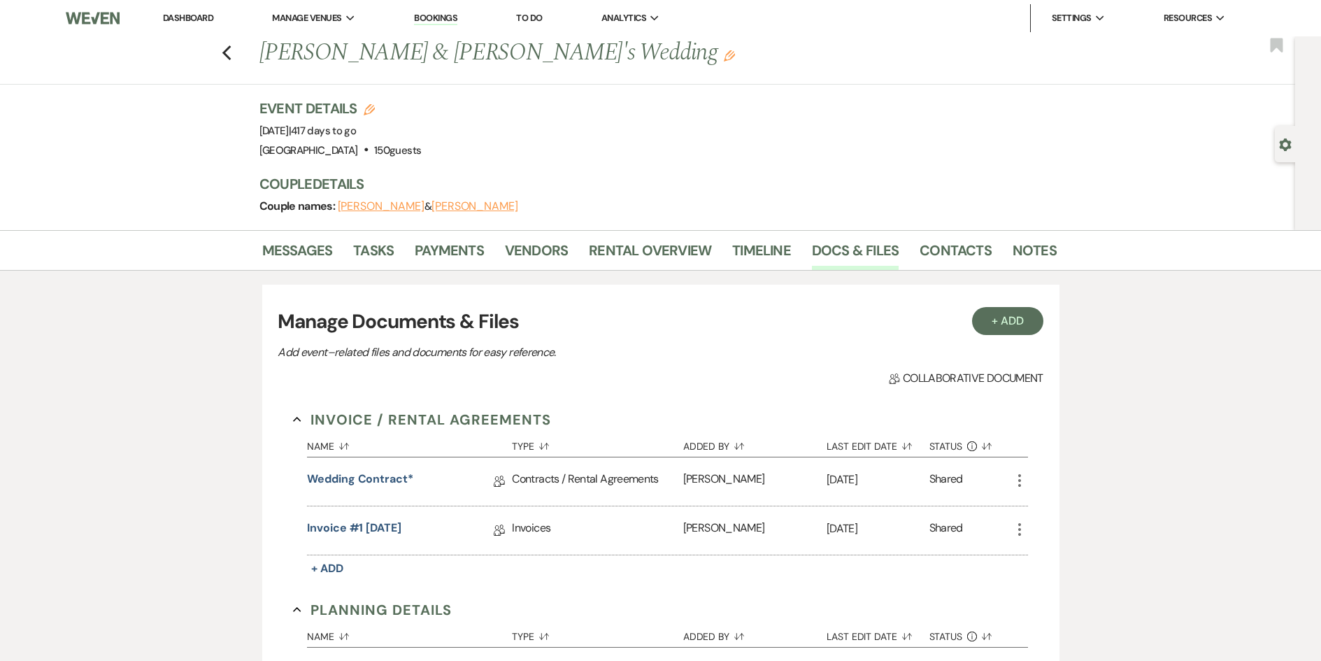
scroll to position [140, 0]
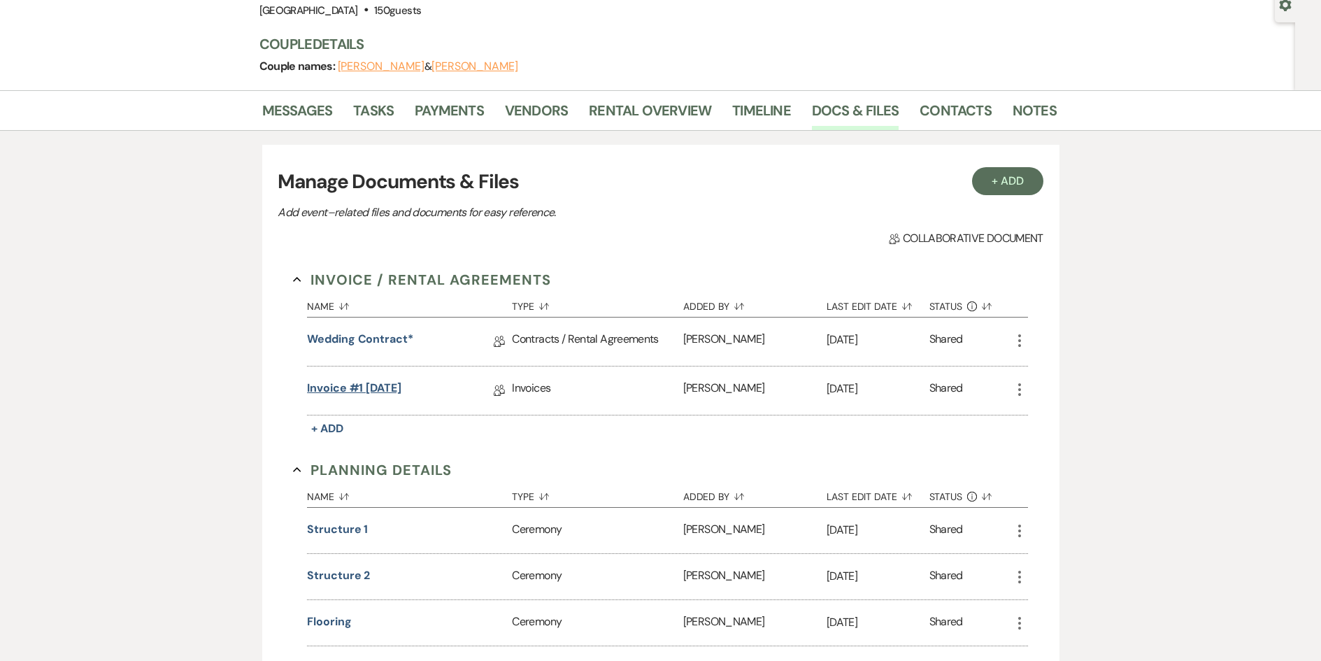
click at [361, 389] on link "Invoice #1 [DATE]" at bounding box center [354, 391] width 94 height 22
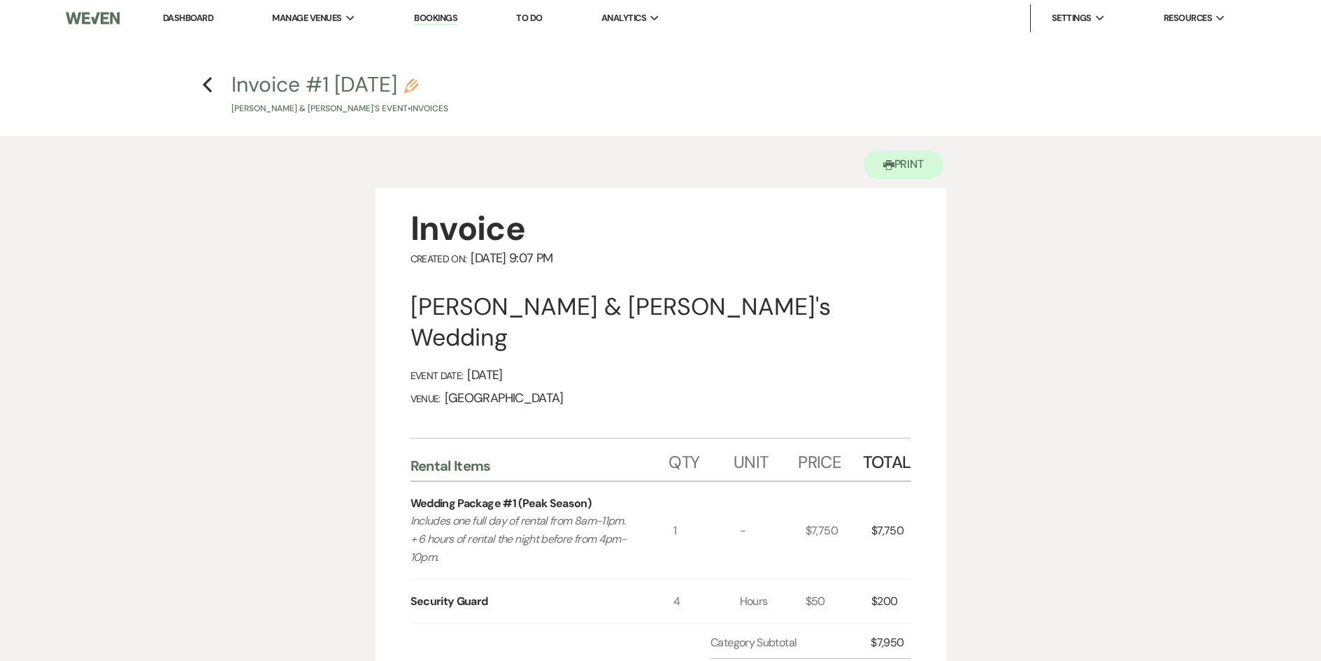
click at [189, 82] on h4 "Previous Invoice #1 [DATE] Pencil [PERSON_NAME] & [PERSON_NAME]'s Event • Invoi…" at bounding box center [660, 92] width 1007 height 45
click at [208, 82] on icon "Previous" at bounding box center [207, 84] width 10 height 17
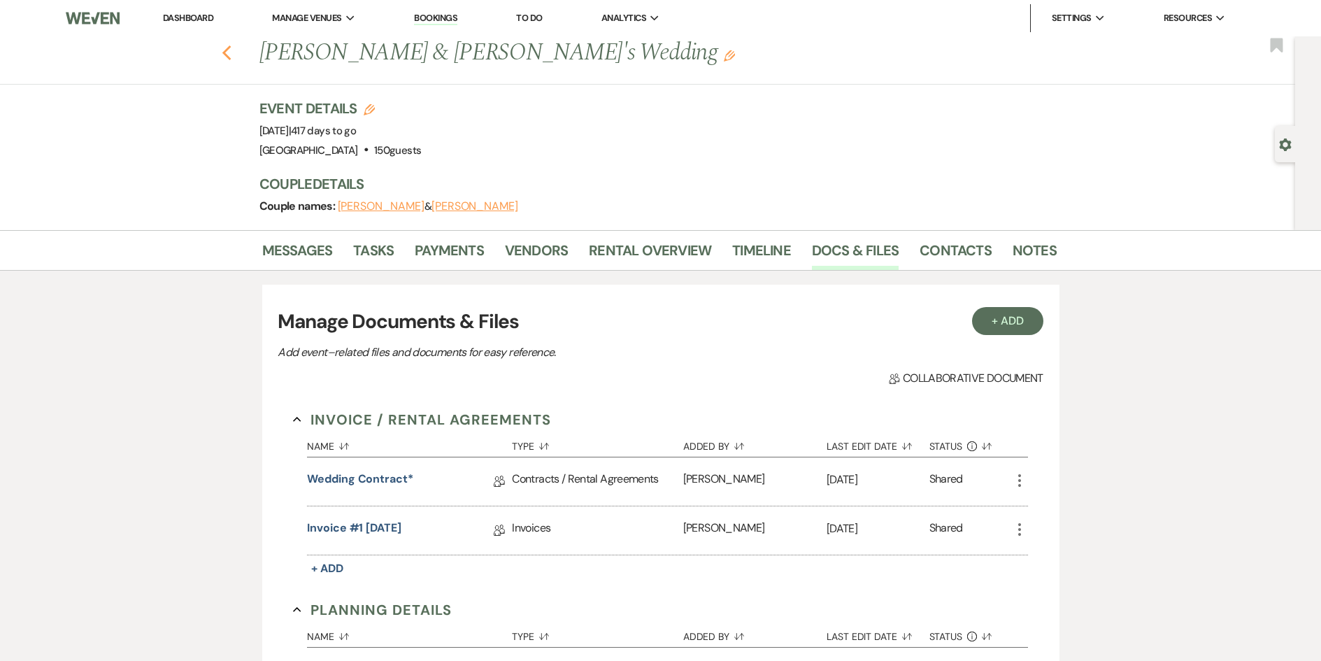
click at [231, 57] on use "button" at bounding box center [226, 52] width 9 height 15
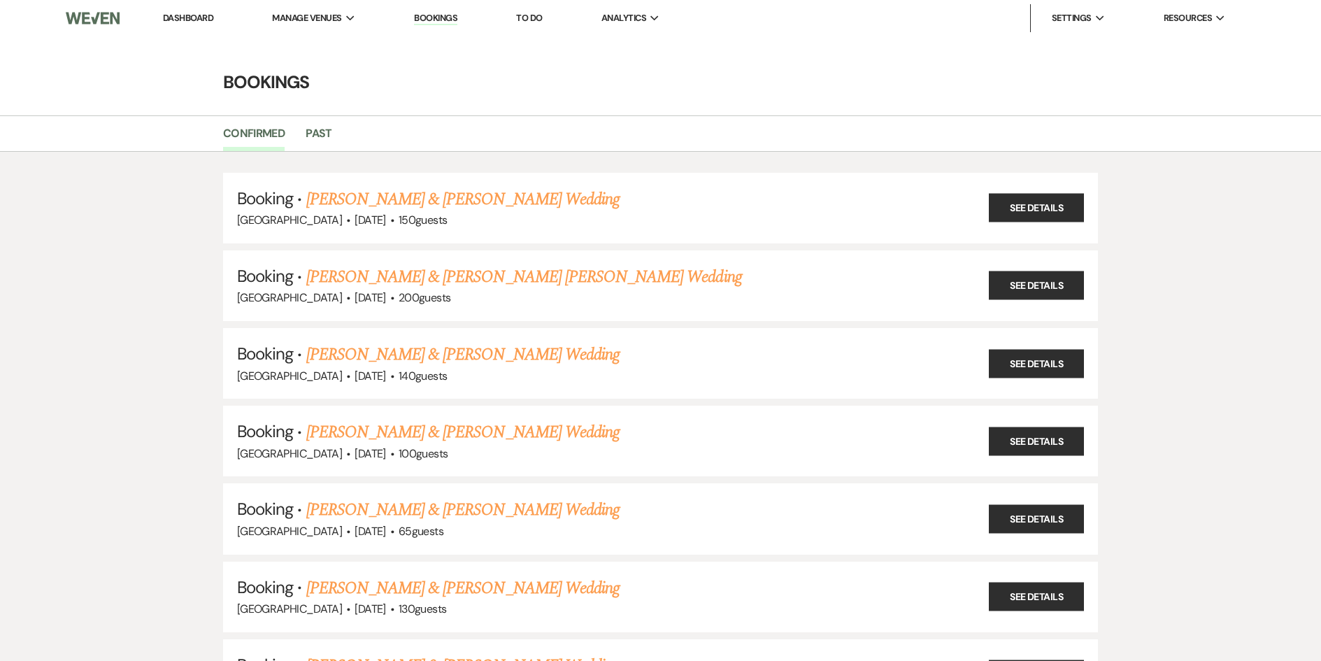
scroll to position [3292, 0]
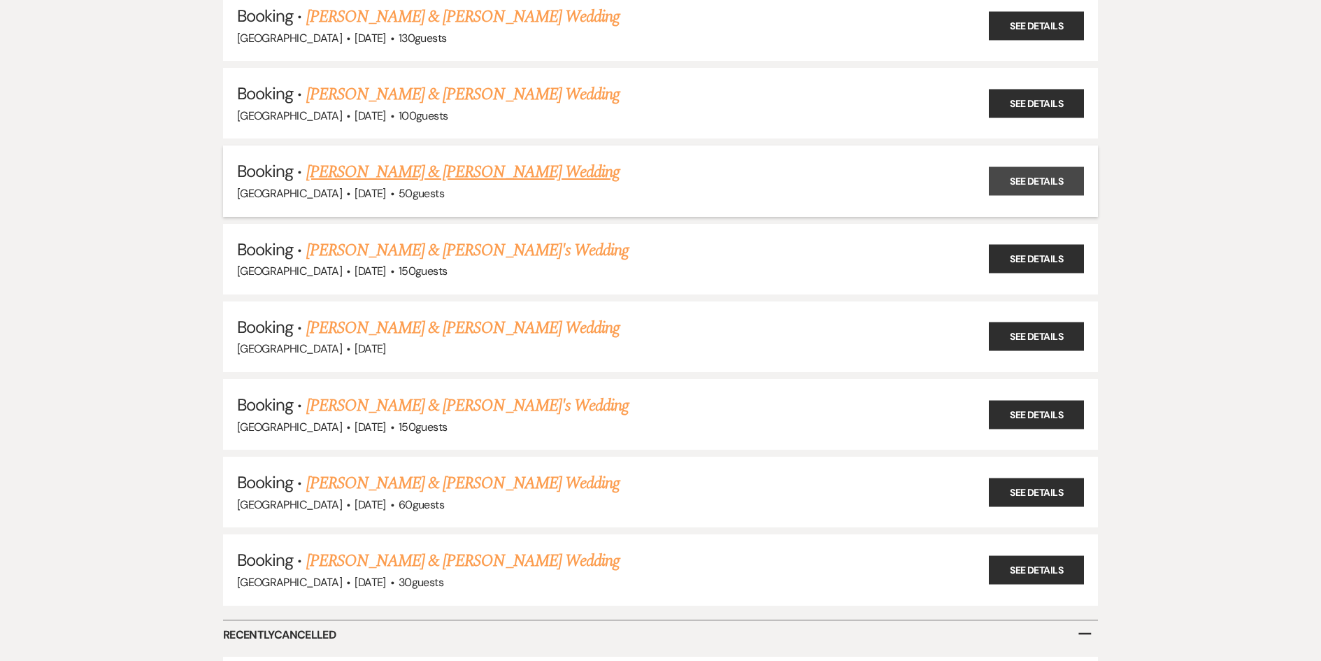
click at [1040, 182] on link "See Details" at bounding box center [1036, 181] width 95 height 29
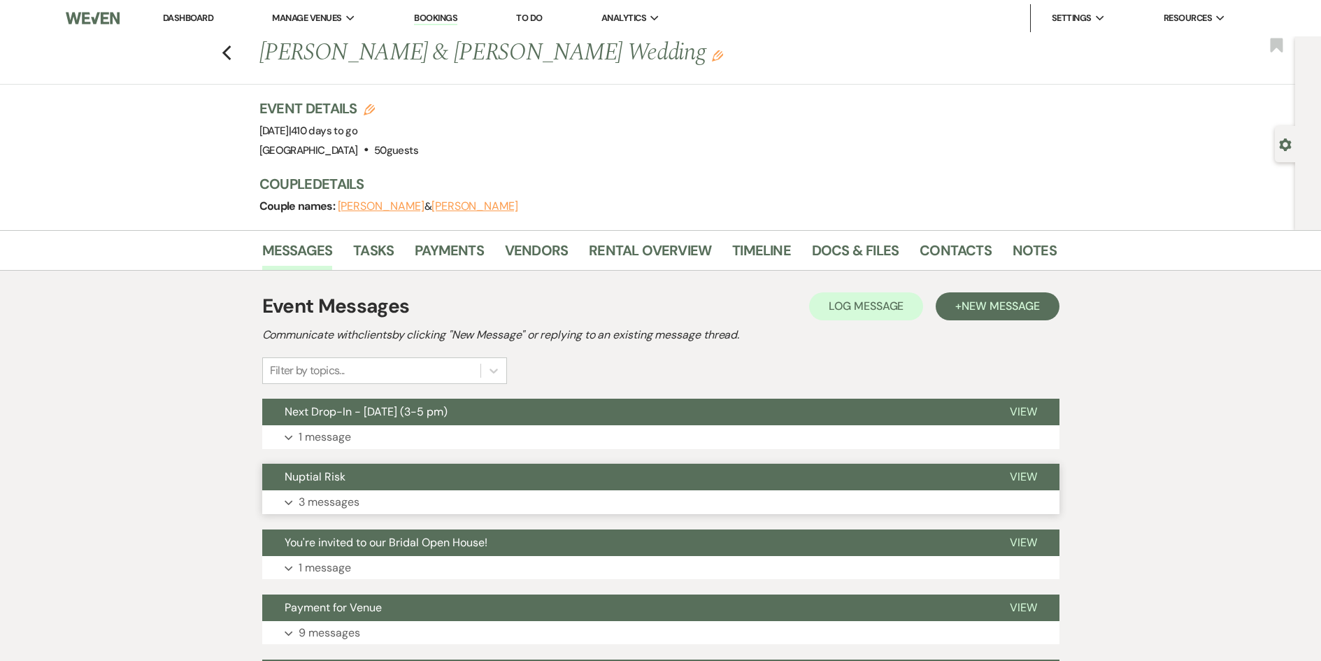
click at [294, 497] on button "Expand 3 messages" at bounding box center [660, 502] width 797 height 24
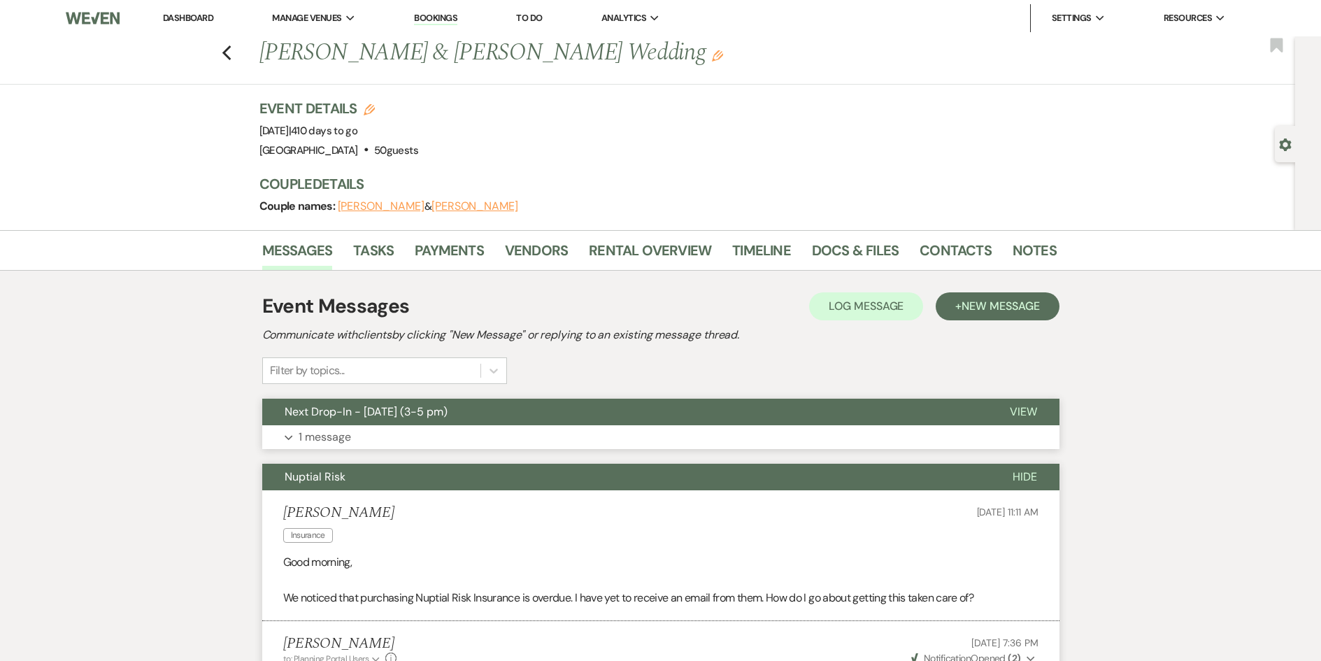
click at [293, 438] on button "Expand 1 message" at bounding box center [660, 437] width 797 height 24
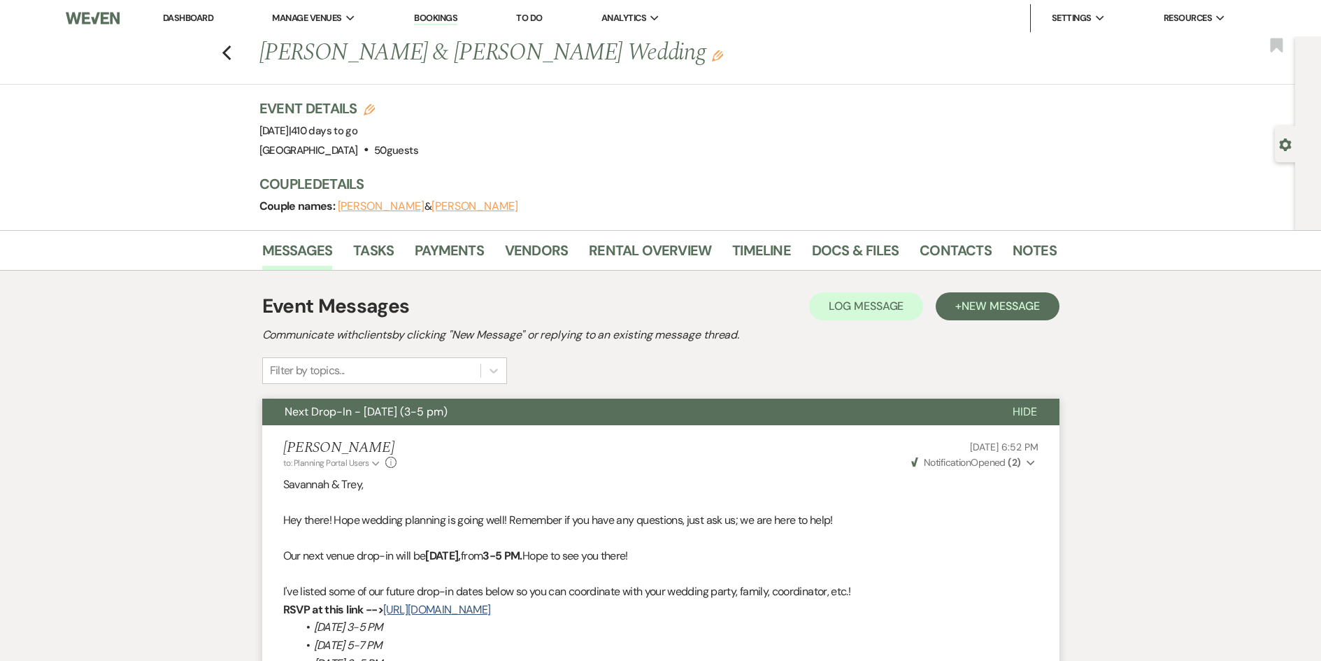
drag, startPoint x: 682, startPoint y: 54, endPoint x: 259, endPoint y: 56, distance: 423.7
click at [259, 56] on div "Previous [PERSON_NAME] & [PERSON_NAME] Wedding Edit" at bounding box center [650, 53] width 797 height 34
click at [821, 246] on link "Docs & Files" at bounding box center [855, 254] width 87 height 31
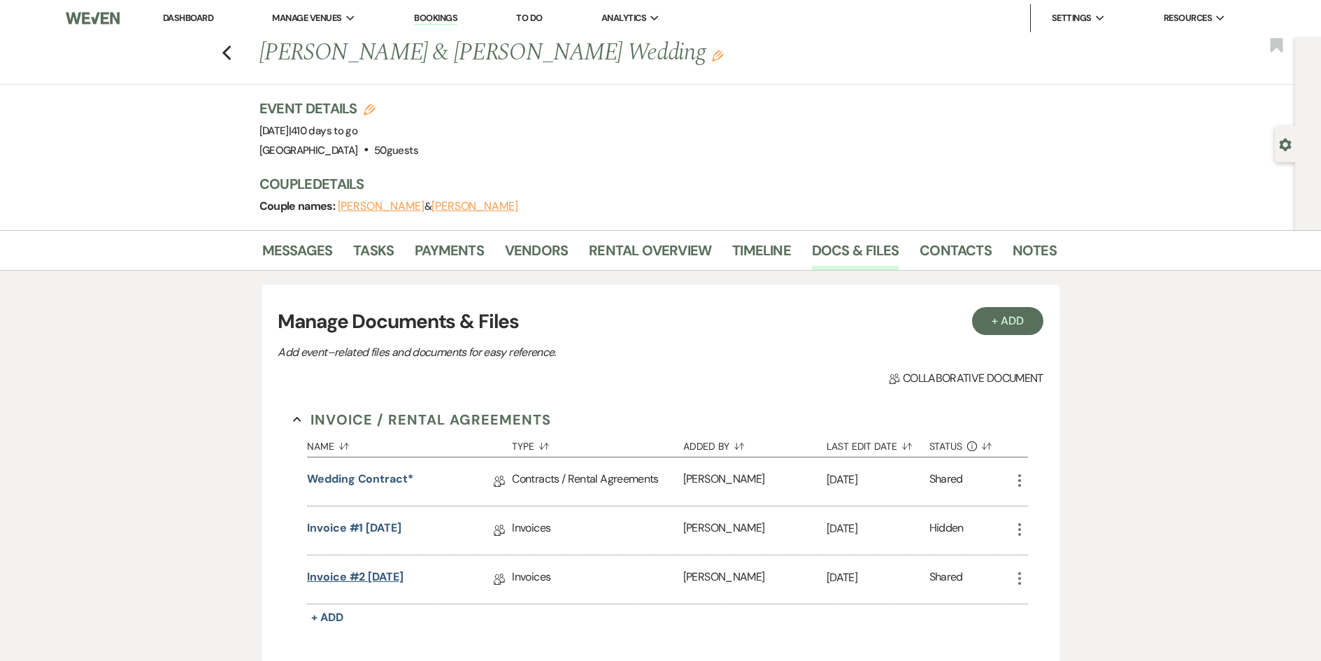
click at [370, 576] on link "Invoice #2 [DATE]" at bounding box center [355, 579] width 96 height 22
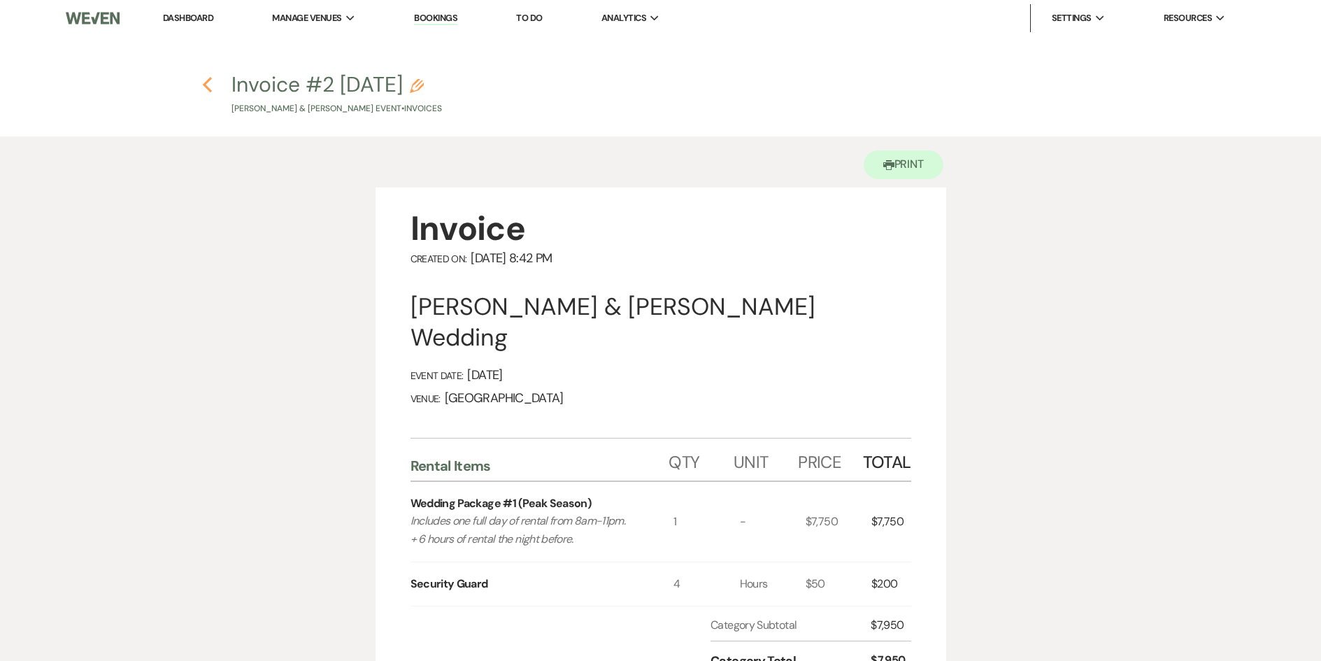
click at [206, 83] on use "button" at bounding box center [207, 84] width 9 height 15
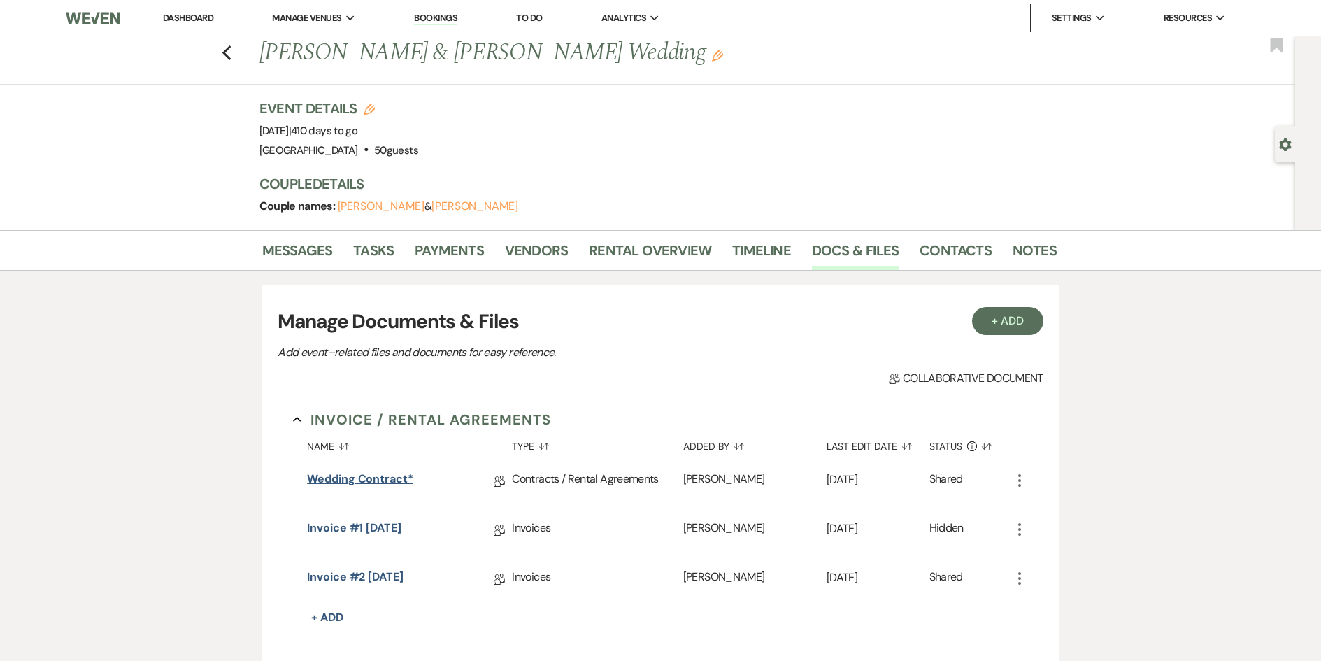
click at [369, 482] on link "Wedding Contract*" at bounding box center [360, 482] width 106 height 22
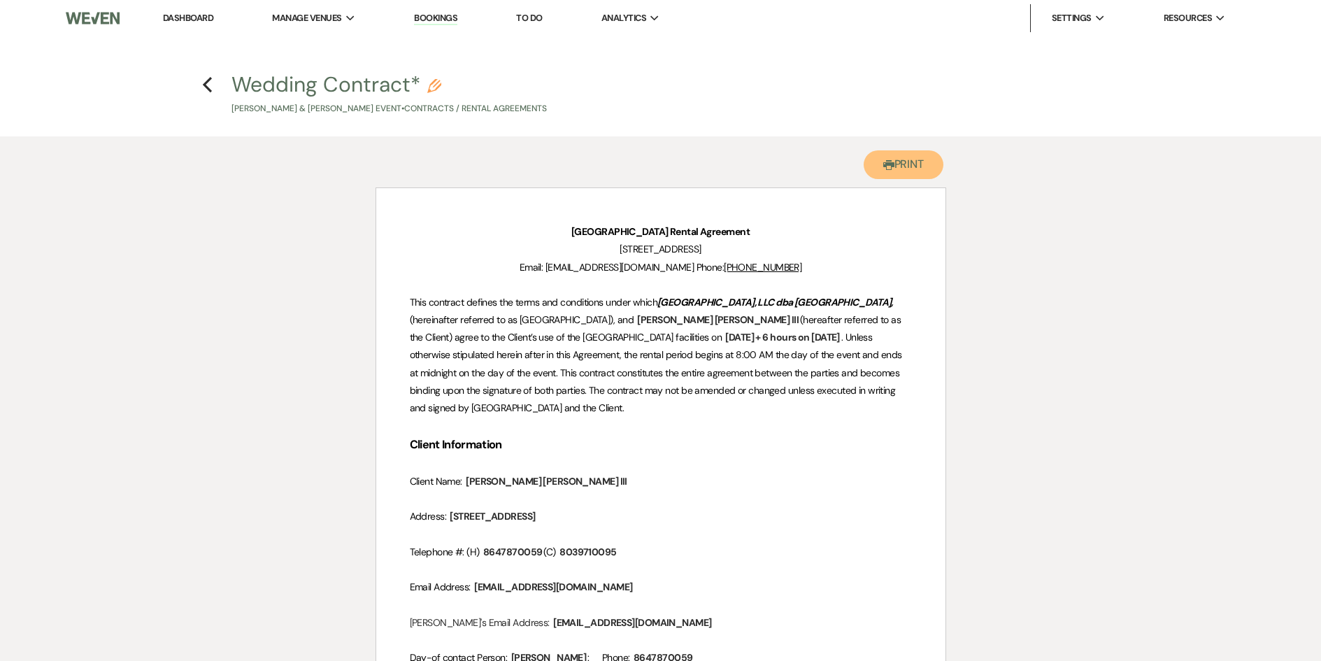
drag, startPoint x: 910, startPoint y: 170, endPoint x: 19, endPoint y: 240, distance: 894.1
click at [910, 170] on button "Printer Print" at bounding box center [903, 164] width 80 height 29
click at [209, 87] on icon "Previous" at bounding box center [207, 84] width 10 height 17
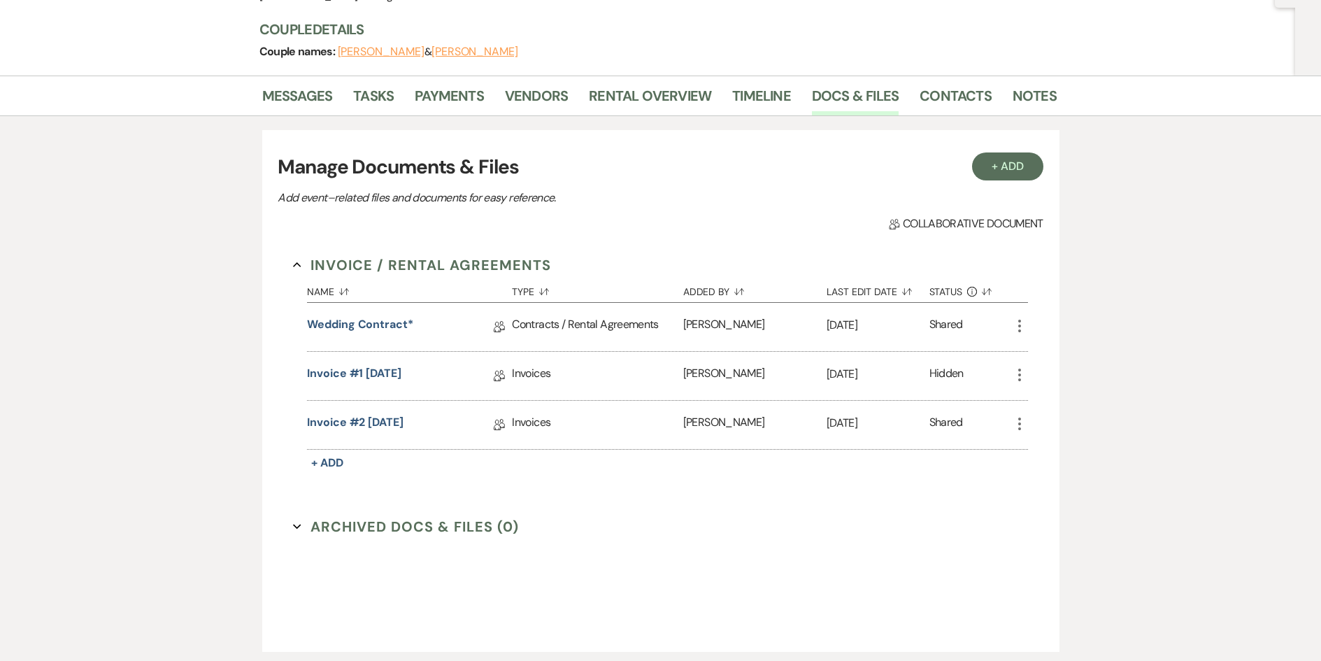
scroll to position [210, 0]
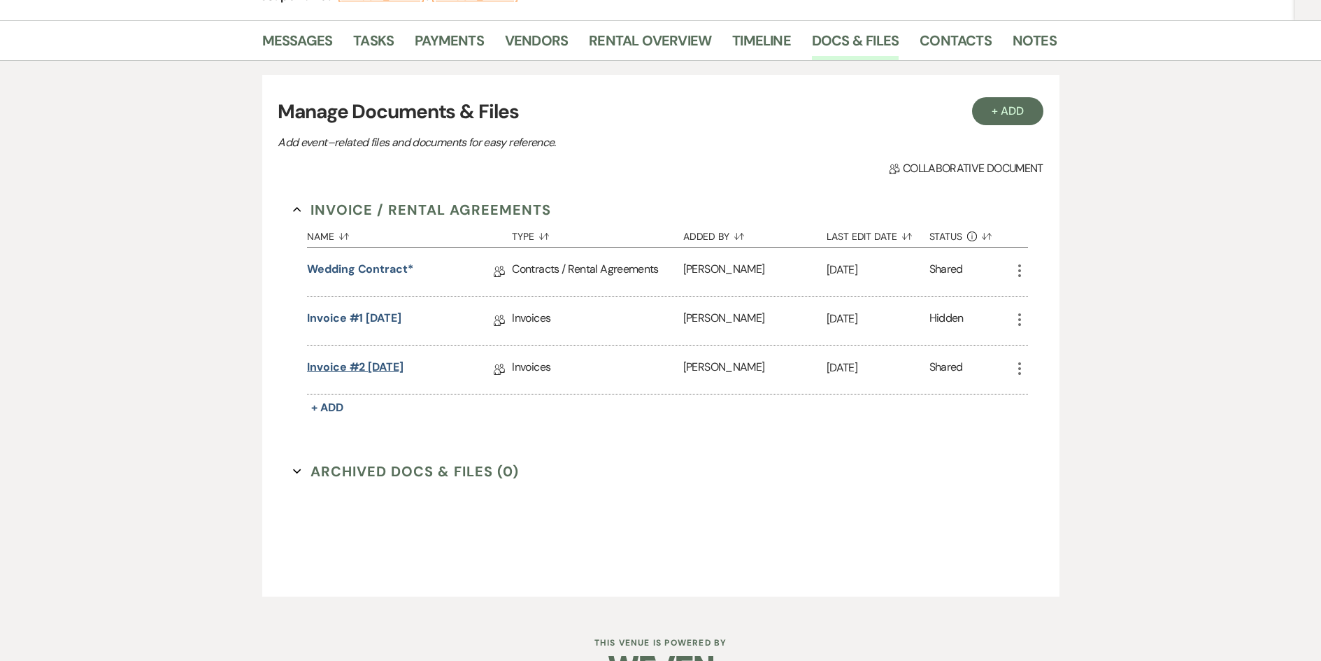
click at [358, 366] on link "Invoice #2 [DATE]" at bounding box center [355, 370] width 96 height 22
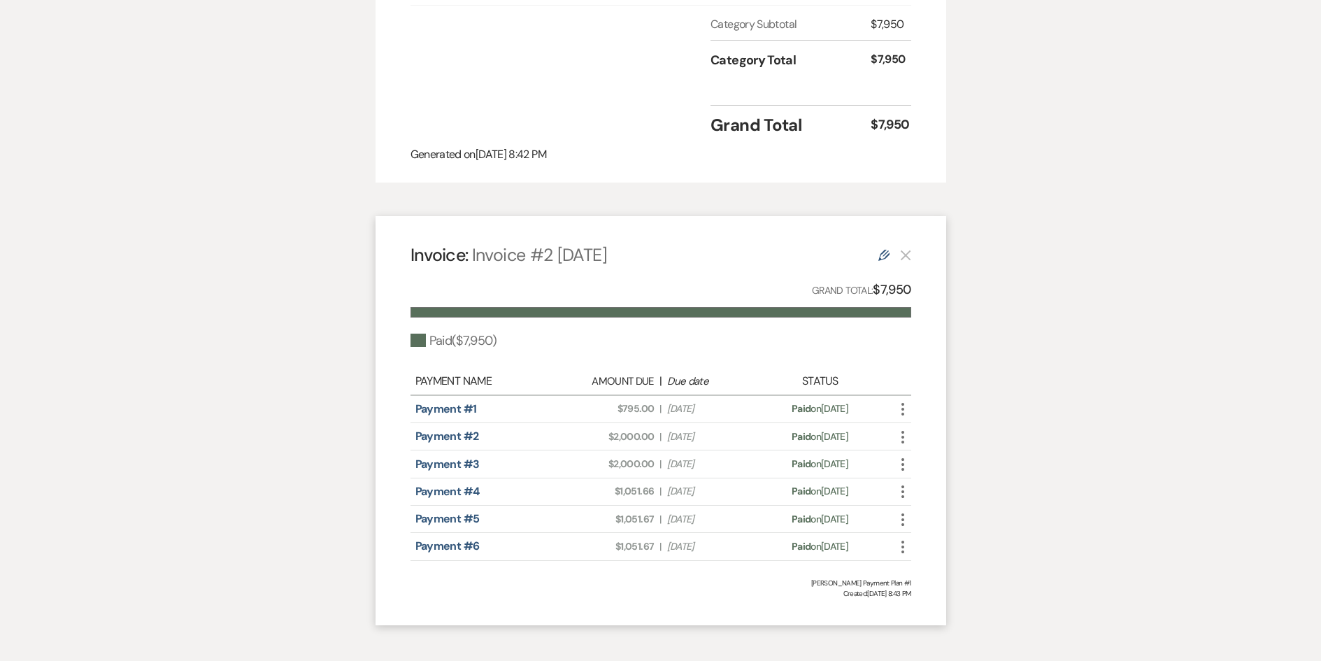
scroll to position [629, 0]
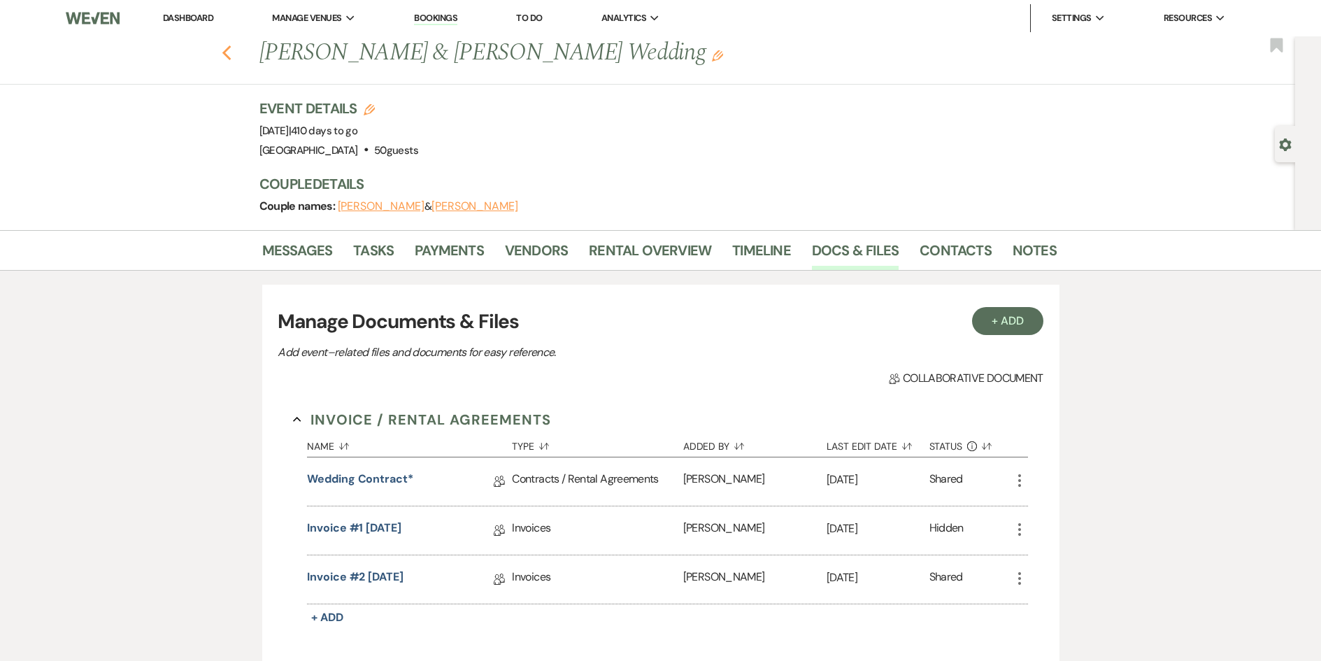
click at [231, 49] on use "button" at bounding box center [226, 52] width 9 height 15
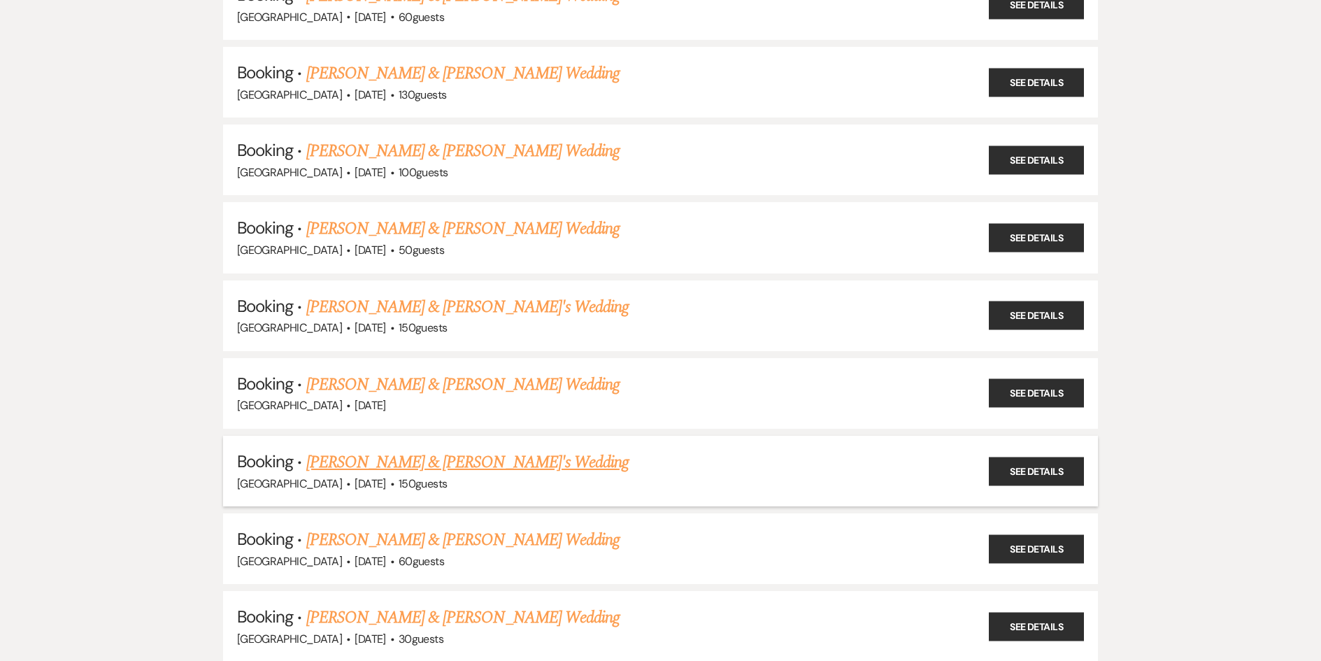
scroll to position [3152, 0]
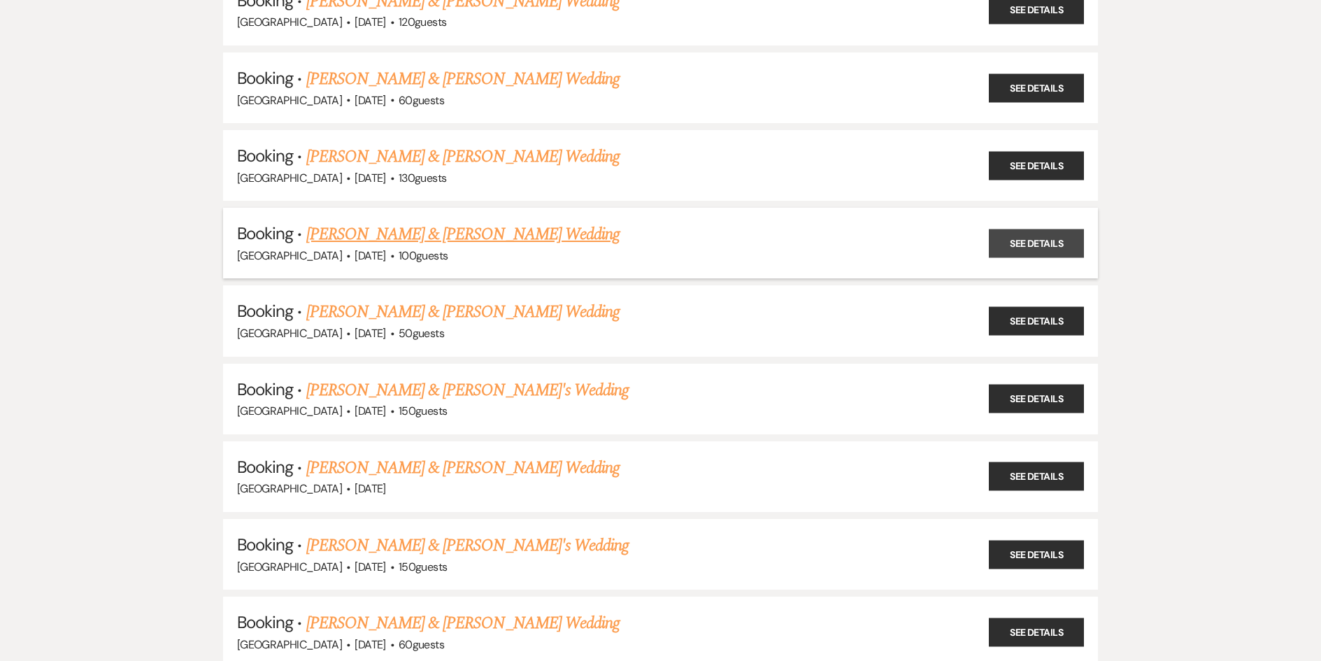
click at [1025, 247] on link "See Details" at bounding box center [1036, 243] width 95 height 29
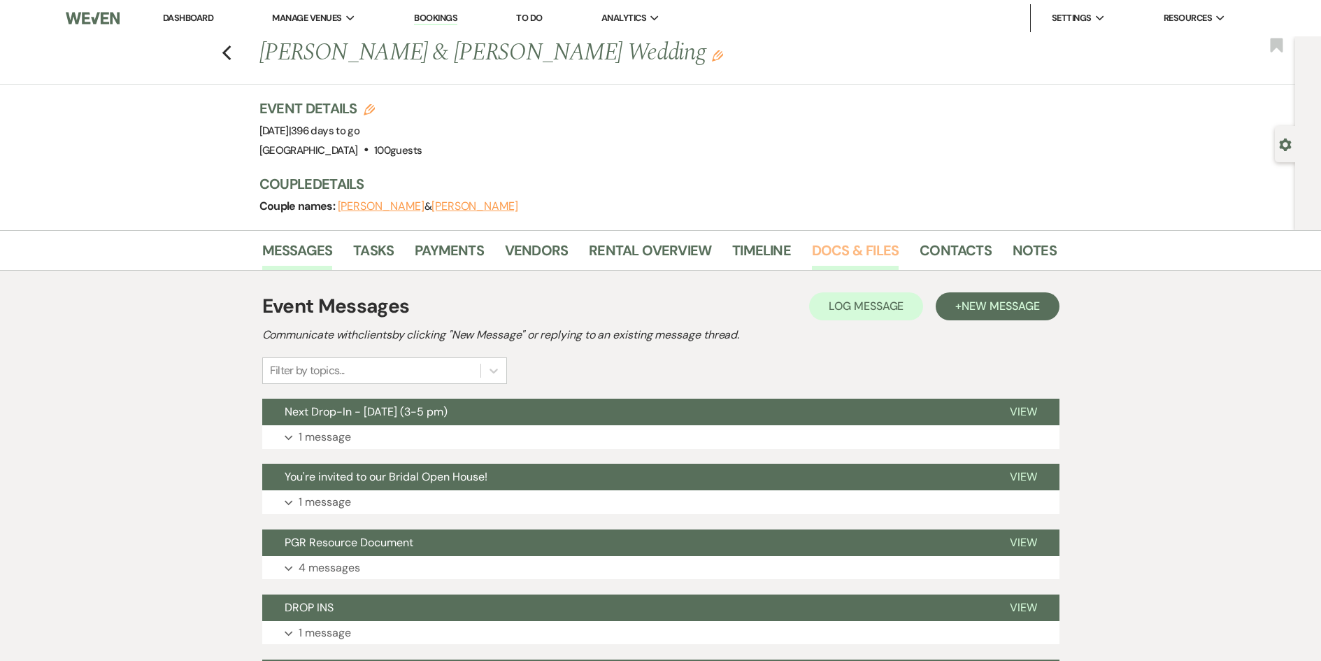
click at [844, 254] on link "Docs & Files" at bounding box center [855, 254] width 87 height 31
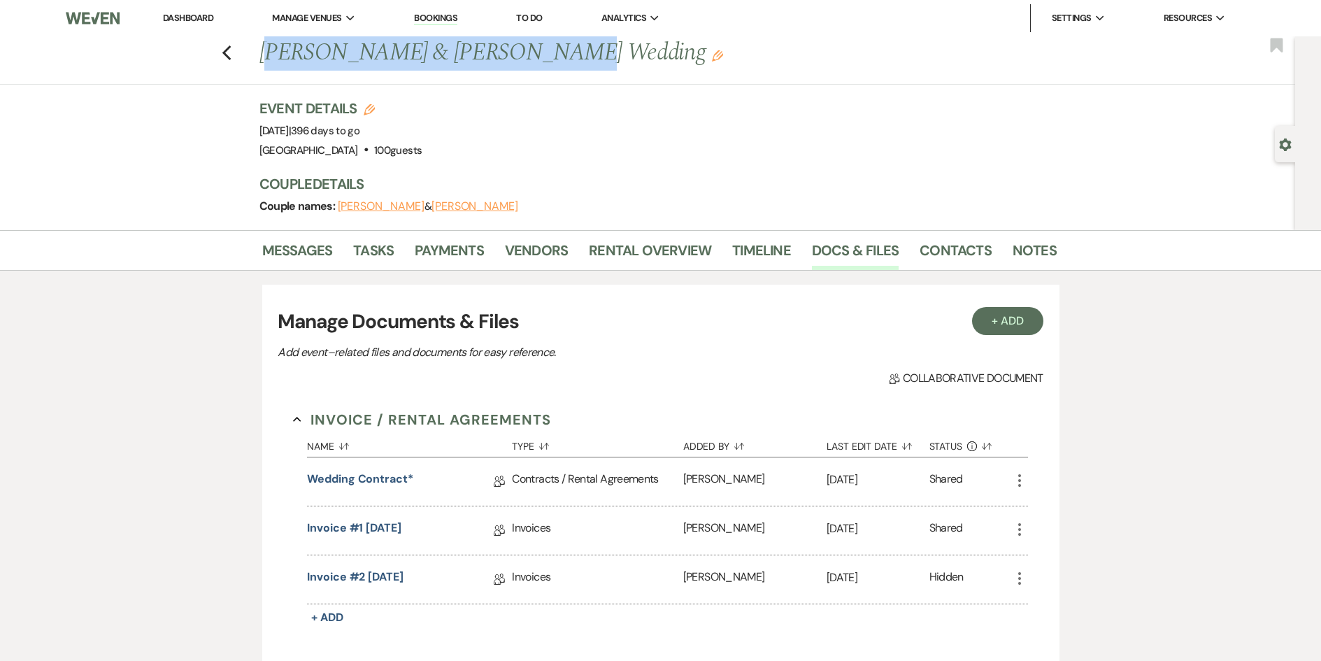
drag, startPoint x: 515, startPoint y: 51, endPoint x: 268, endPoint y: 49, distance: 247.5
click at [268, 49] on h1 "[PERSON_NAME] & [PERSON_NAME] Wedding Edit" at bounding box center [572, 53] width 626 height 34
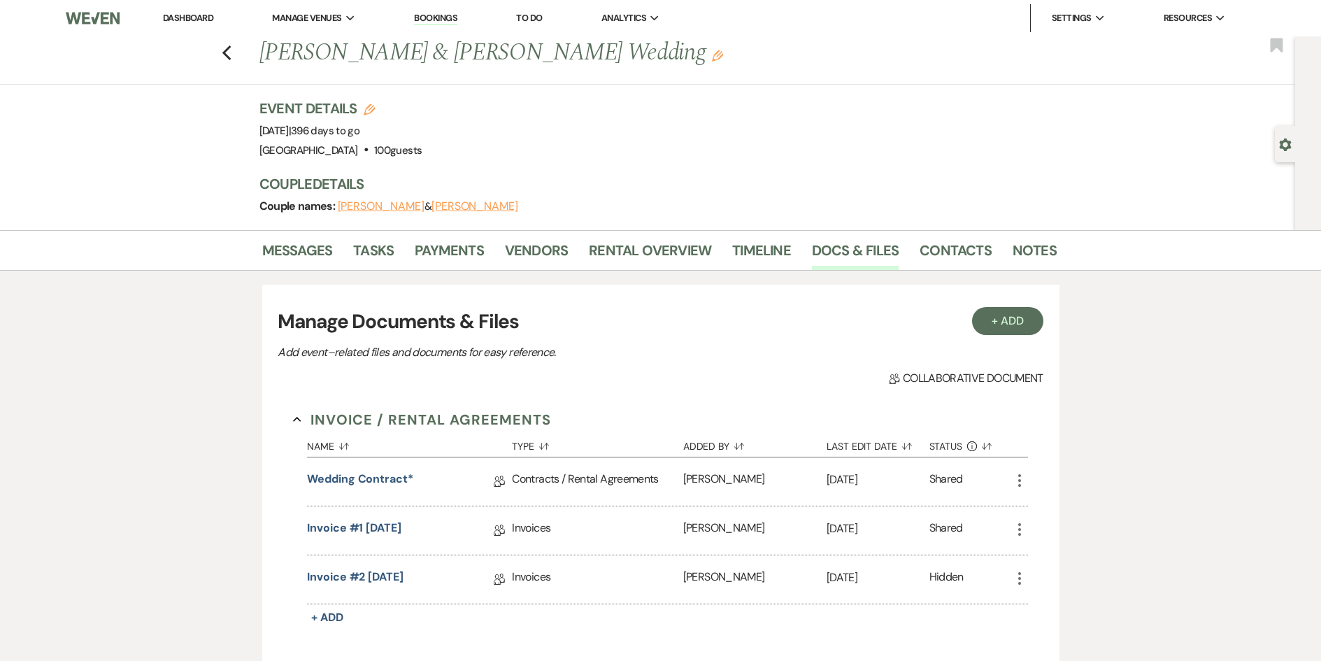
click at [175, 183] on div "Previous [PERSON_NAME] & [PERSON_NAME] Wedding Edit Bookmark Gear Settings Even…" at bounding box center [647, 133] width 1295 height 194
drag, startPoint x: 395, startPoint y: 51, endPoint x: 260, endPoint y: 52, distance: 134.9
click at [260, 52] on div "Previous [PERSON_NAME] & [PERSON_NAME] Wedding Edit" at bounding box center [650, 53] width 797 height 34
click at [366, 485] on link "Wedding Contract*" at bounding box center [360, 482] width 106 height 22
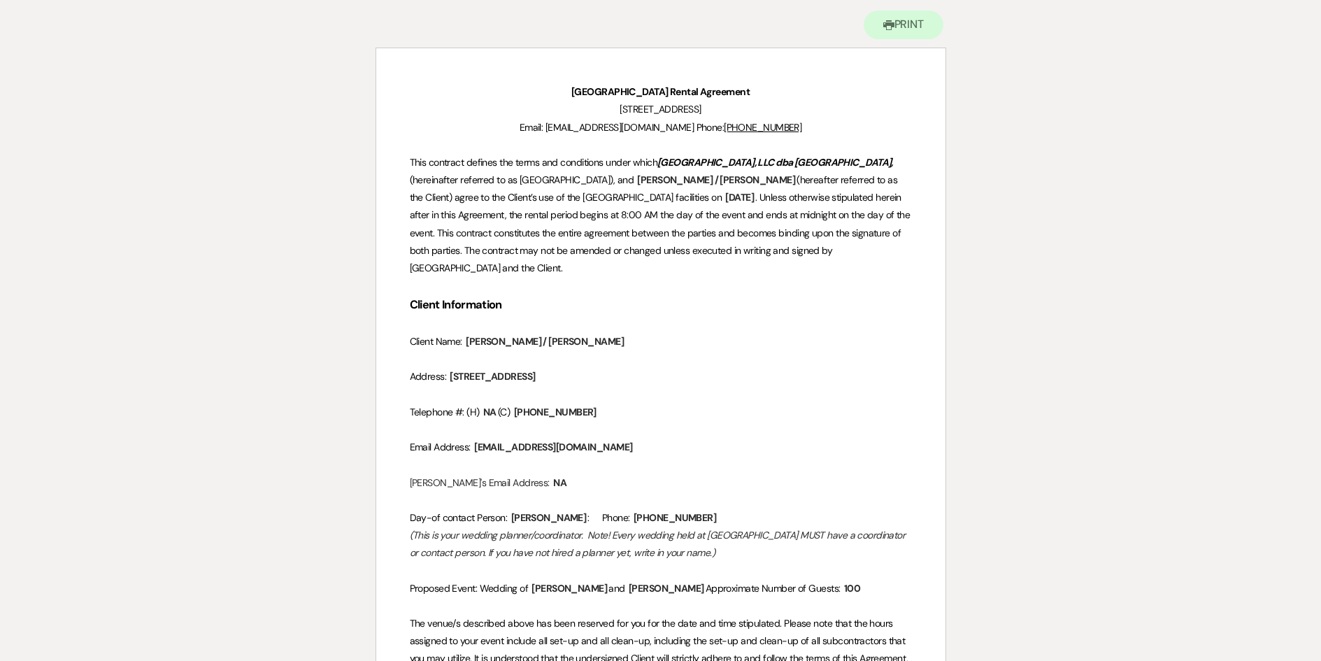
scroll to position [70, 0]
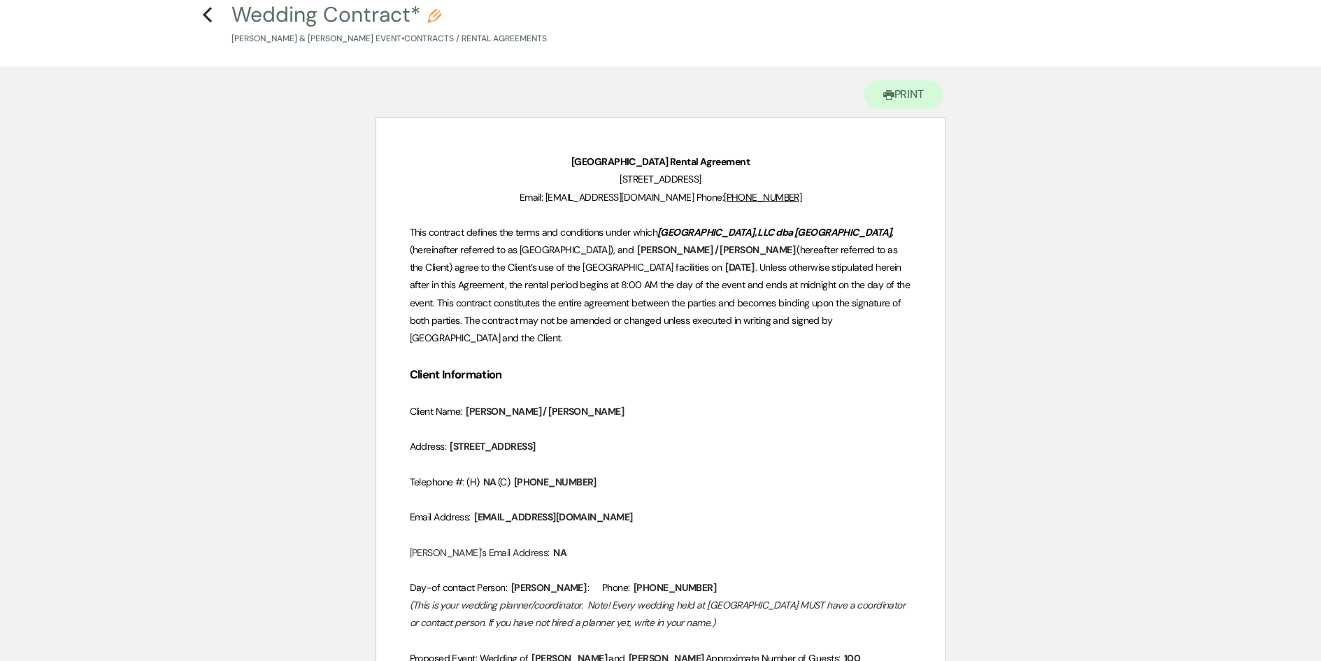
click at [211, 14] on icon "Previous" at bounding box center [207, 14] width 10 height 17
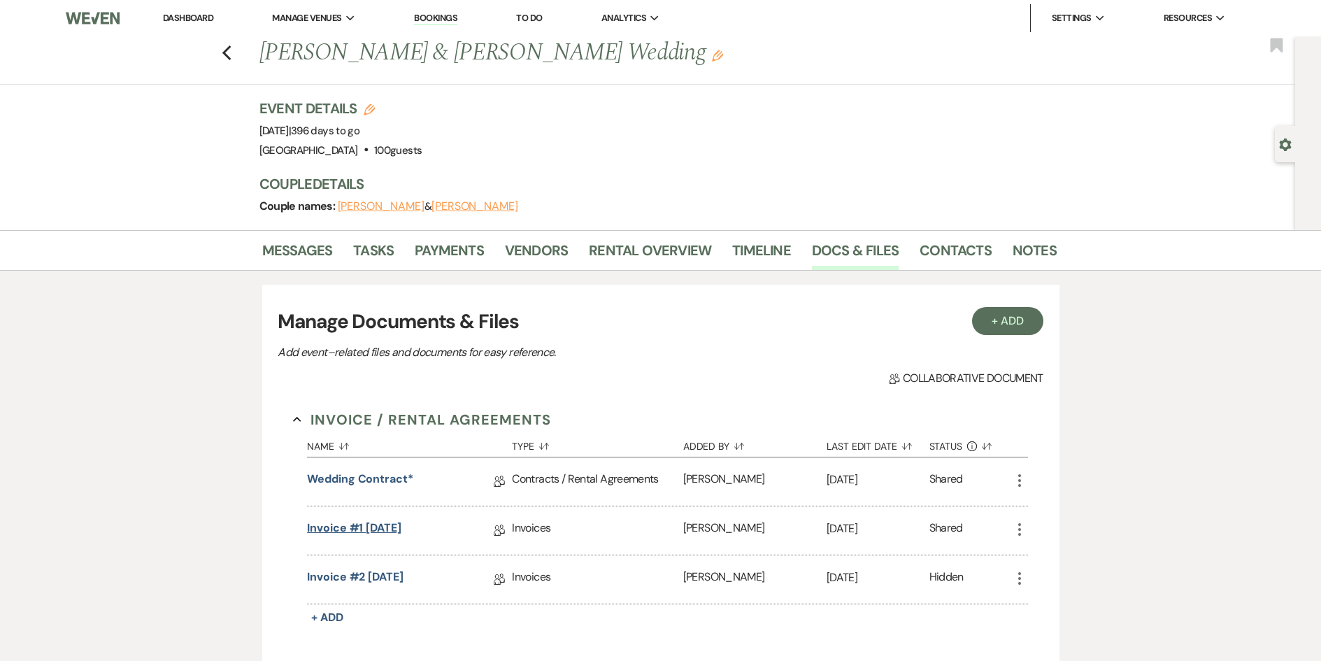
click at [373, 528] on link "Invoice #1 [DATE]" at bounding box center [354, 530] width 94 height 22
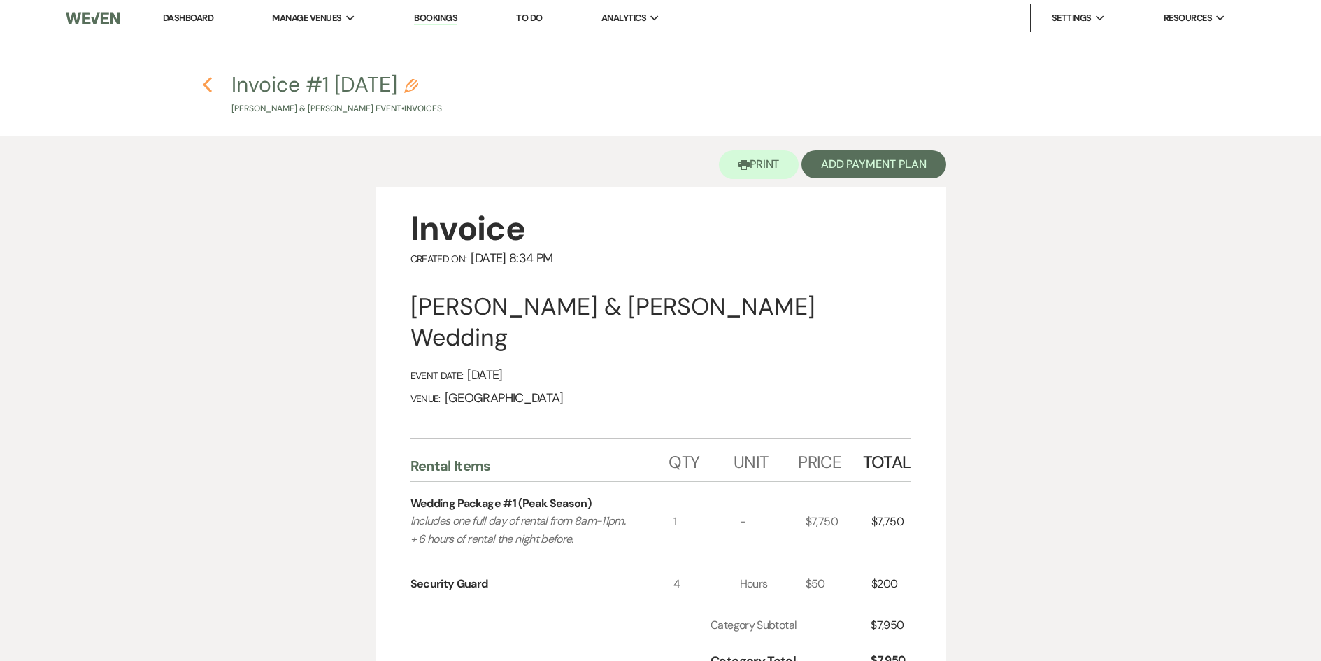
click at [208, 89] on use "button" at bounding box center [207, 84] width 9 height 15
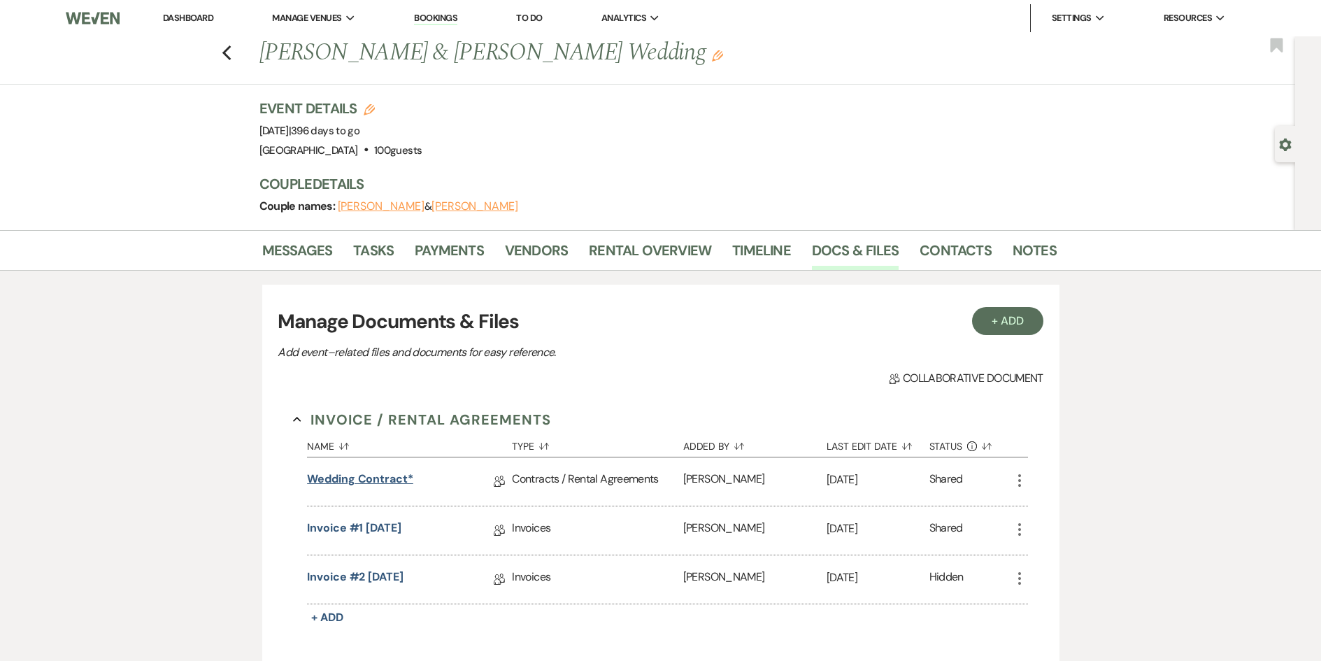
click at [354, 475] on link "Wedding Contract*" at bounding box center [360, 482] width 106 height 22
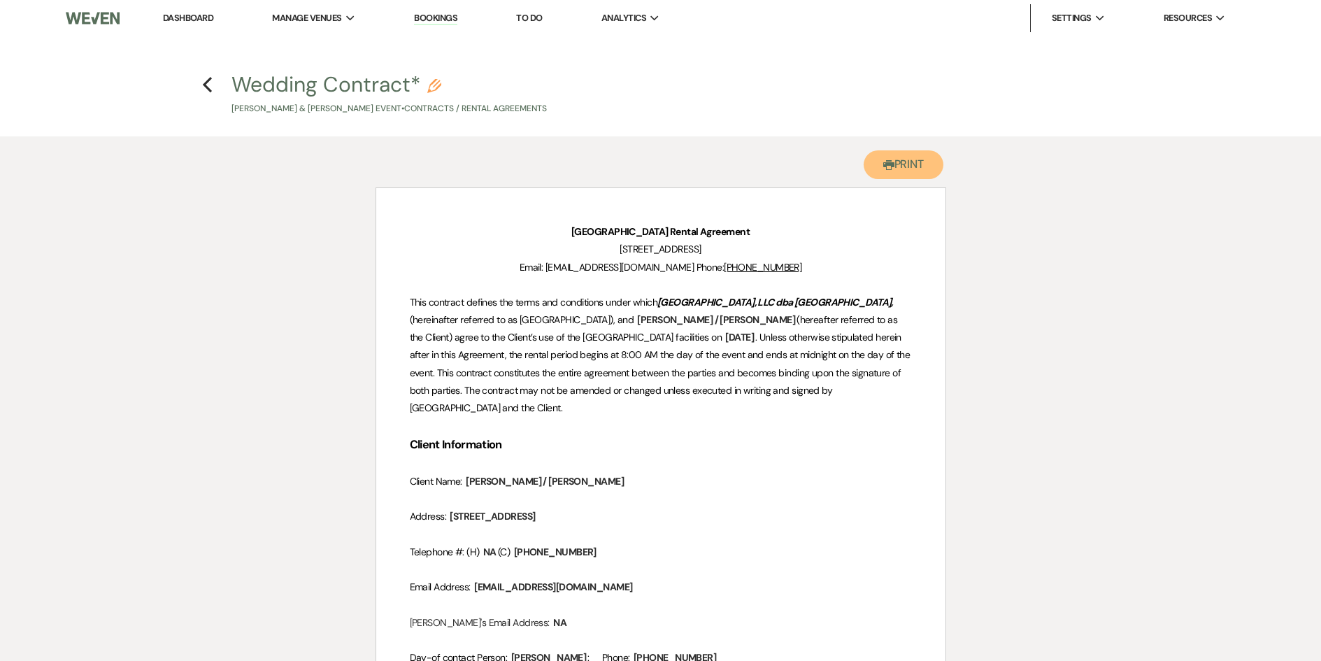
click at [895, 162] on button "Printer Print" at bounding box center [903, 164] width 80 height 29
click at [210, 86] on icon "Previous" at bounding box center [207, 84] width 10 height 17
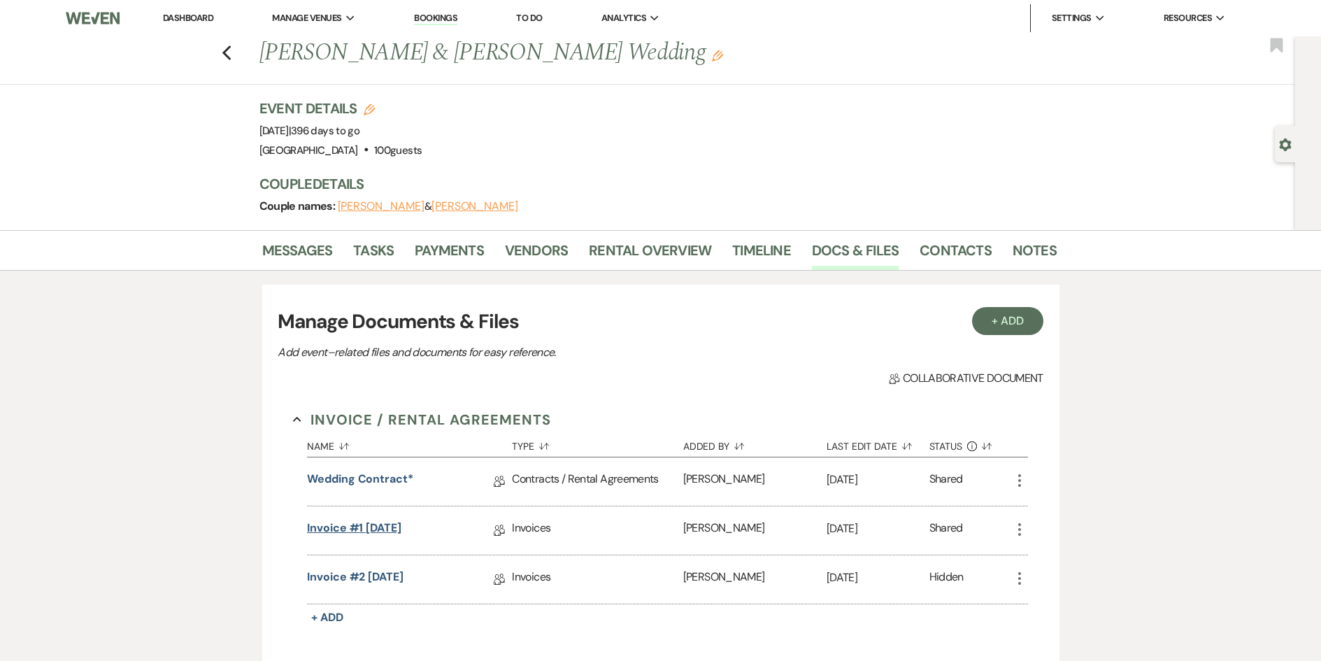
click at [357, 532] on link "Invoice #1 [DATE]" at bounding box center [354, 530] width 94 height 22
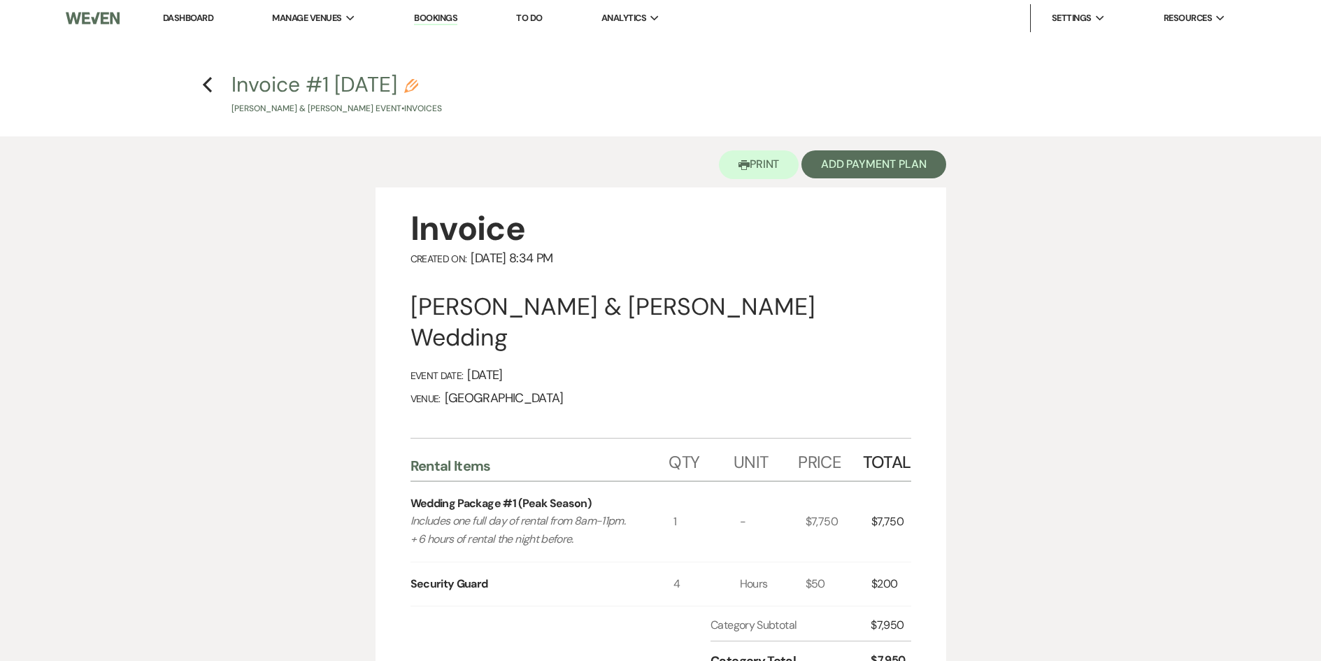
click at [213, 87] on h4 "Previous Invoice #1 [DATE] Pencil [PERSON_NAME] & [PERSON_NAME] Event • Invoices" at bounding box center [660, 92] width 1007 height 45
click at [208, 85] on icon "Previous" at bounding box center [207, 84] width 10 height 17
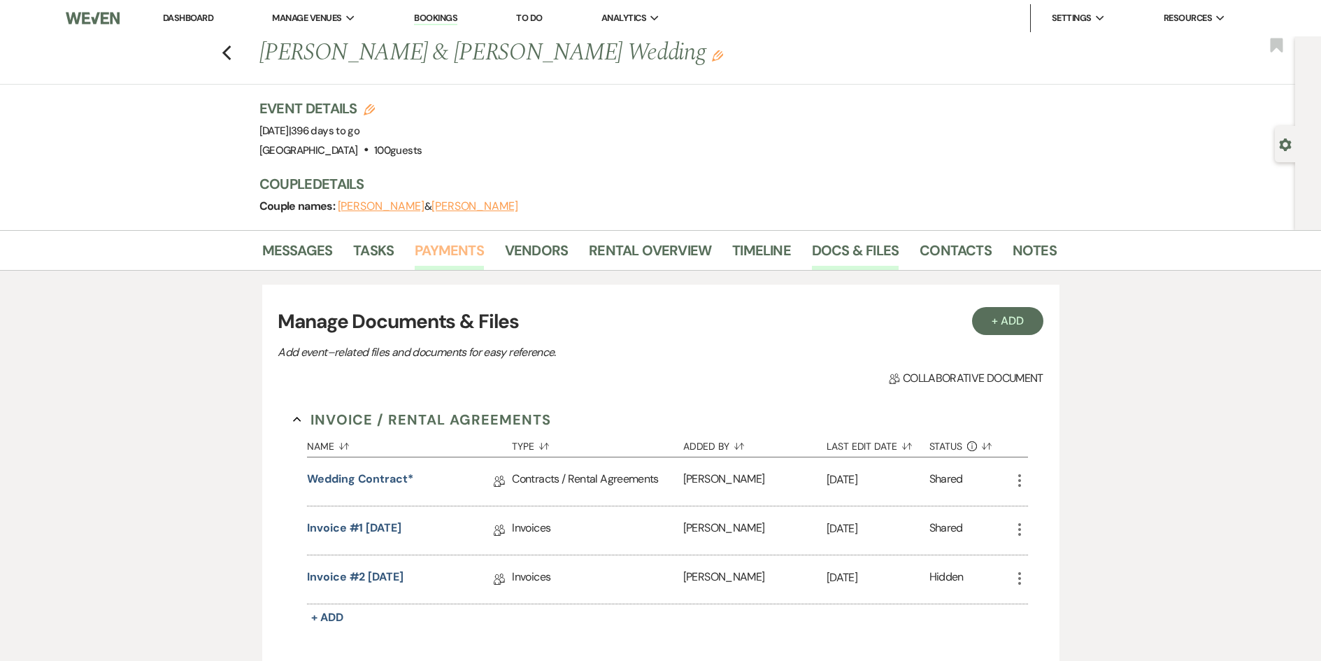
click at [454, 250] on link "Payments" at bounding box center [449, 254] width 69 height 31
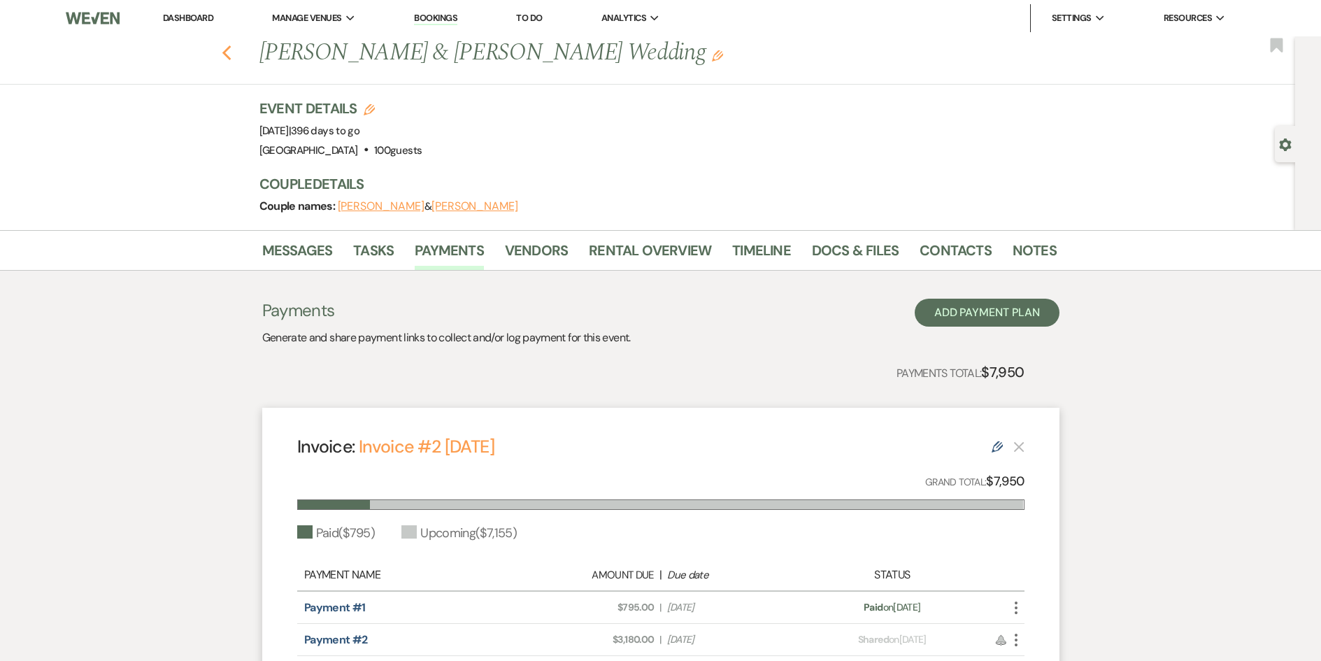
click at [229, 56] on icon "Previous" at bounding box center [227, 53] width 10 height 17
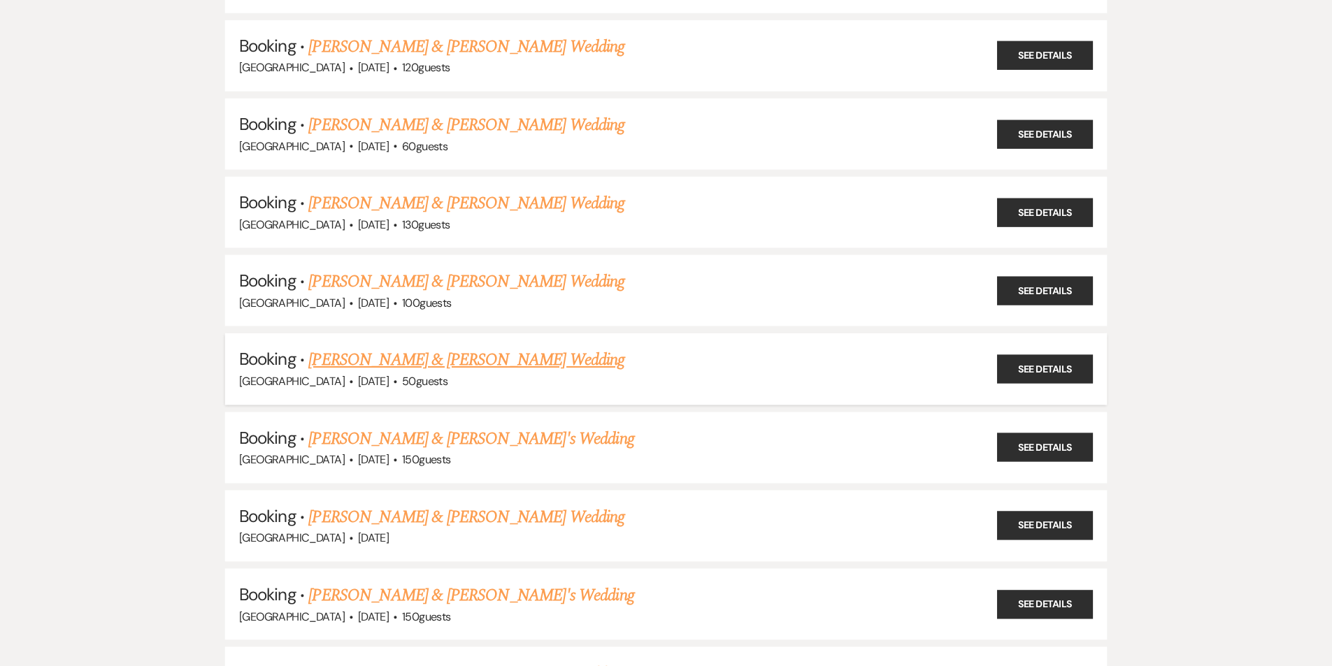
scroll to position [3082, 0]
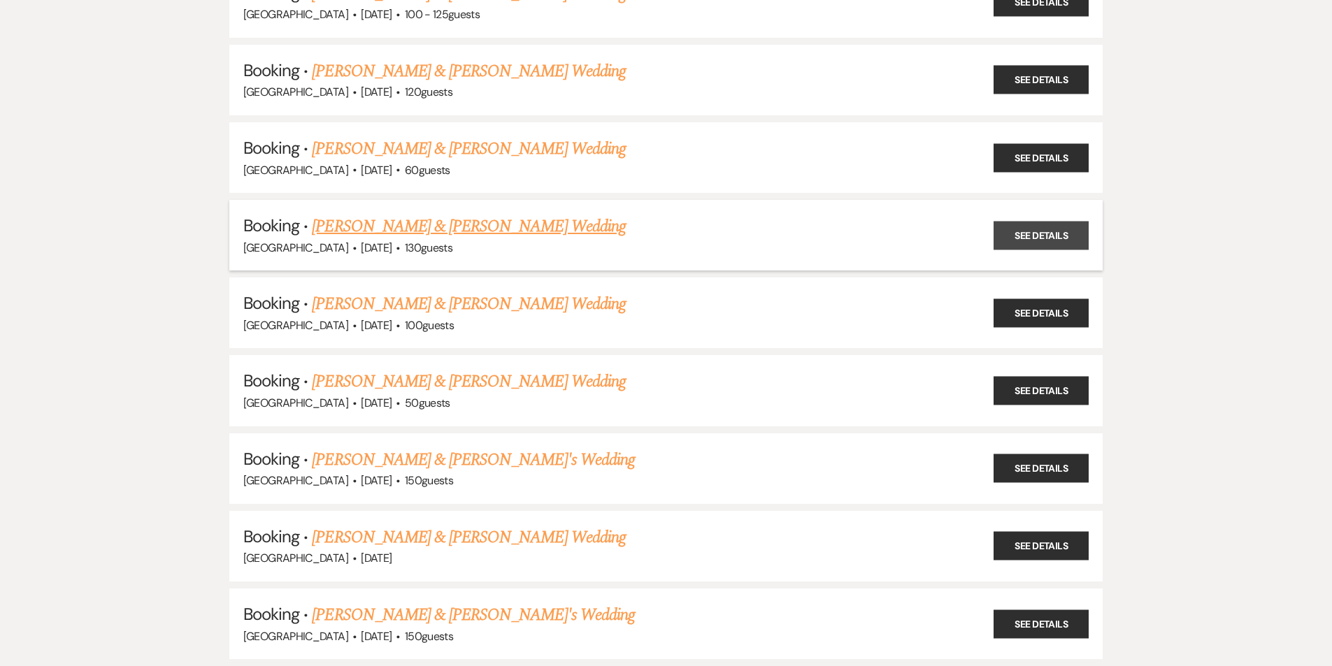
click at [1046, 231] on link "See Details" at bounding box center [1040, 235] width 95 height 29
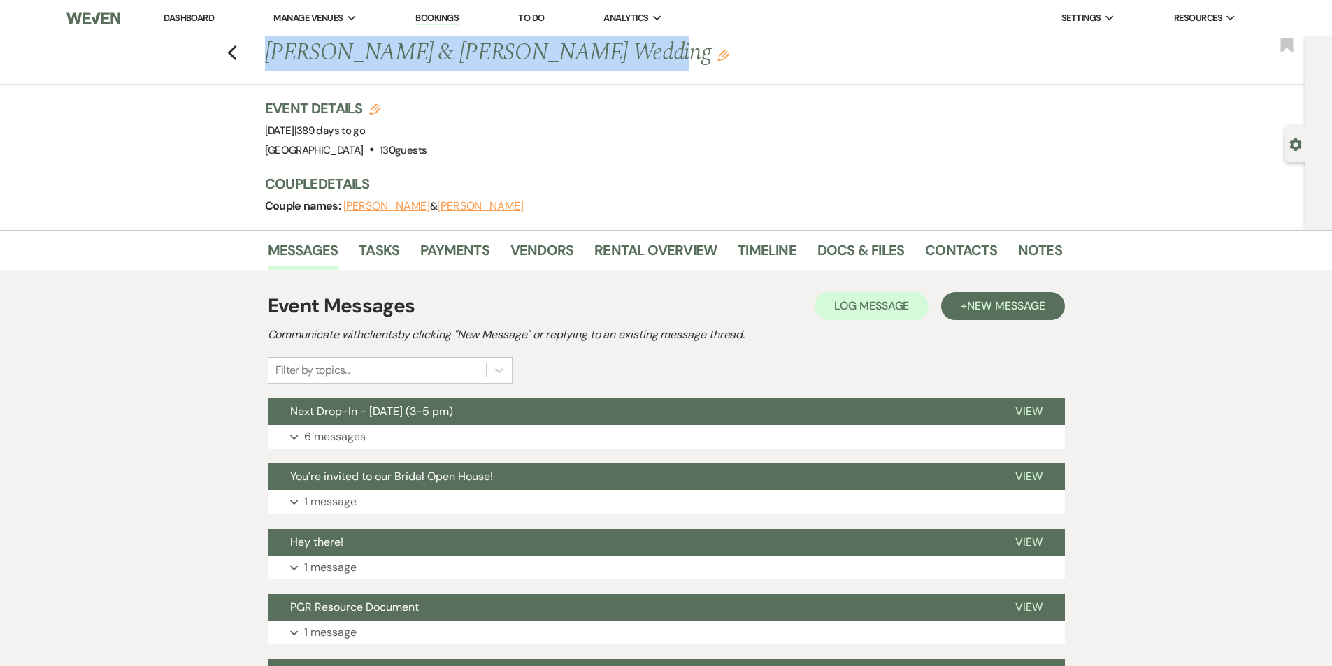
drag, startPoint x: 591, startPoint y: 55, endPoint x: 268, endPoint y: 58, distance: 323.0
click at [270, 57] on h1 "[PERSON_NAME] & [PERSON_NAME] Wedding Edit" at bounding box center [578, 53] width 626 height 34
click at [864, 243] on link "Docs & Files" at bounding box center [860, 254] width 87 height 31
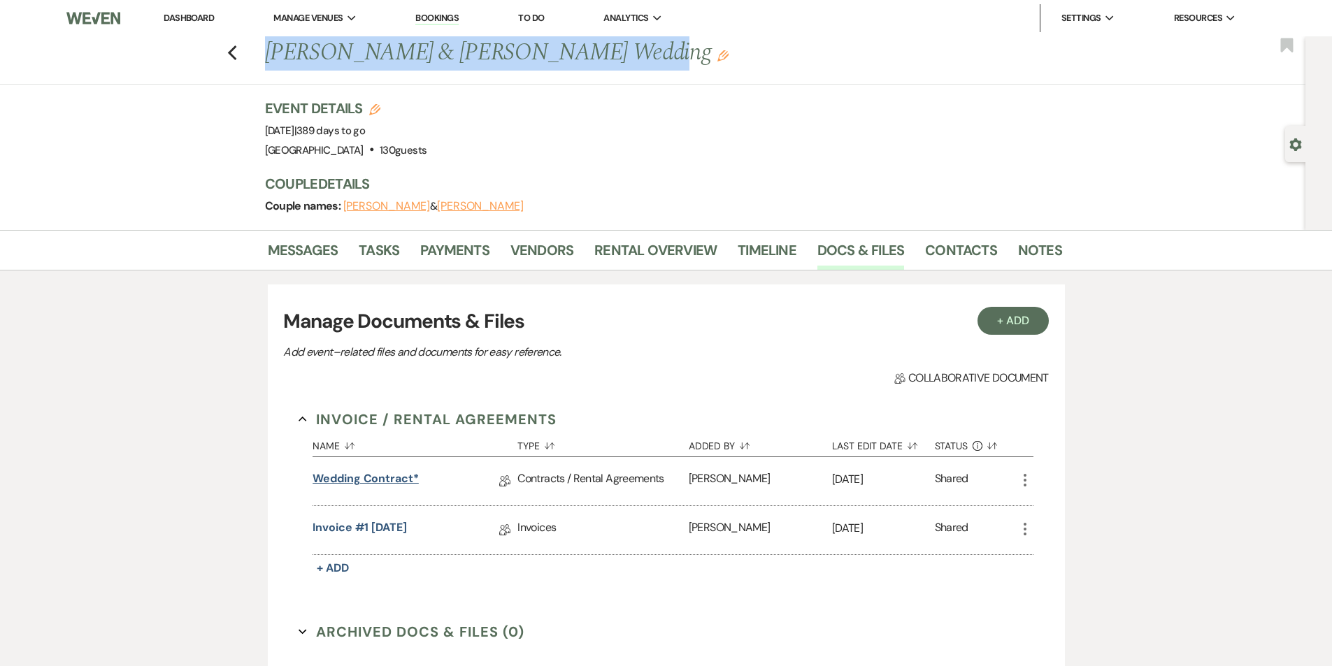
click at [382, 481] on link "Wedding Contract*" at bounding box center [366, 482] width 106 height 22
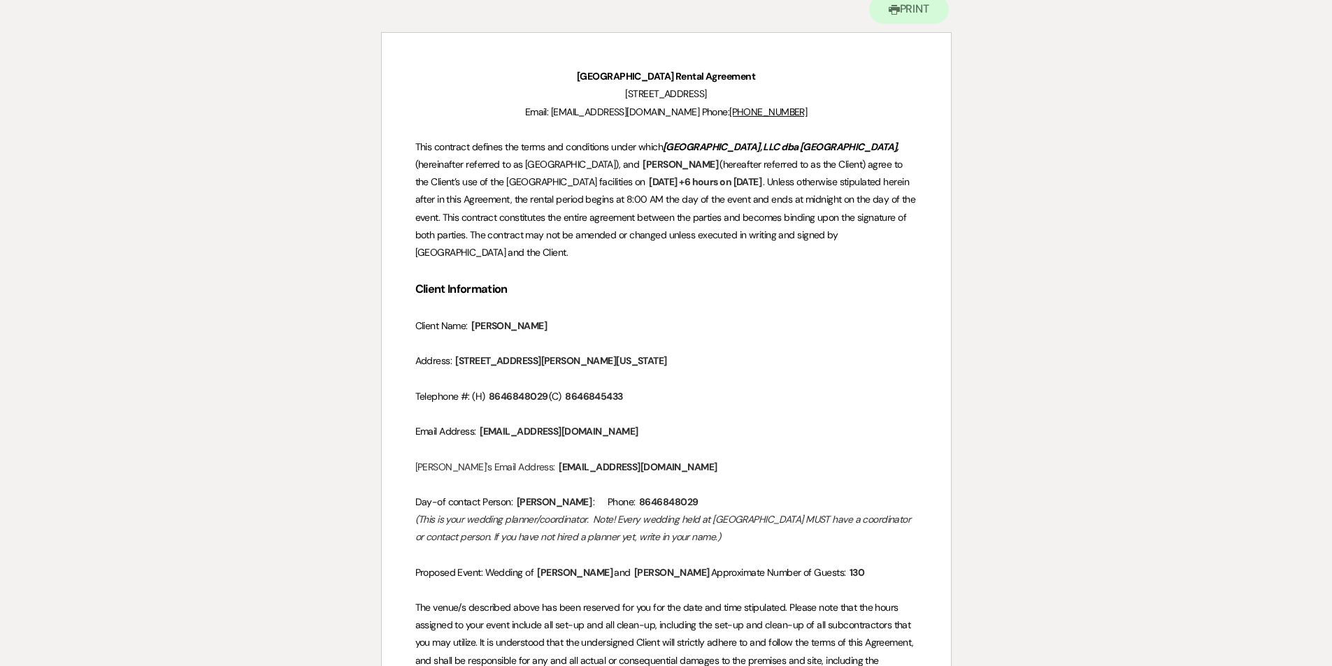
scroll to position [210, 0]
